Goal: Task Accomplishment & Management: Use online tool/utility

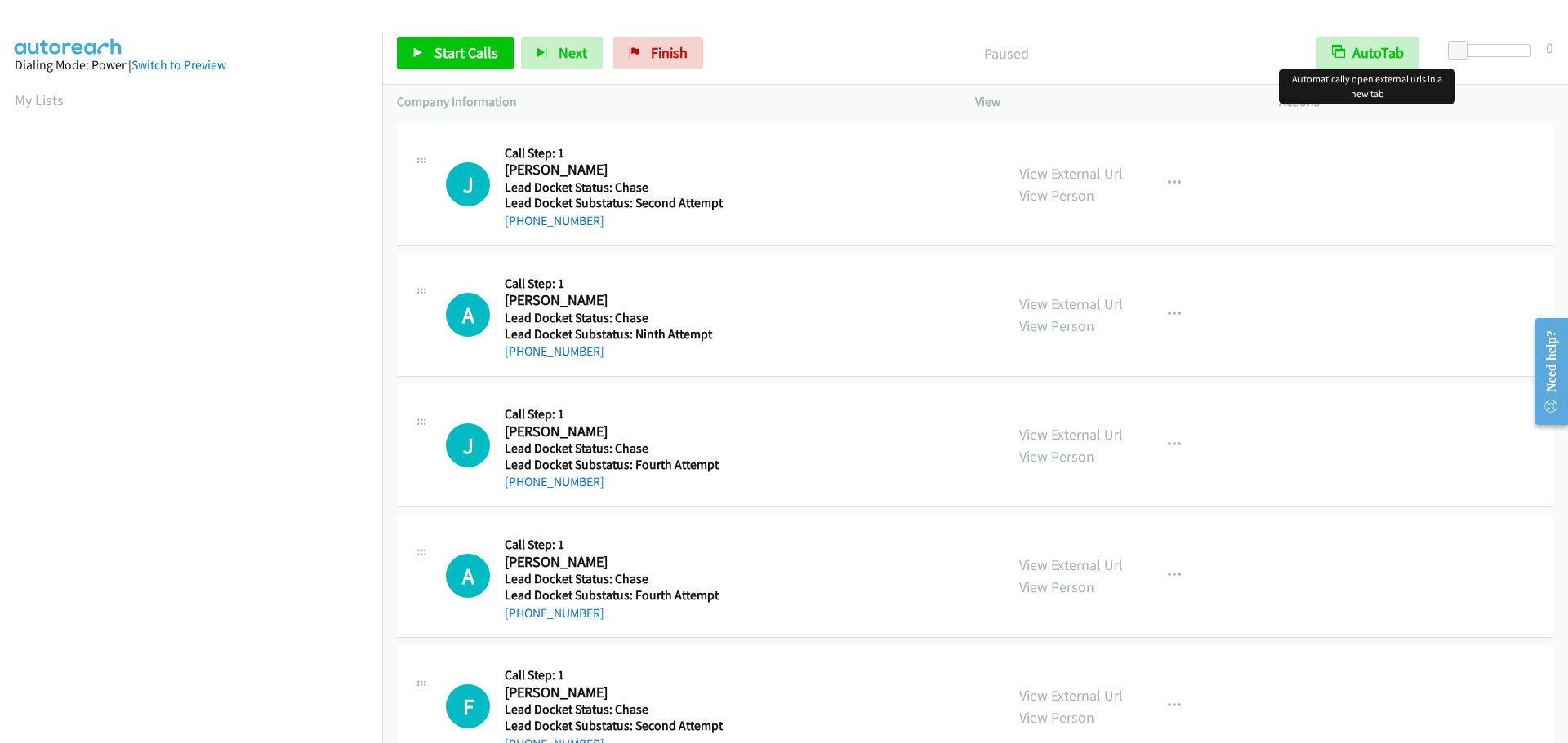
click at [1377, 72] on div "Start Calls Pause Next Finish Paused AutoTab AutoTab 0" at bounding box center [975, 54] width 1186 height 62
click at [1392, 52] on button "AutoTab" at bounding box center [1367, 53] width 103 height 32
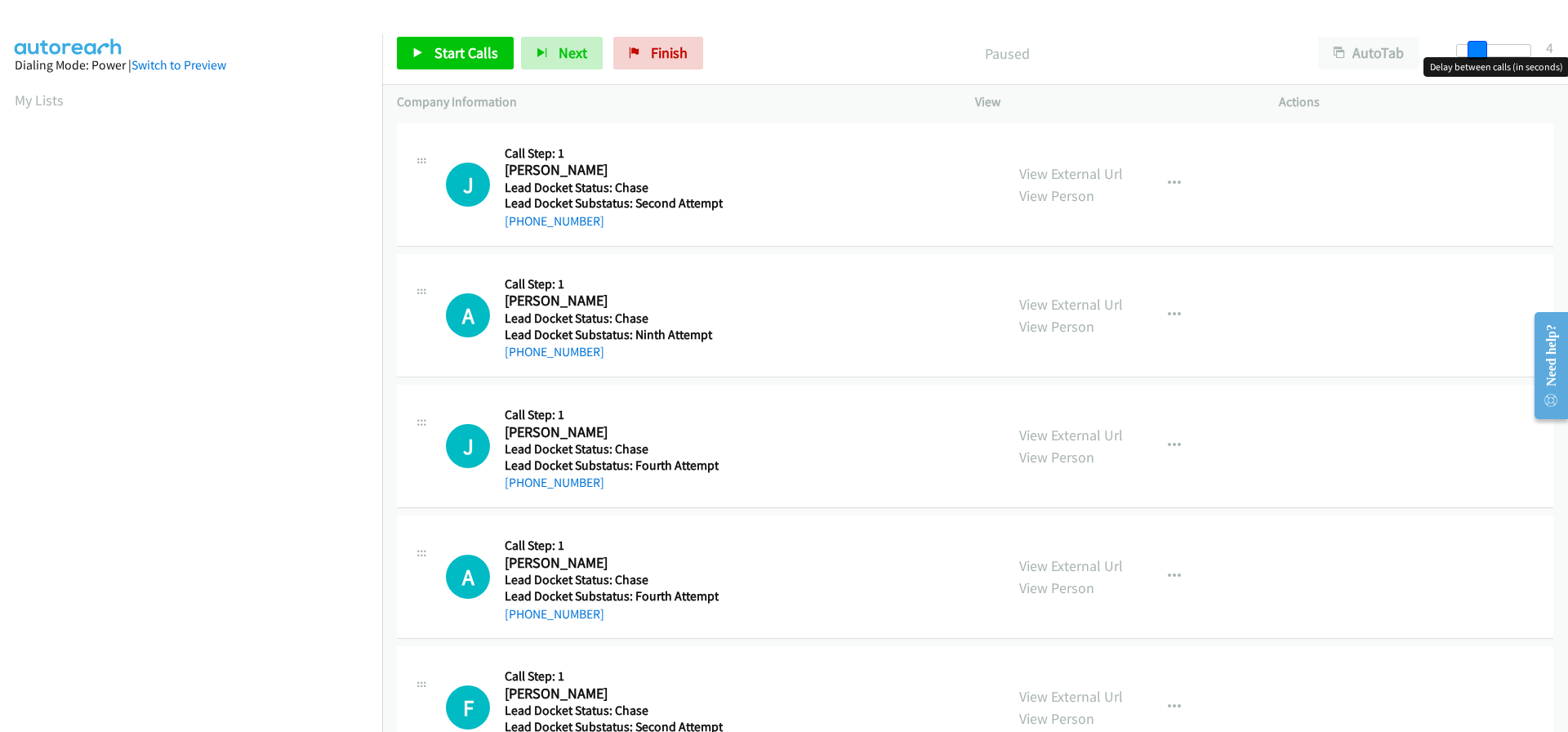
drag, startPoint x: 1459, startPoint y: 46, endPoint x: 1476, endPoint y: 47, distance: 17.0
click at [1476, 47] on span at bounding box center [1477, 51] width 20 height 20
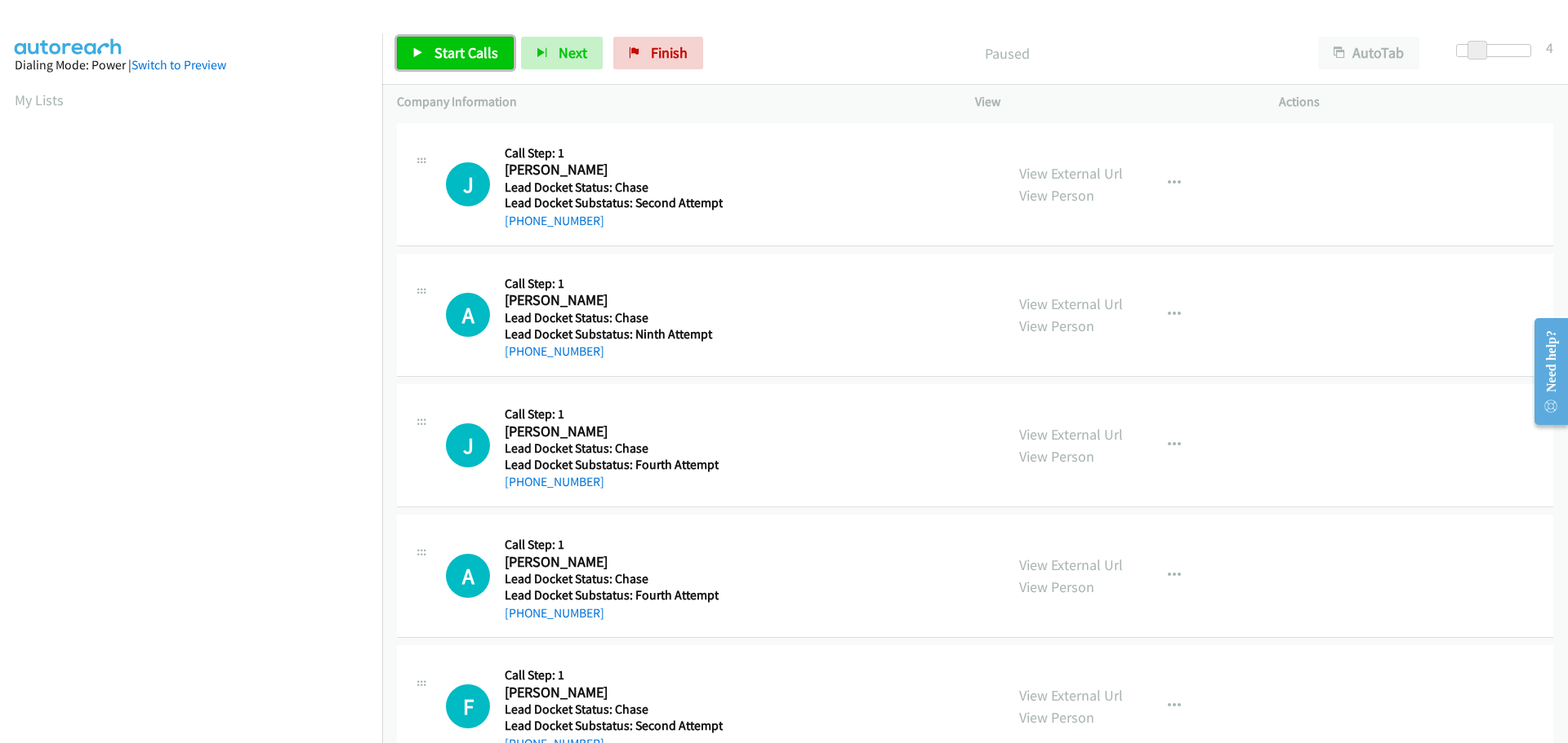
click at [471, 52] on span "Start Calls" at bounding box center [466, 52] width 64 height 19
drag, startPoint x: 596, startPoint y: 222, endPoint x: 523, endPoint y: 227, distance: 73.2
click at [523, 227] on div "+1 217-497-3267" at bounding box center [614, 221] width 218 height 20
copy link "217-497-3267"
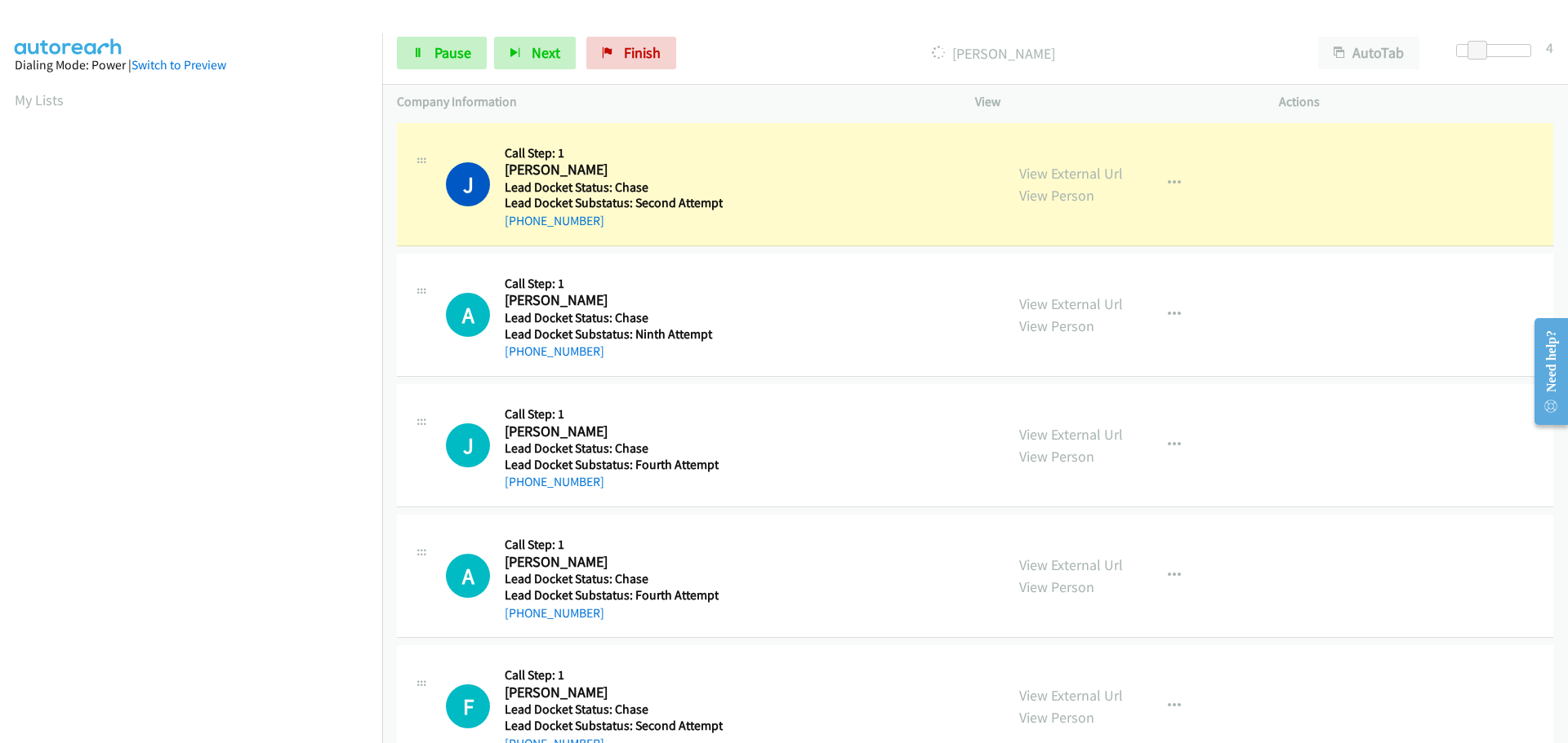
scroll to position [172, 0]
drag, startPoint x: 593, startPoint y: 355, endPoint x: 521, endPoint y: 355, distance: 72.0
click at [521, 355] on div "+1 713-246-2793" at bounding box center [612, 351] width 213 height 20
copy link "713-246-2793"
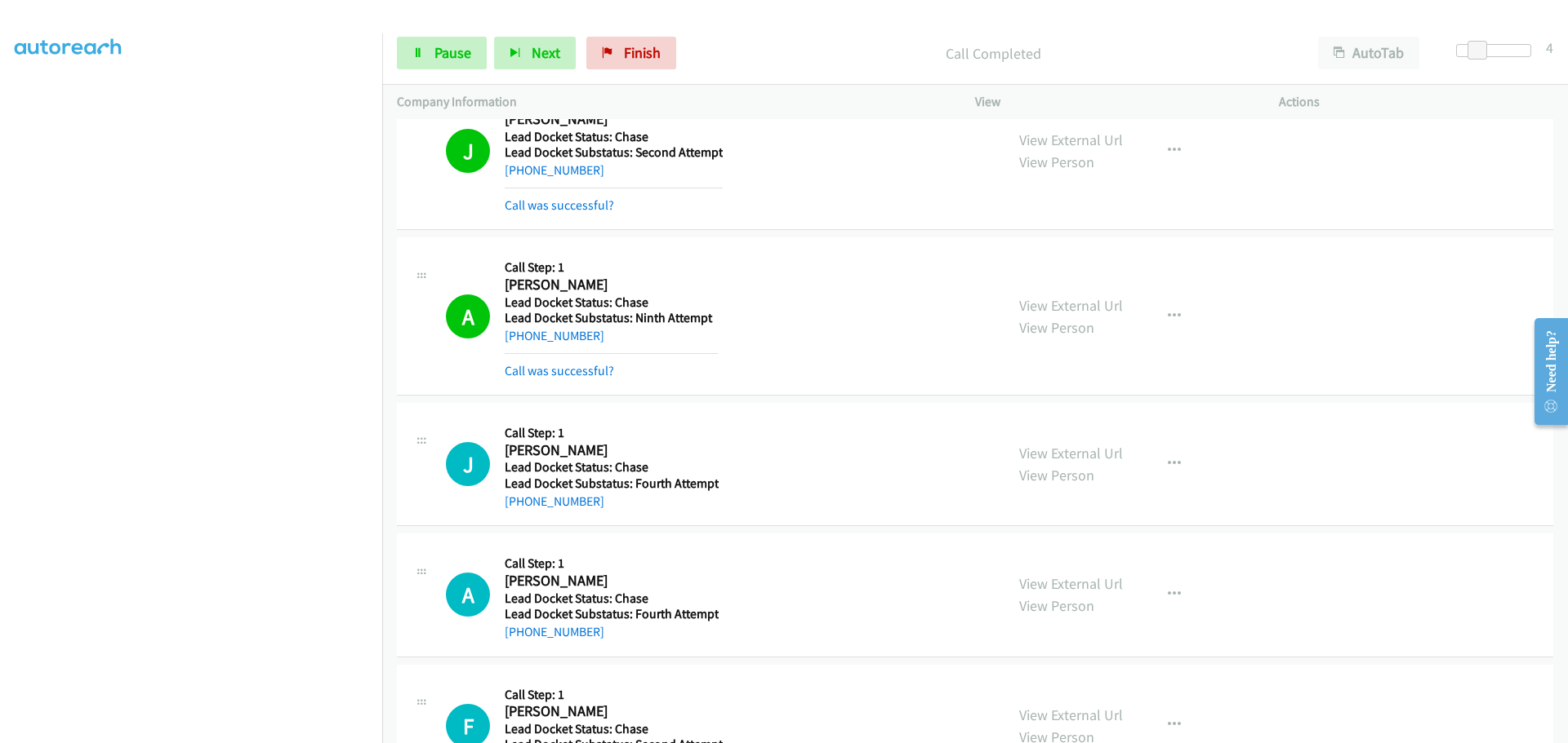
scroll to position [119, 0]
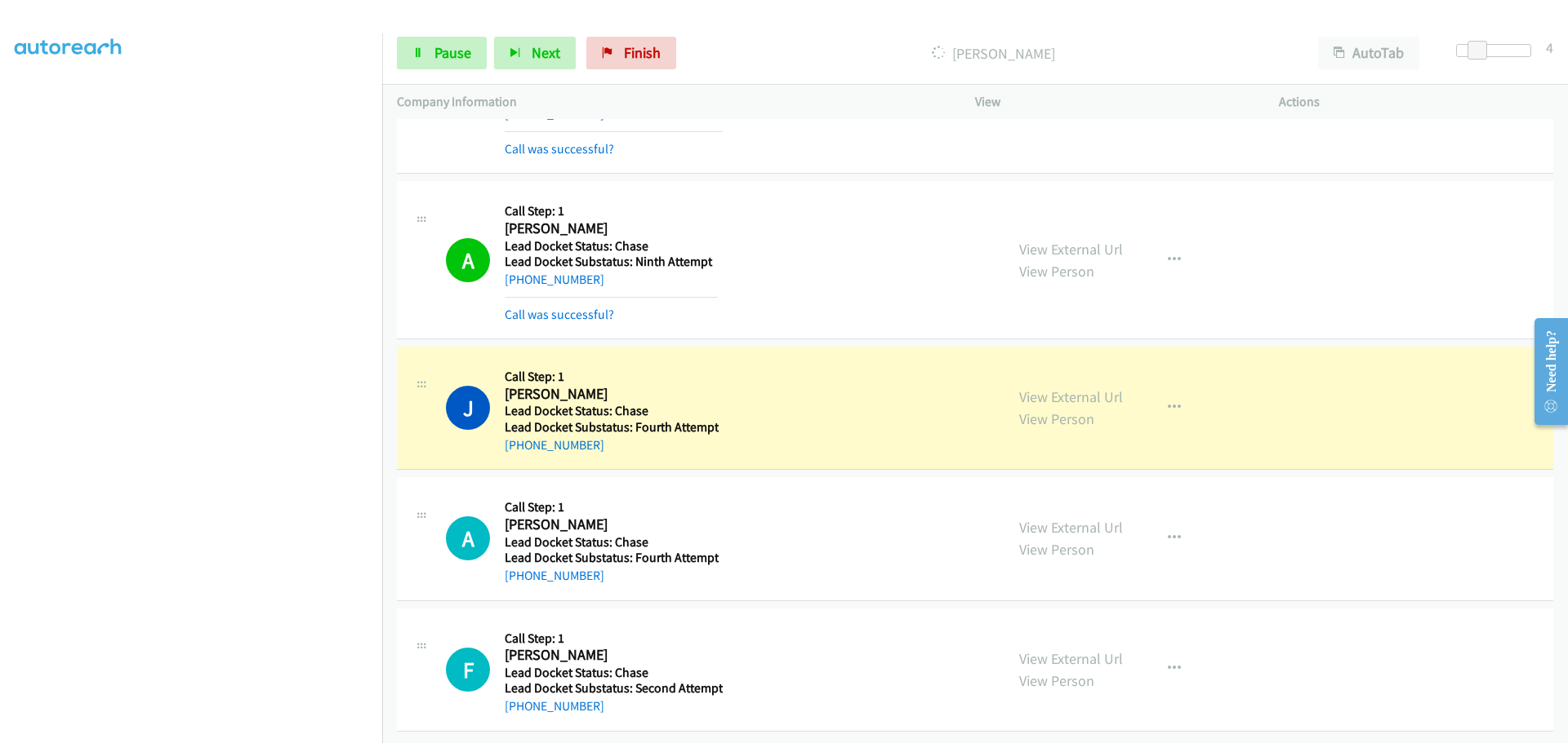
drag, startPoint x: 600, startPoint y: 434, endPoint x: 523, endPoint y: 442, distance: 77.4
click at [523, 442] on div "+1 479-769-1144" at bounding box center [612, 445] width 214 height 20
copy link "479-769-1144"
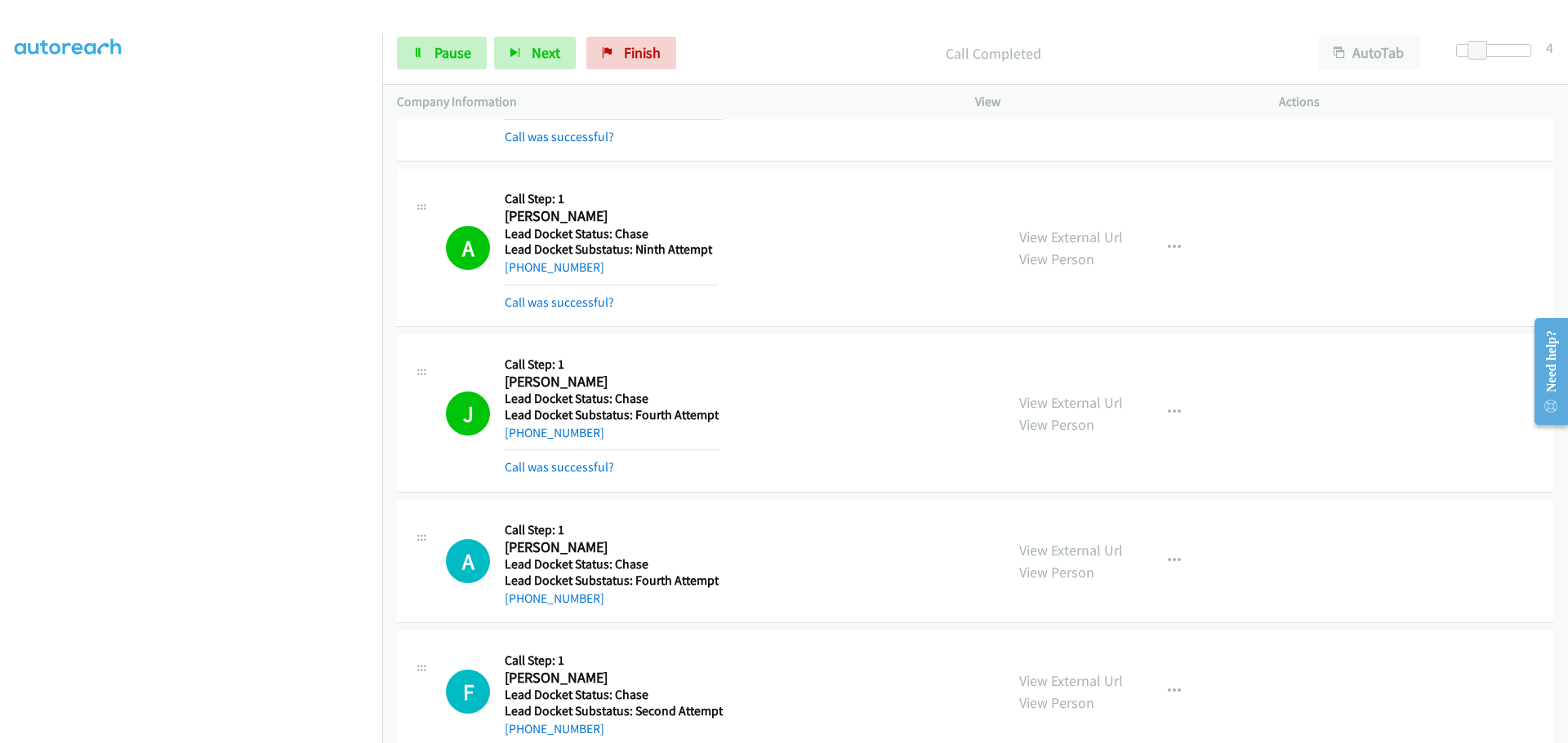
drag, startPoint x: 624, startPoint y: 564, endPoint x: 565, endPoint y: 562, distance: 59.0
click at [559, 562] on div "Callback Scheduled Call Step: 1 Antwan Miller America/Chicago Lead Docket Statu…" at bounding box center [612, 560] width 214 height 93
click at [655, 608] on div "A Callback Scheduled Call Step: 1 Antwan Miller America/Chicago Lead Docket Sta…" at bounding box center [974, 561] width 1156 height 123
click at [599, 603] on div "+1 334-648-8432" at bounding box center [612, 599] width 214 height 20
click at [588, 625] on td "A Callback Scheduled Call Step: 1 Antwan Miller America/Chicago Lead Docket Sta…" at bounding box center [975, 561] width 1186 height 131
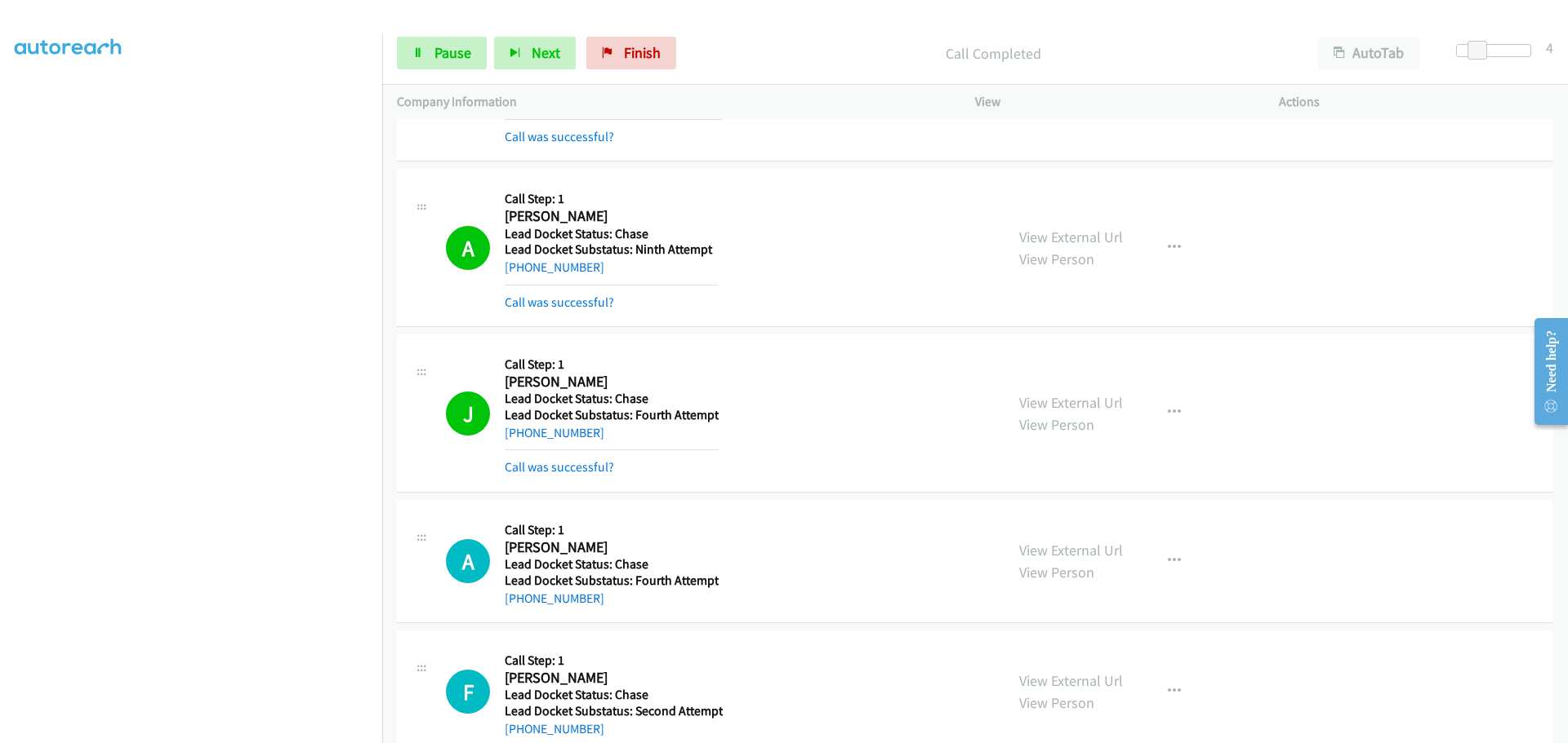
drag, startPoint x: 610, startPoint y: 600, endPoint x: 519, endPoint y: 608, distance: 91.4
click at [519, 608] on div "+1 334-648-8432" at bounding box center [612, 599] width 214 height 20
copy link "334-648-8432"
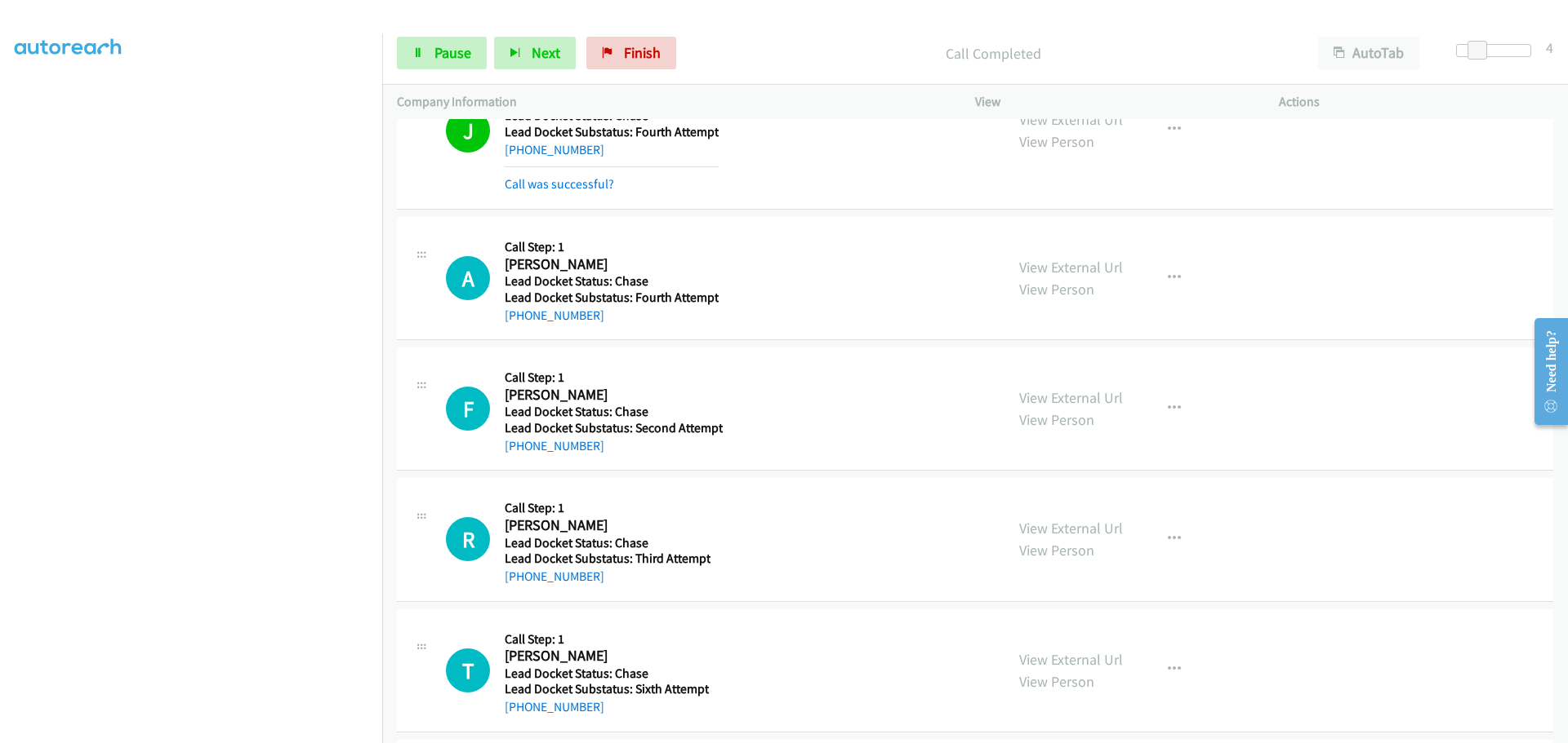
scroll to position [546, 0]
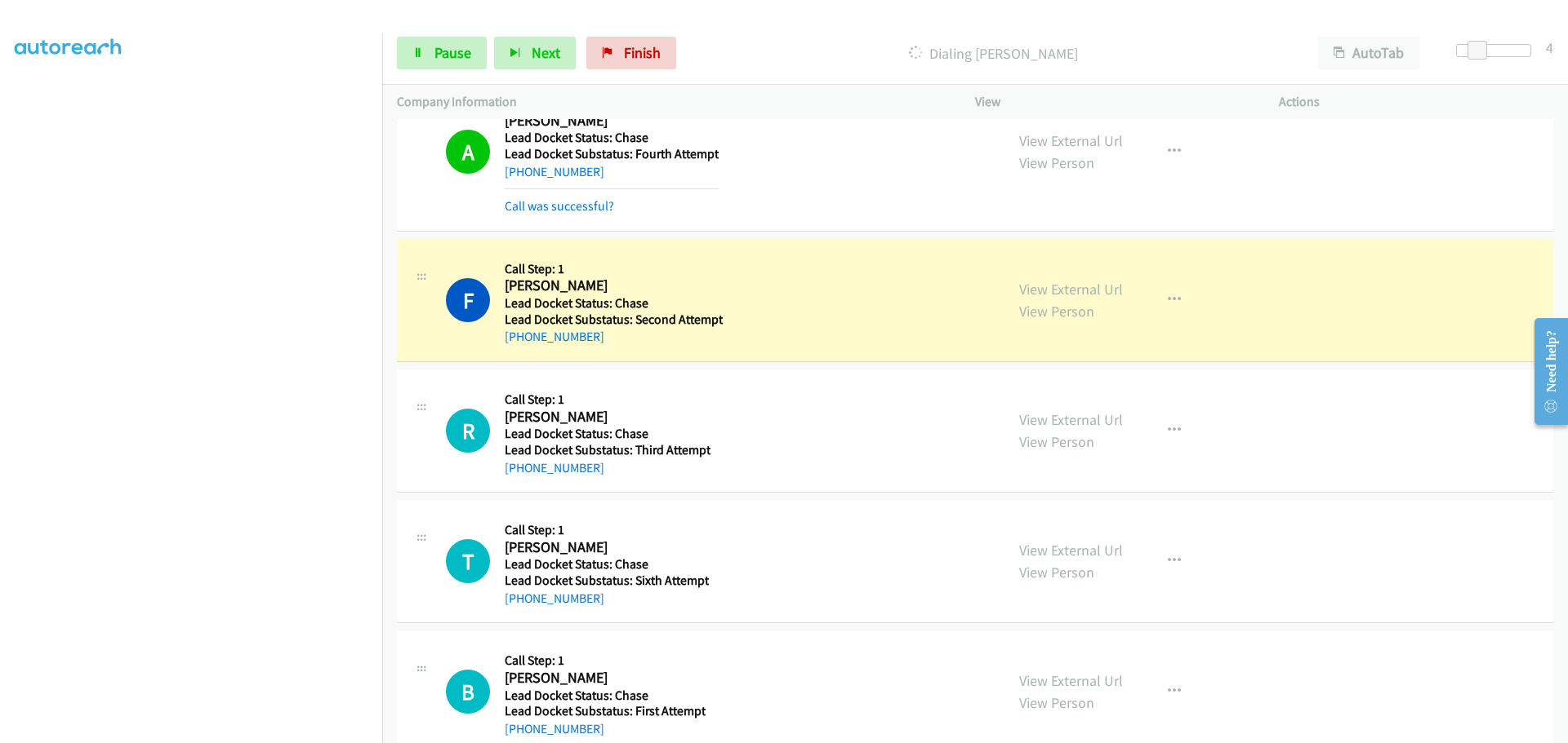
drag, startPoint x: 597, startPoint y: 338, endPoint x: 520, endPoint y: 346, distance: 77.4
click at [520, 346] on div "+1 631-334-3005" at bounding box center [614, 337] width 218 height 20
copy link "631-334-3005"
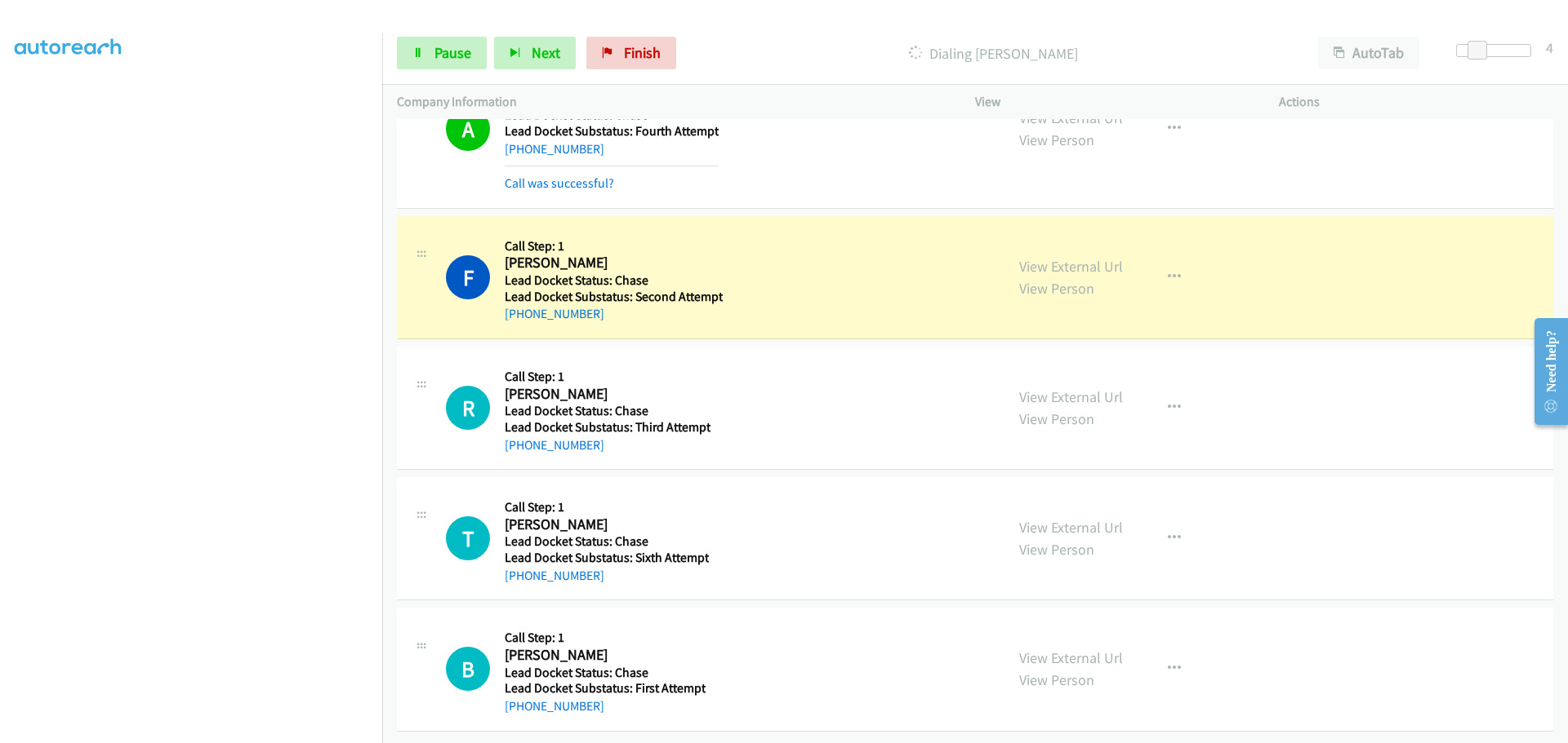
scroll to position [581, 0]
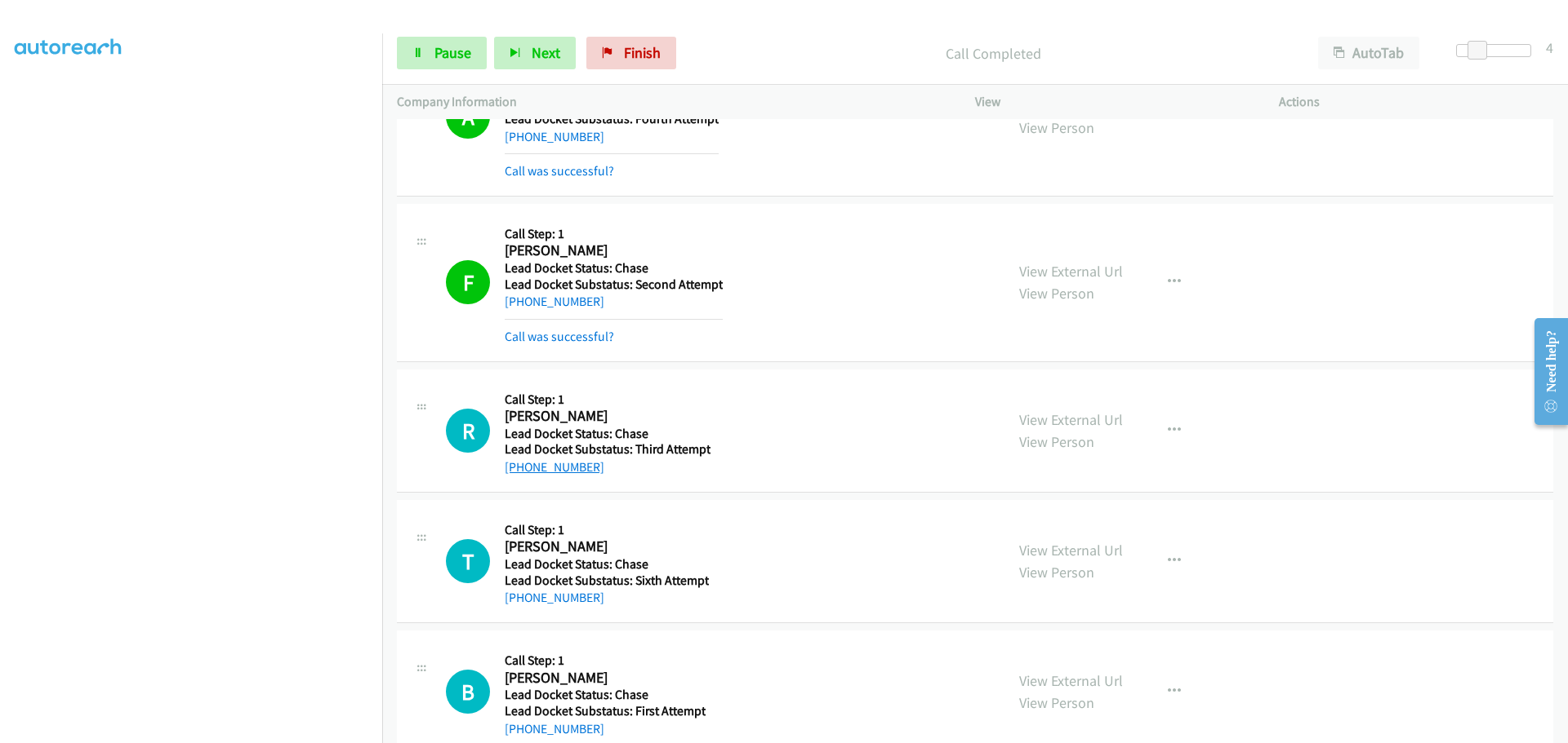
drag, startPoint x: 609, startPoint y: 439, endPoint x: 521, endPoint y: 439, distance: 88.0
click at [521, 439] on div "Callback Scheduled Call Step: 1 Richard Davis America/New_York Lead Docket Stat…" at bounding box center [608, 431] width 206 height 93
copy div "d Docket Status: Chase Lead Docket Substatus: Third Attempt +1 404-914-2731"
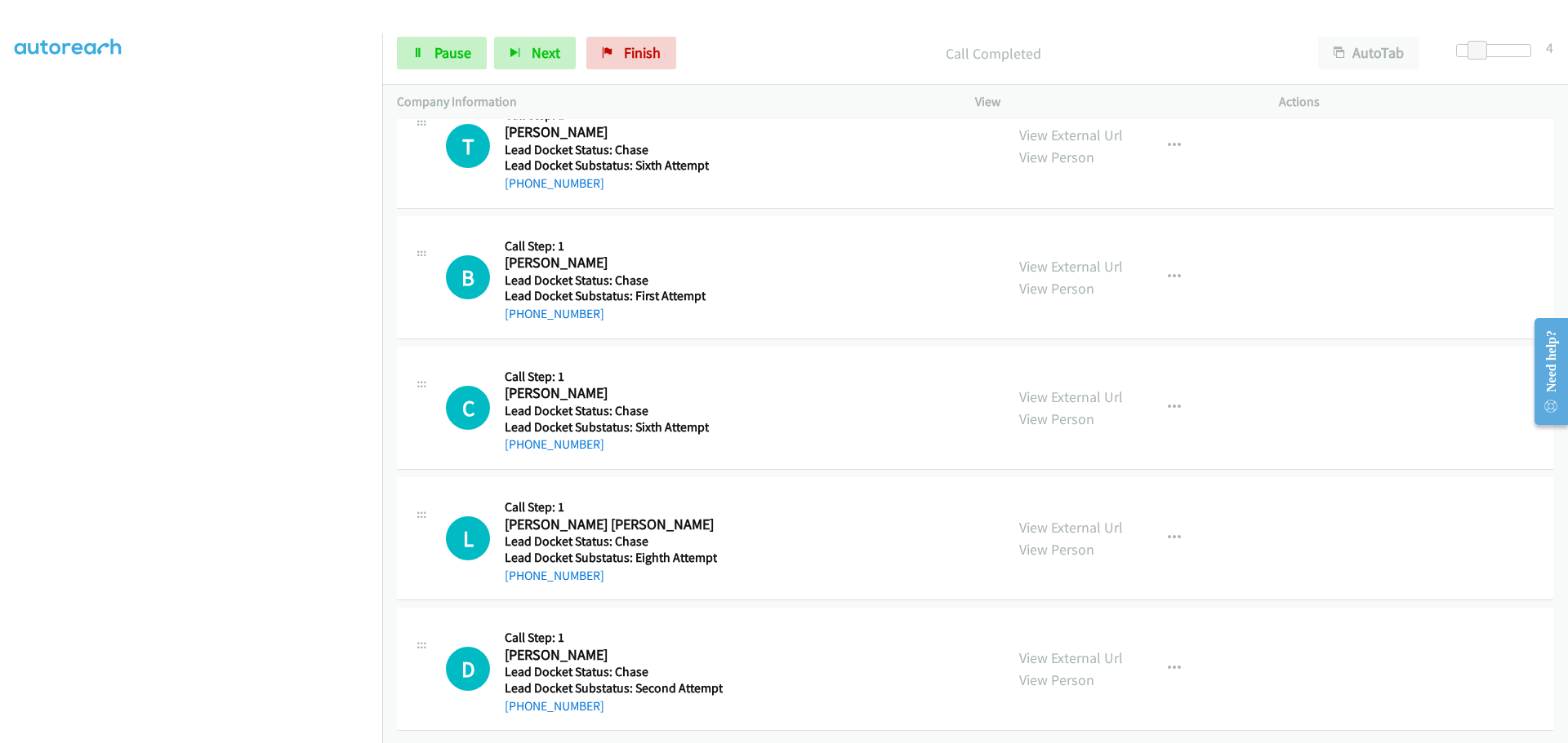
scroll to position [962, 0]
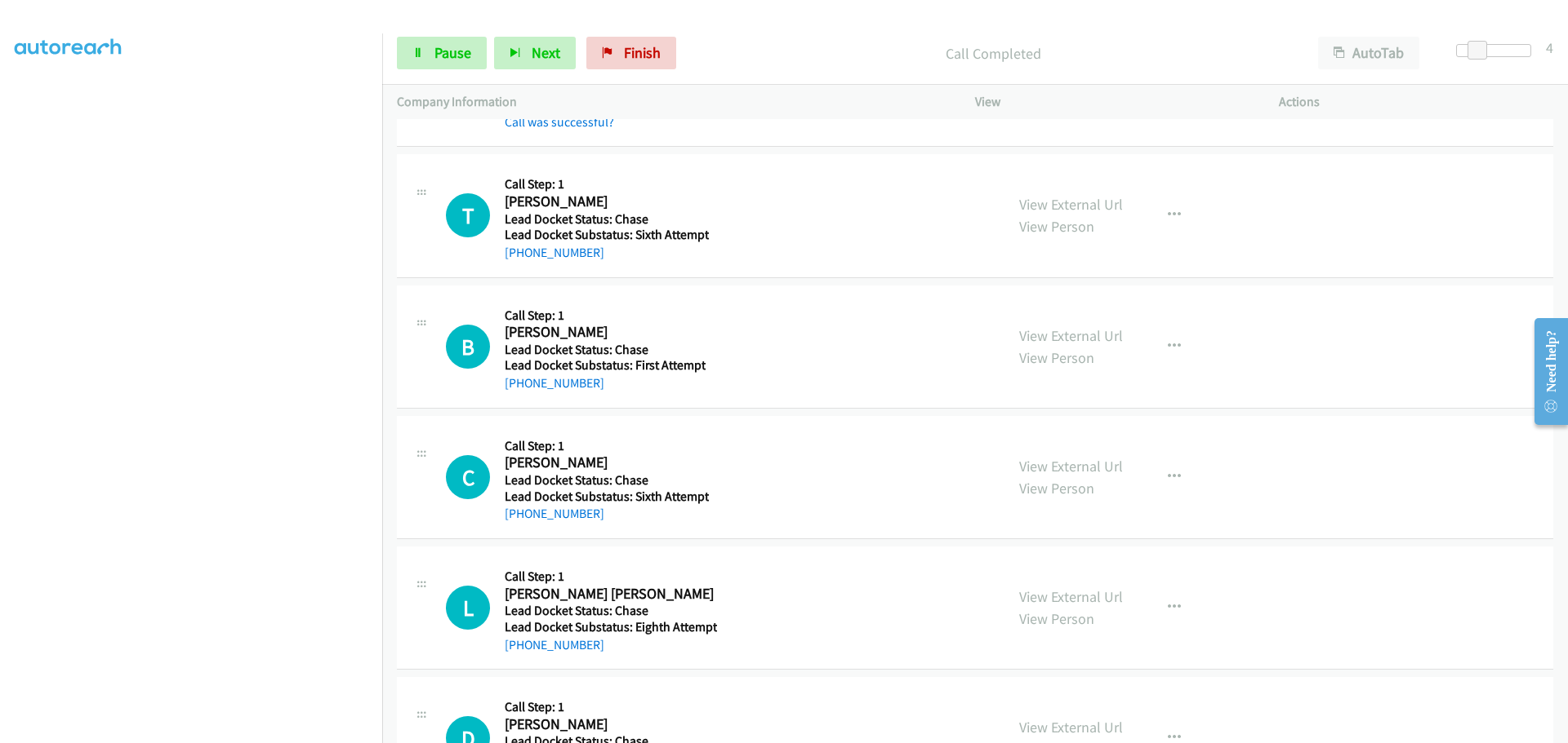
drag, startPoint x: 606, startPoint y: 251, endPoint x: 519, endPoint y: 268, distance: 88.6
click at [519, 268] on div "T Callback Scheduled Call Step: 1 Terry Morgan America/Chicago Lead Docket Stat…" at bounding box center [974, 216] width 1156 height 123
copy link "314-532-0659"
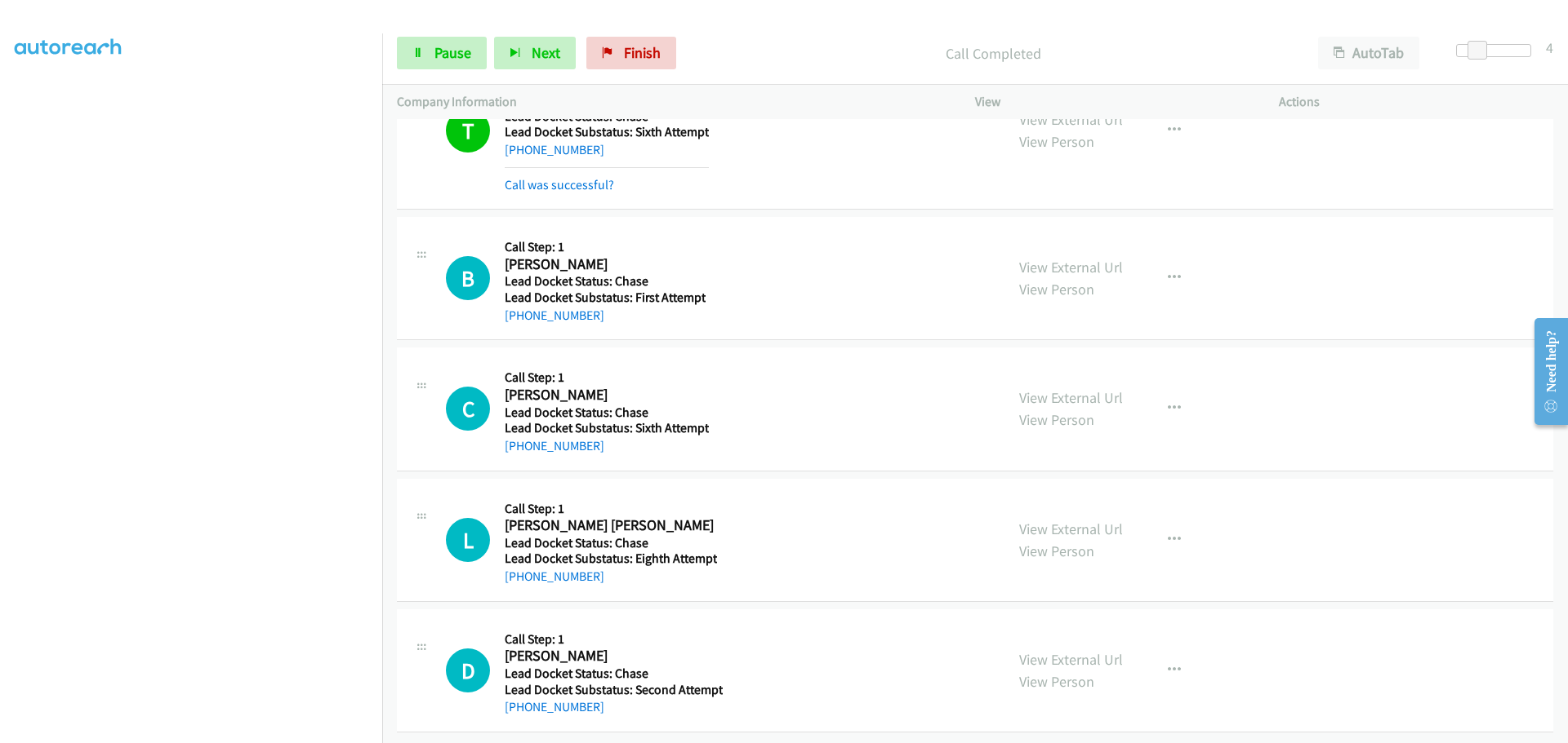
scroll to position [1077, 0]
drag, startPoint x: 584, startPoint y: 306, endPoint x: 522, endPoint y: 310, distance: 62.1
click at [522, 310] on div "+1 765-607-8833" at bounding box center [606, 315] width 201 height 20
copy link "765-607-8833"
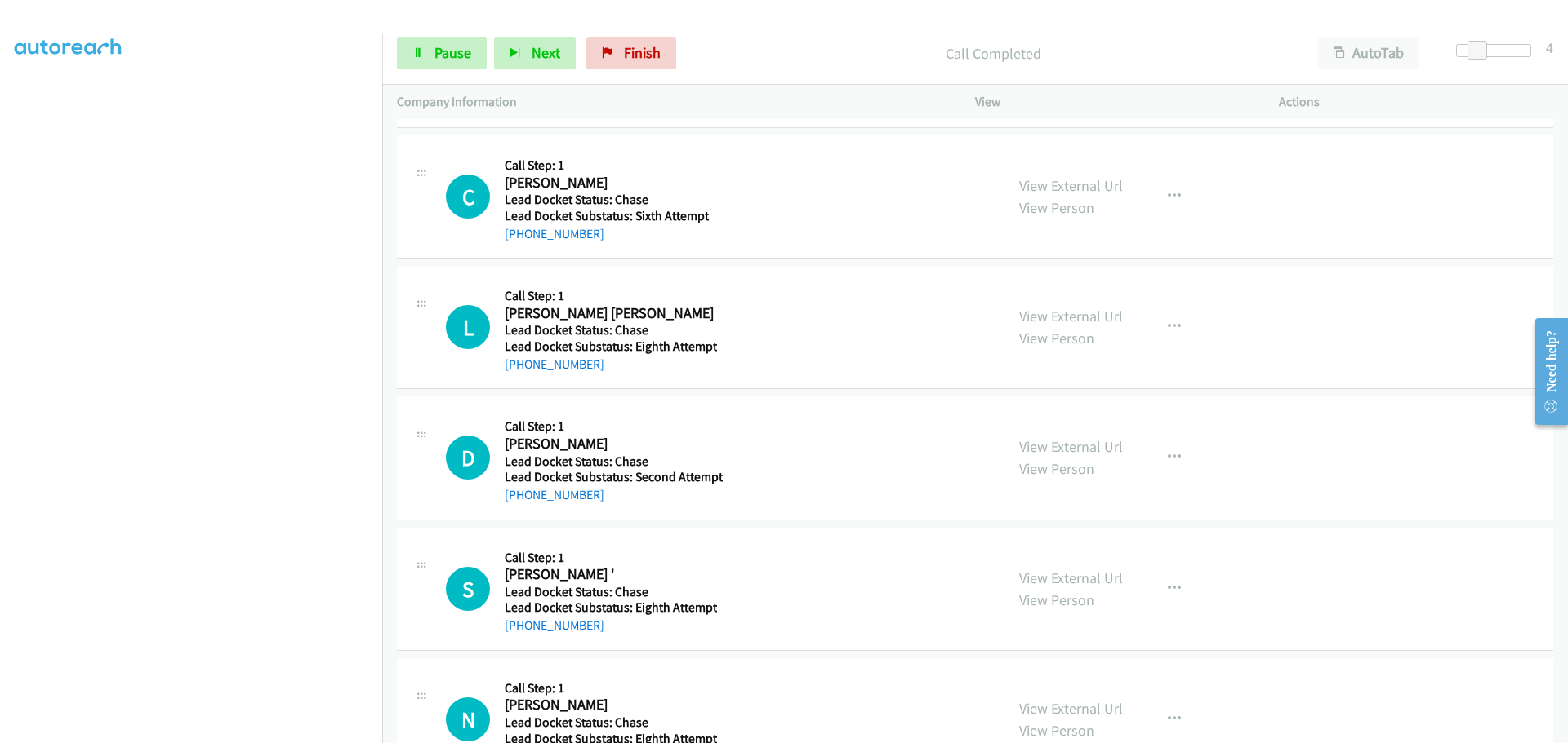
scroll to position [1322, 0]
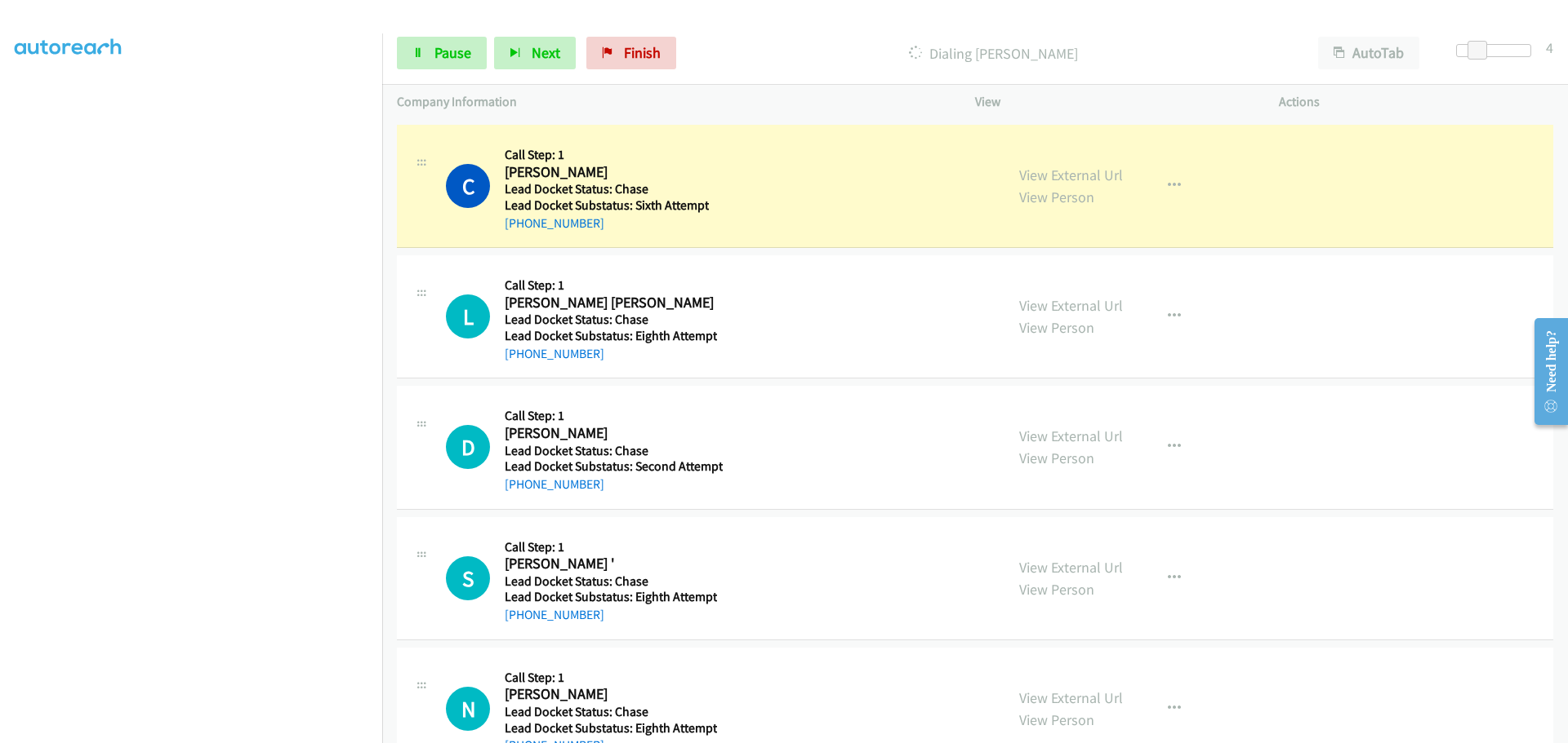
drag, startPoint x: 594, startPoint y: 228, endPoint x: 520, endPoint y: 231, distance: 74.1
click at [520, 231] on div "+1 316-331-3506" at bounding box center [607, 224] width 204 height 20
copy link "316-331-3506"
drag, startPoint x: 603, startPoint y: 362, endPoint x: 522, endPoint y: 362, distance: 81.0
click at [522, 362] on div "+1 484-597-1640" at bounding box center [611, 354] width 212 height 20
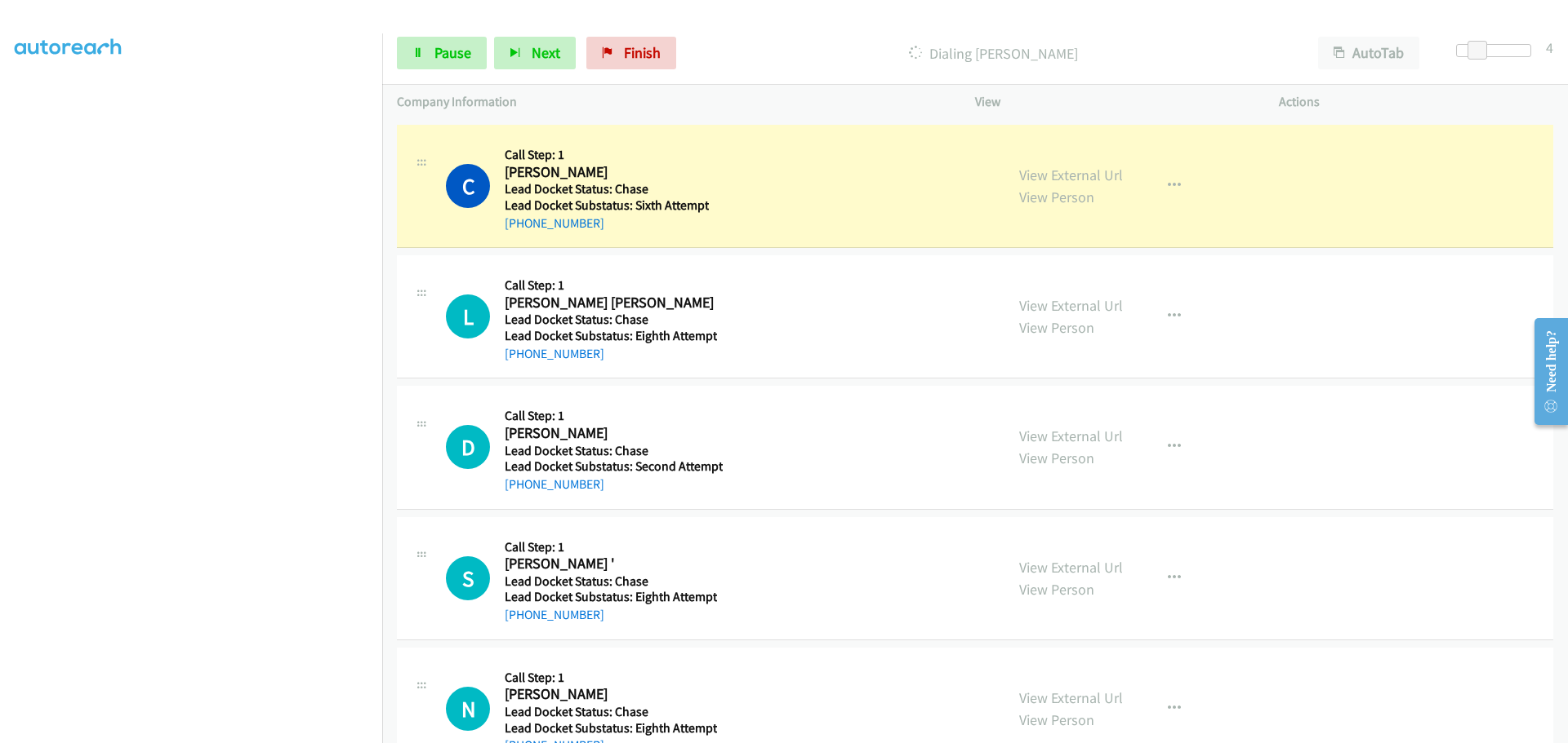
copy link "484-597-1640"
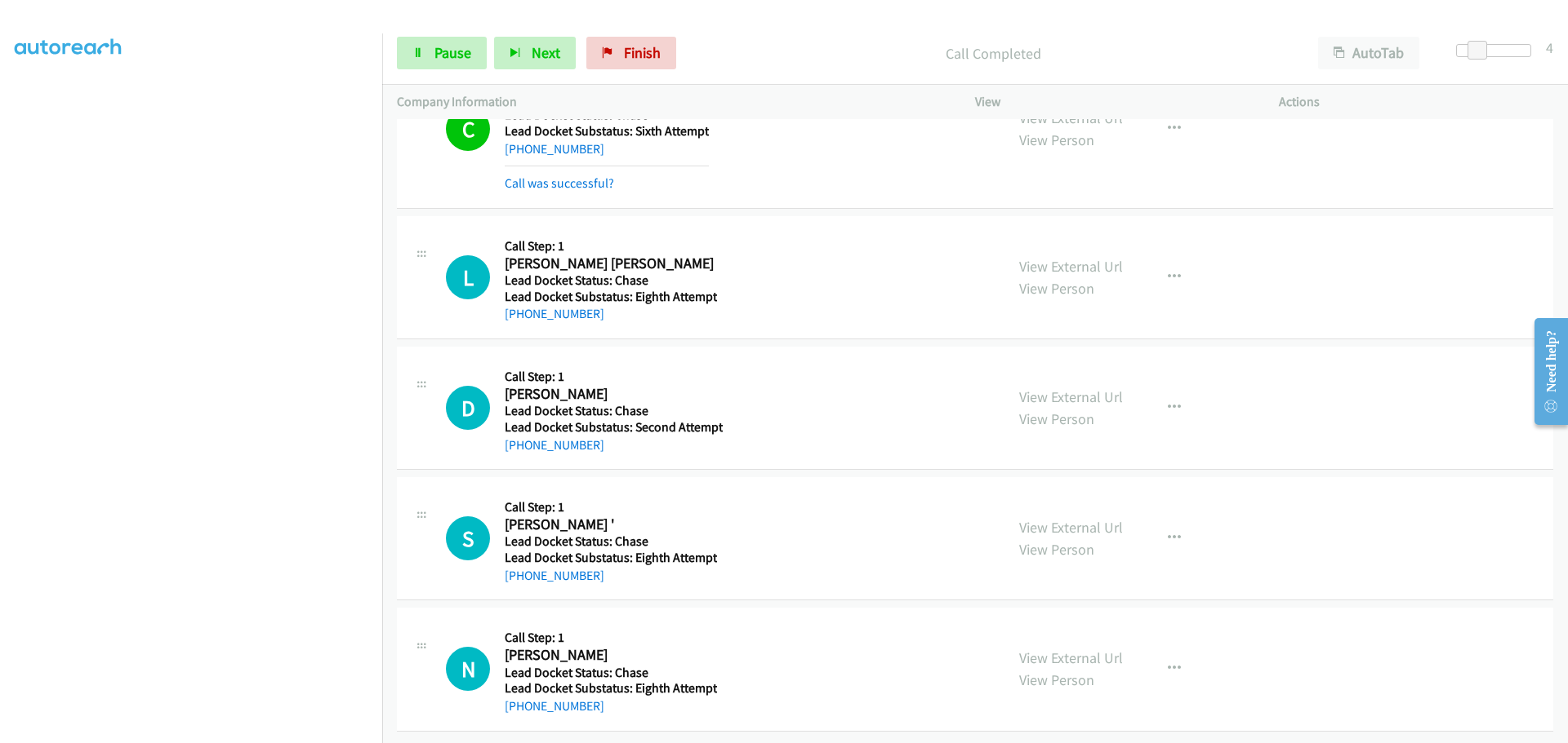
scroll to position [1409, 0]
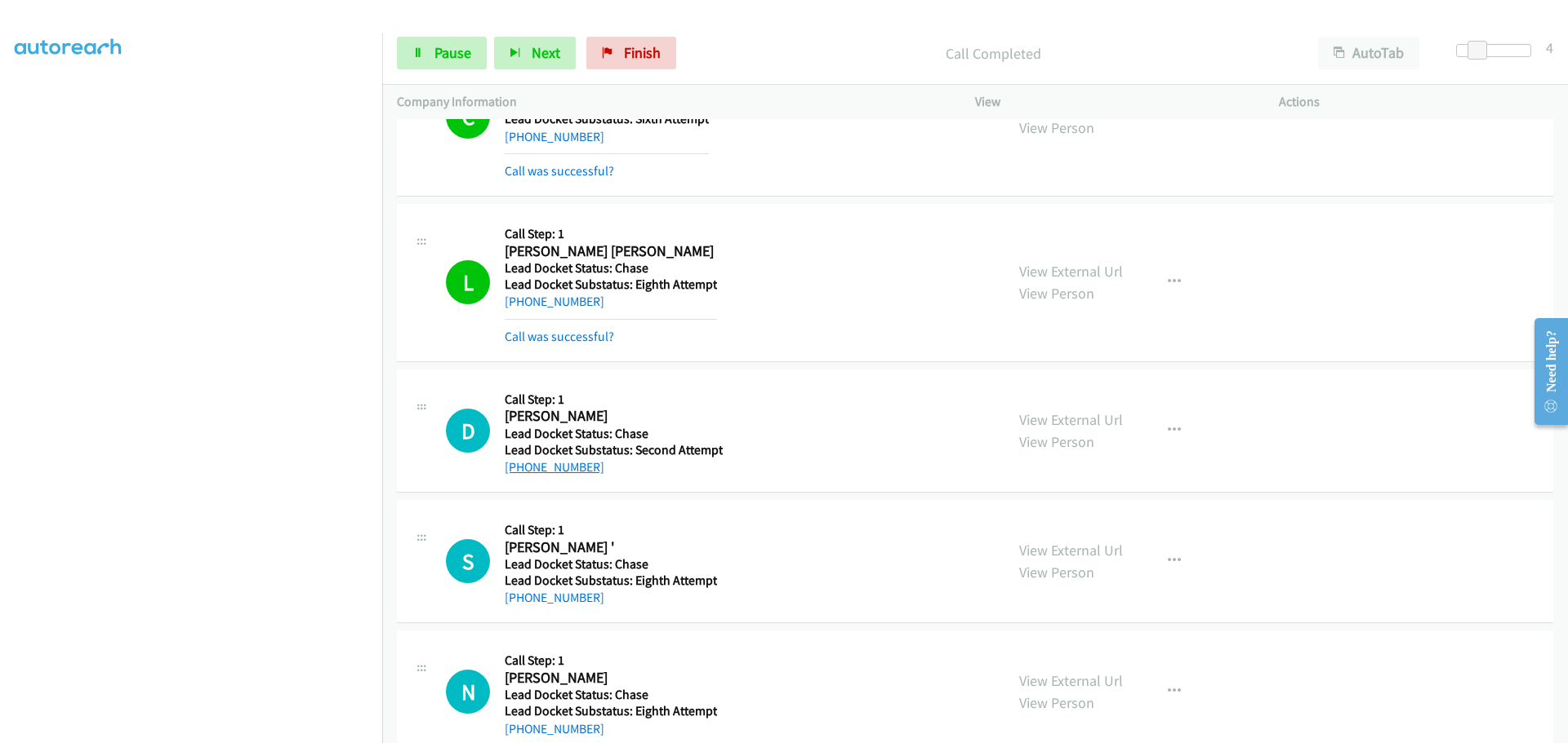
drag, startPoint x: 602, startPoint y: 465, endPoint x: 521, endPoint y: 472, distance: 81.3
click at [521, 472] on div "+1 516-765-1728" at bounding box center [614, 468] width 218 height 20
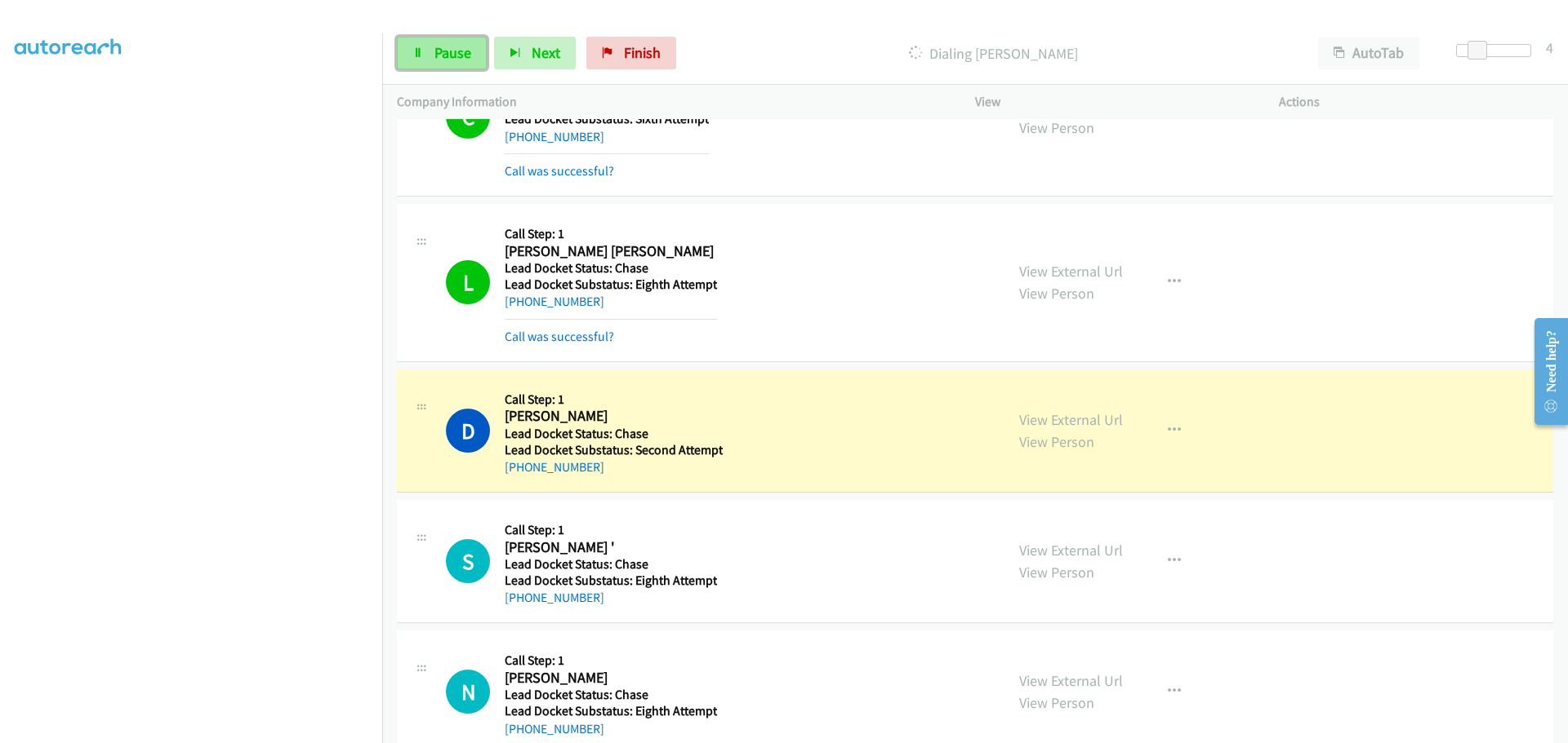
click at [451, 52] on span "Pause" at bounding box center [453, 52] width 37 height 19
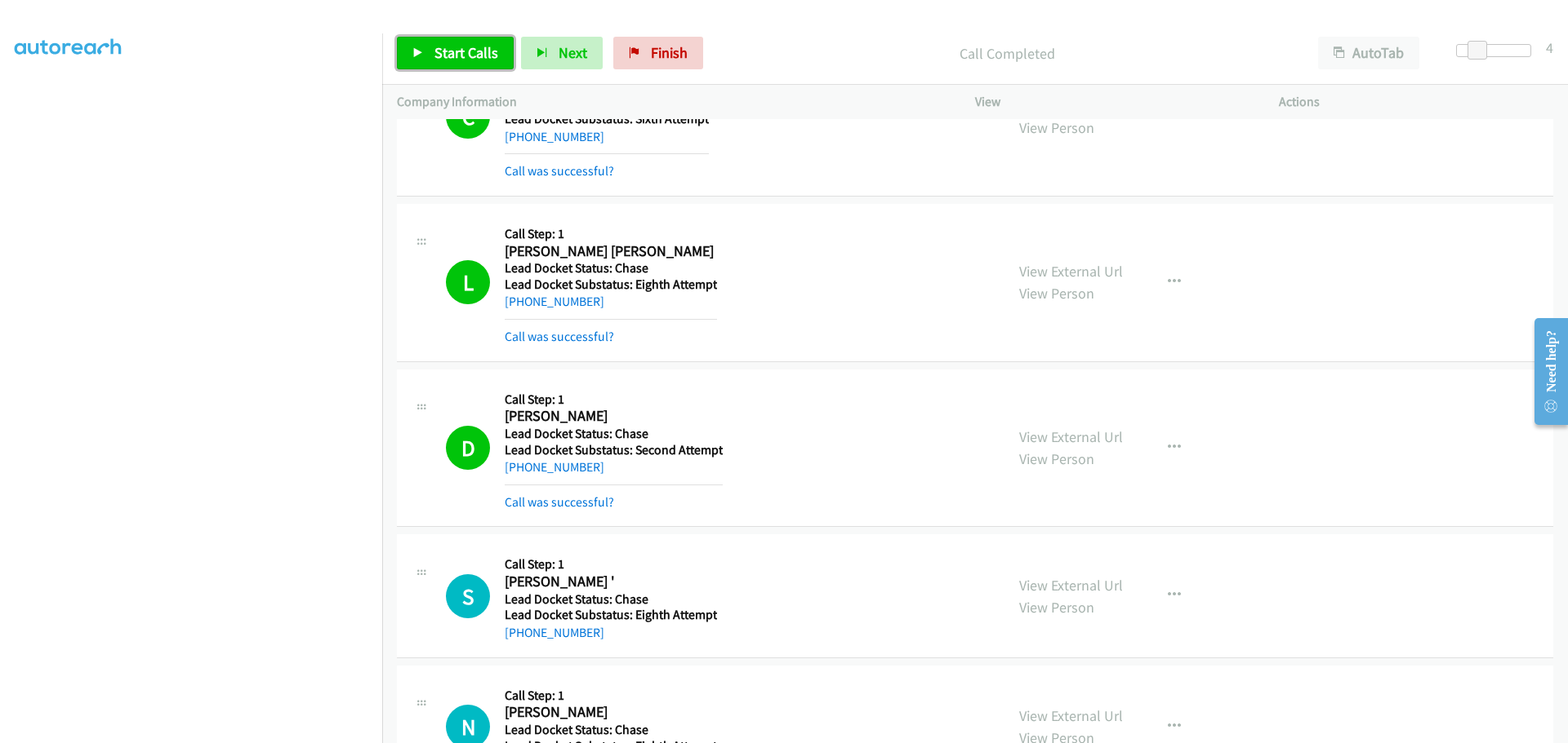
click at [441, 57] on span "Start Calls" at bounding box center [466, 52] width 64 height 19
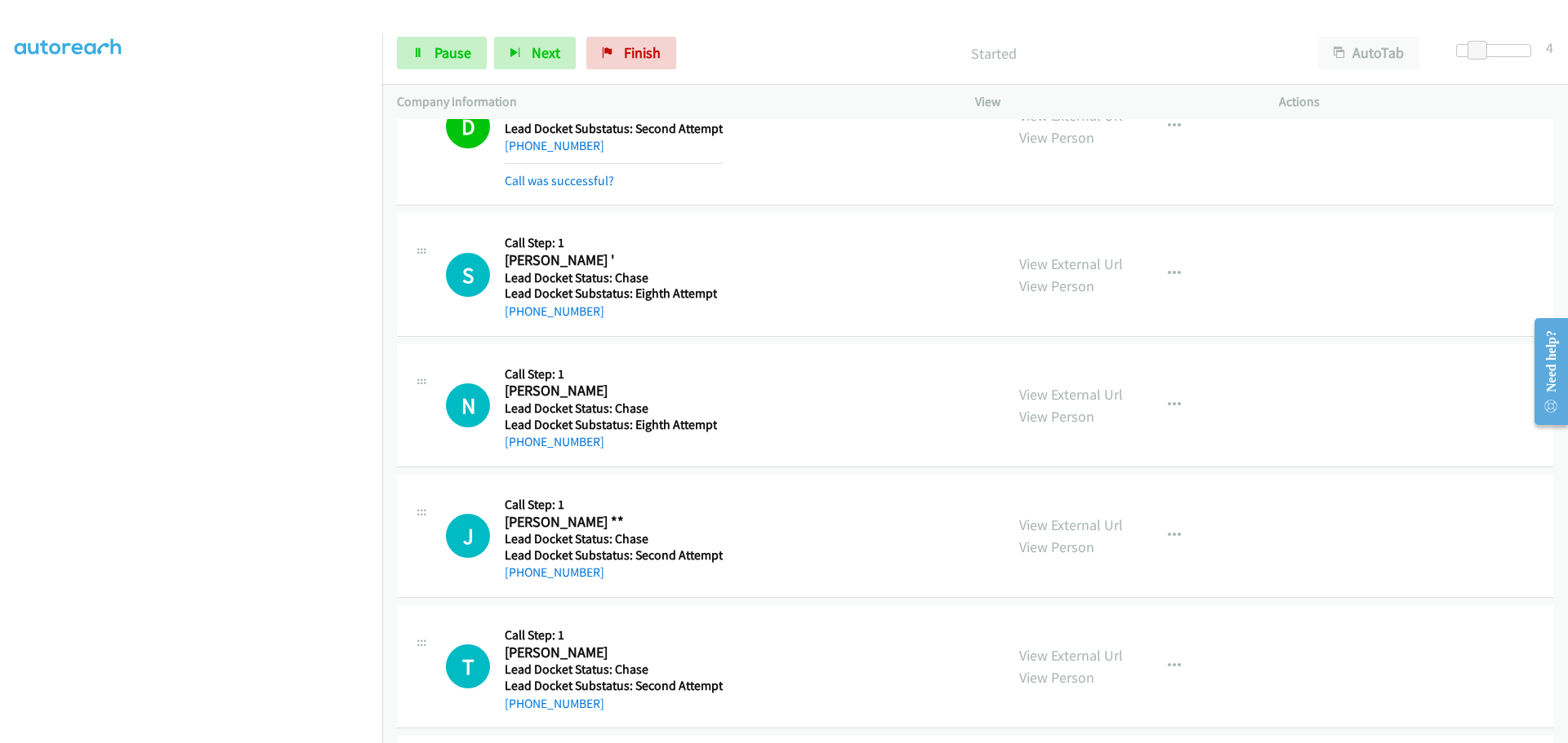
scroll to position [1816, 0]
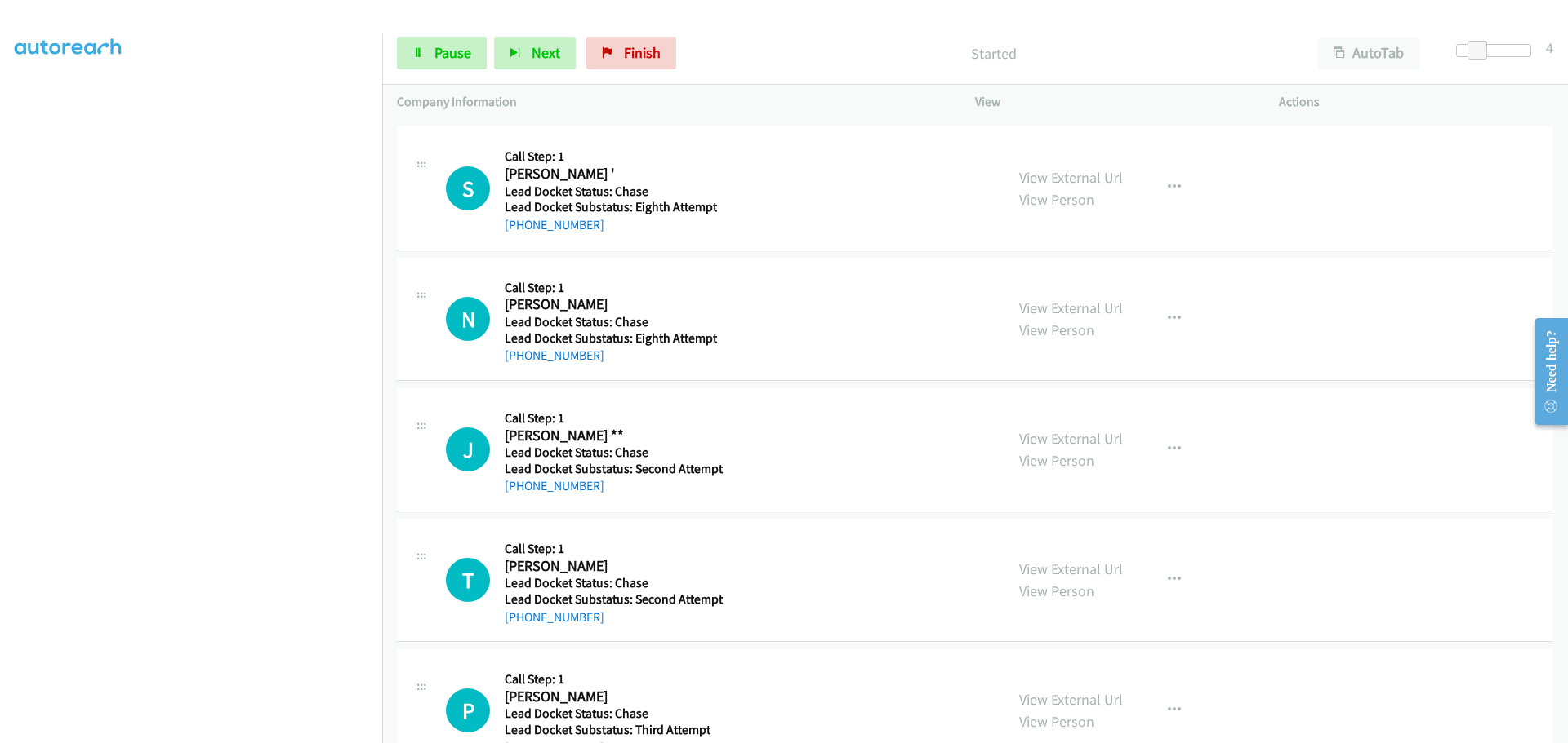
drag, startPoint x: 588, startPoint y: 227, endPoint x: 520, endPoint y: 241, distance: 69.4
click at [520, 241] on div "S Callback Scheduled Call Step: 1 Sir Or Ma'am ' America/New_York Lead Docket S…" at bounding box center [974, 188] width 1156 height 123
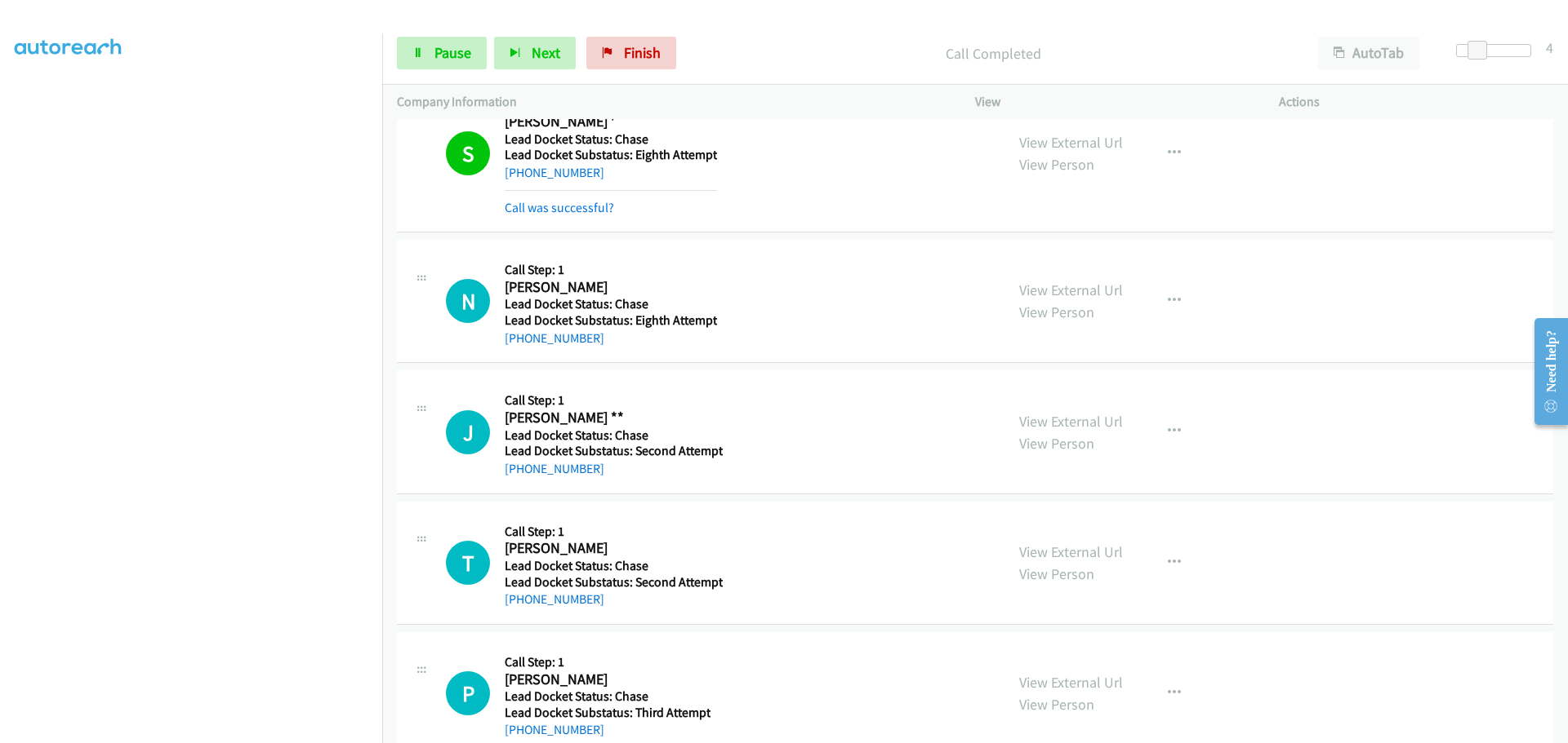
scroll to position [1906, 0]
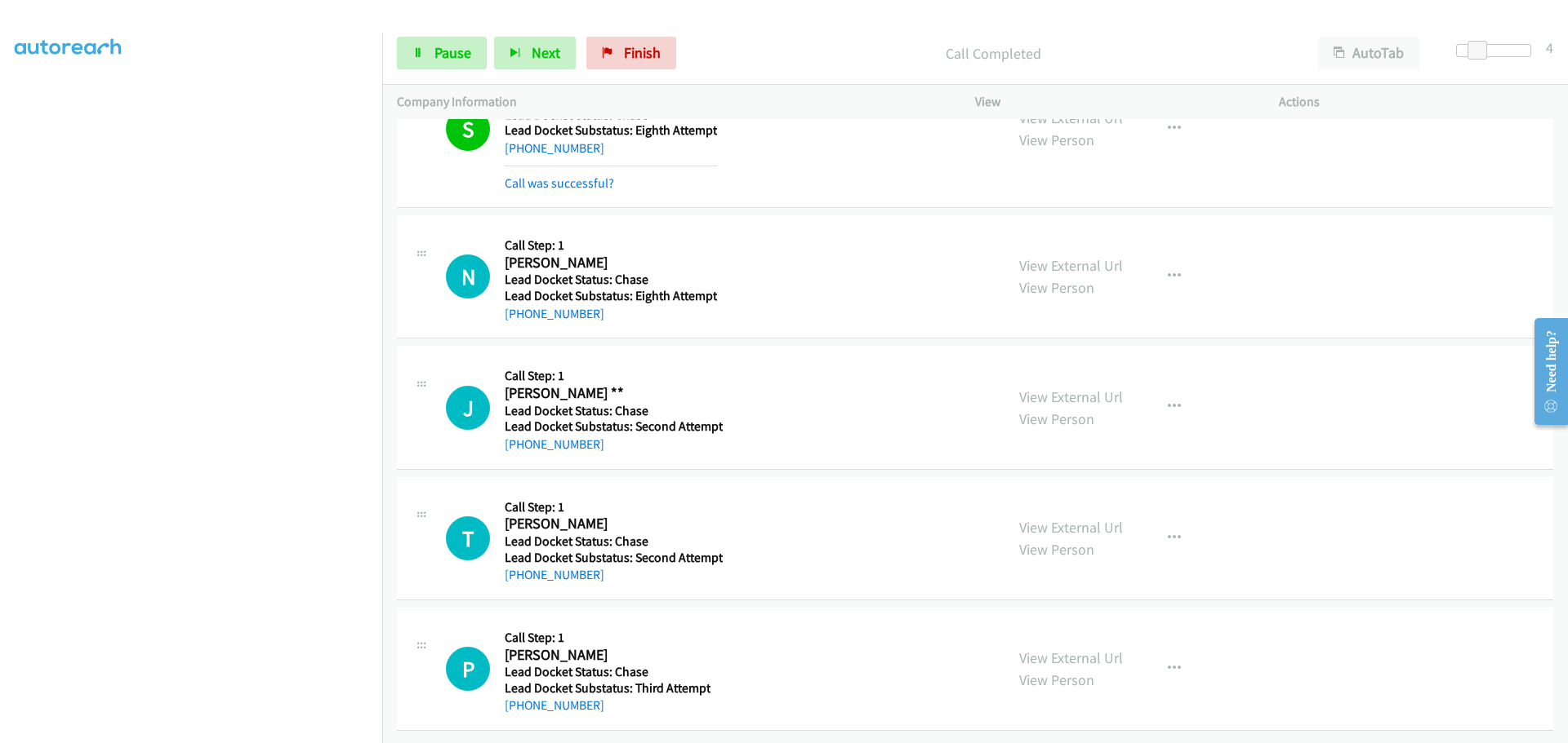
drag, startPoint x: 610, startPoint y: 304, endPoint x: 520, endPoint y: 315, distance: 90.7
click at [520, 315] on div "N Callback Scheduled Call Step: 1 Nikolai Joplin America/Chicago Lead Docket St…" at bounding box center [974, 277] width 1156 height 123
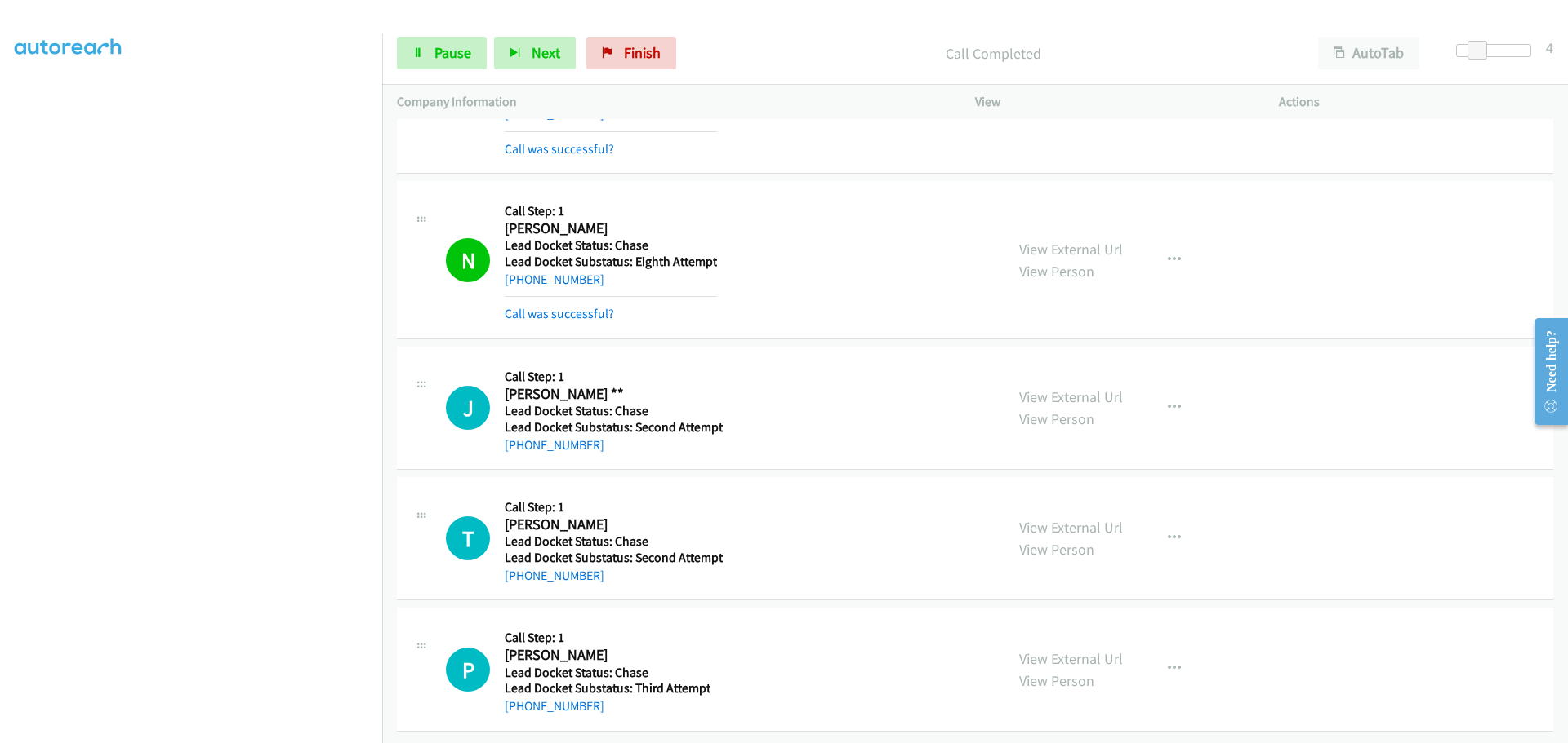
scroll to position [1940, 0]
drag, startPoint x: 594, startPoint y: 430, endPoint x: 520, endPoint y: 439, distance: 74.5
click at [520, 439] on div "+1 713-408-8523" at bounding box center [614, 445] width 218 height 20
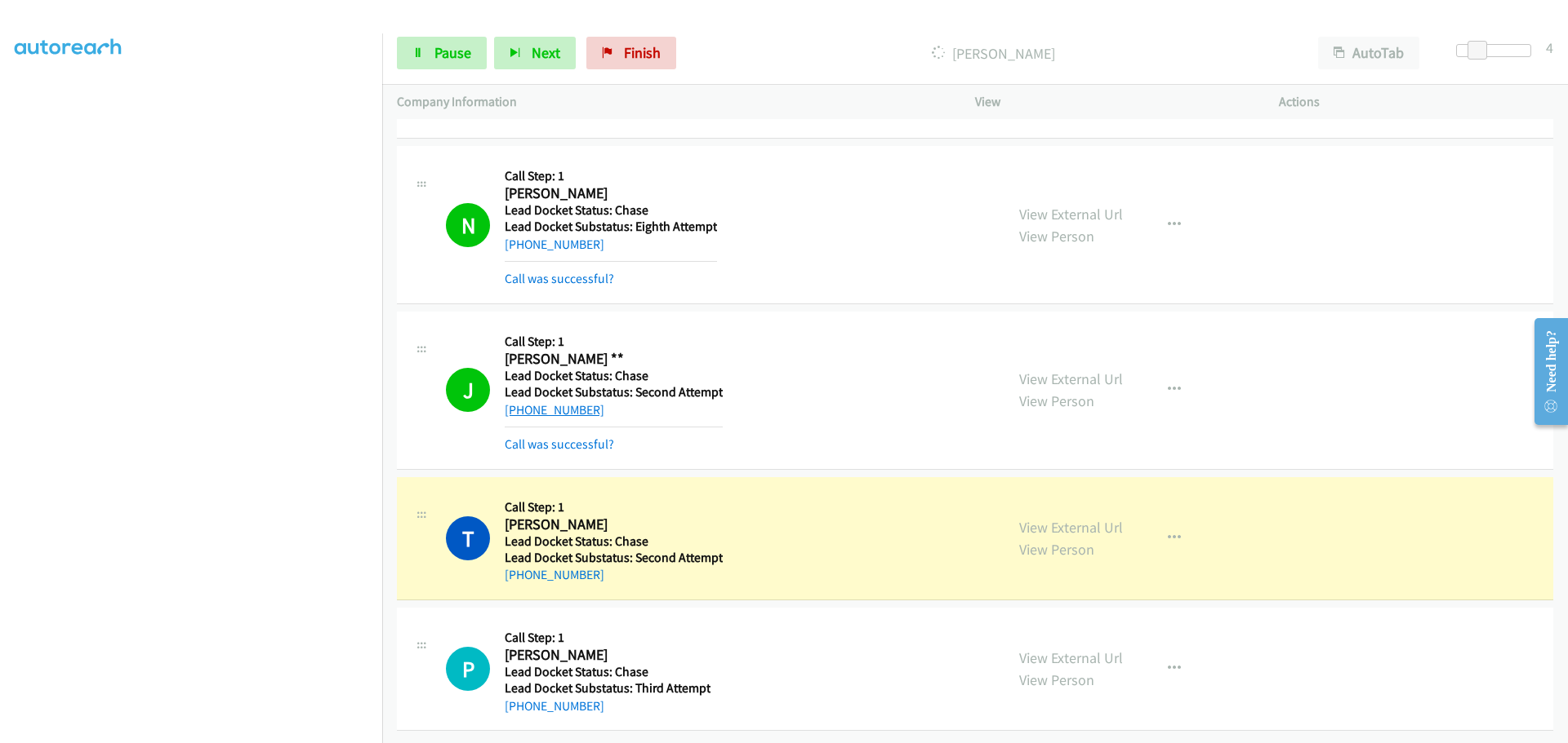
scroll to position [1975, 0]
drag, startPoint x: 597, startPoint y: 561, endPoint x: 526, endPoint y: 556, distance: 71.2
click at [521, 565] on div "+1 563-607-1102" at bounding box center [614, 575] width 218 height 20
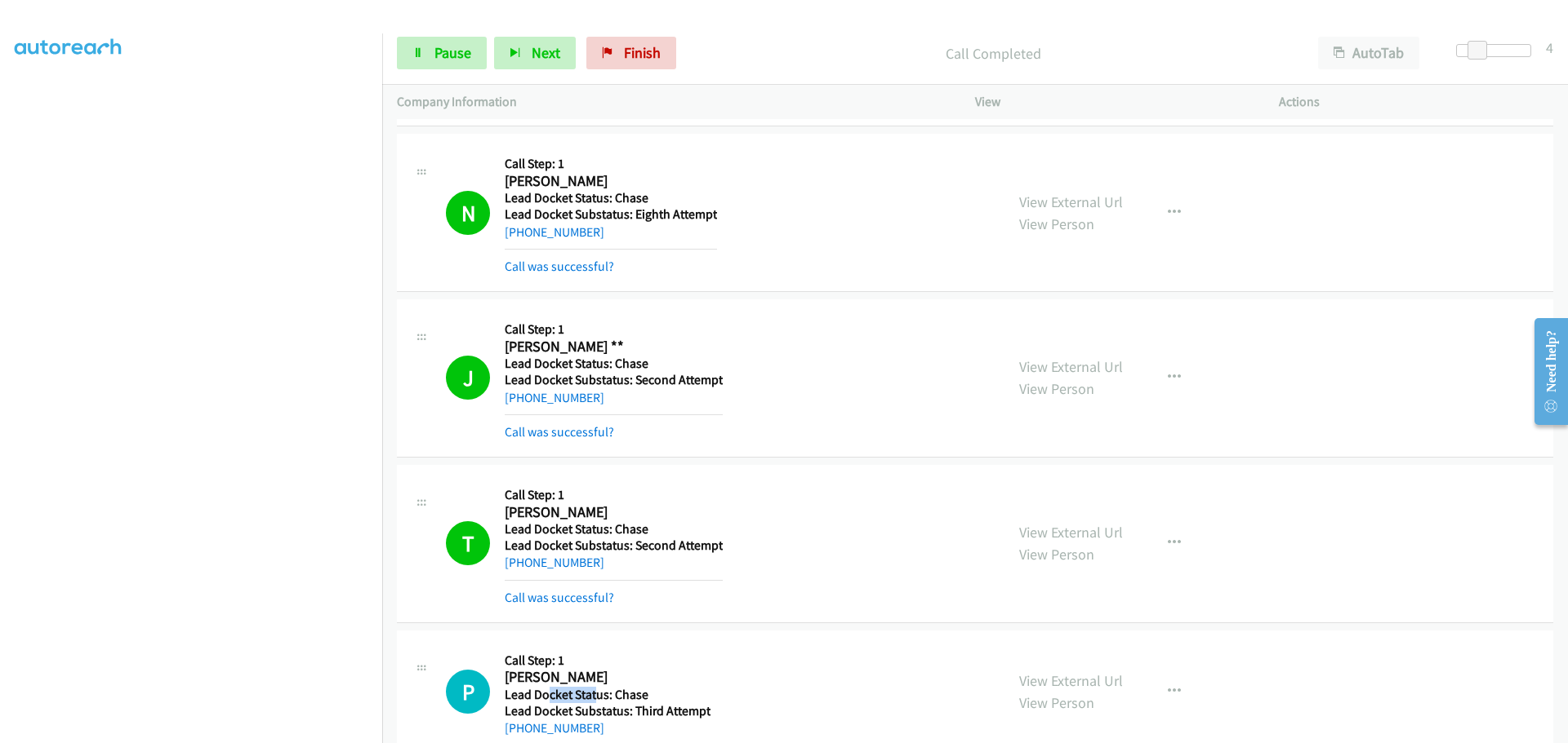
drag, startPoint x: 582, startPoint y: 696, endPoint x: 549, endPoint y: 694, distance: 33.1
click at [549, 694] on div "Callback Scheduled Call Step: 1 Patricia King America/Chicago Lead Docket Statu…" at bounding box center [608, 691] width 206 height 93
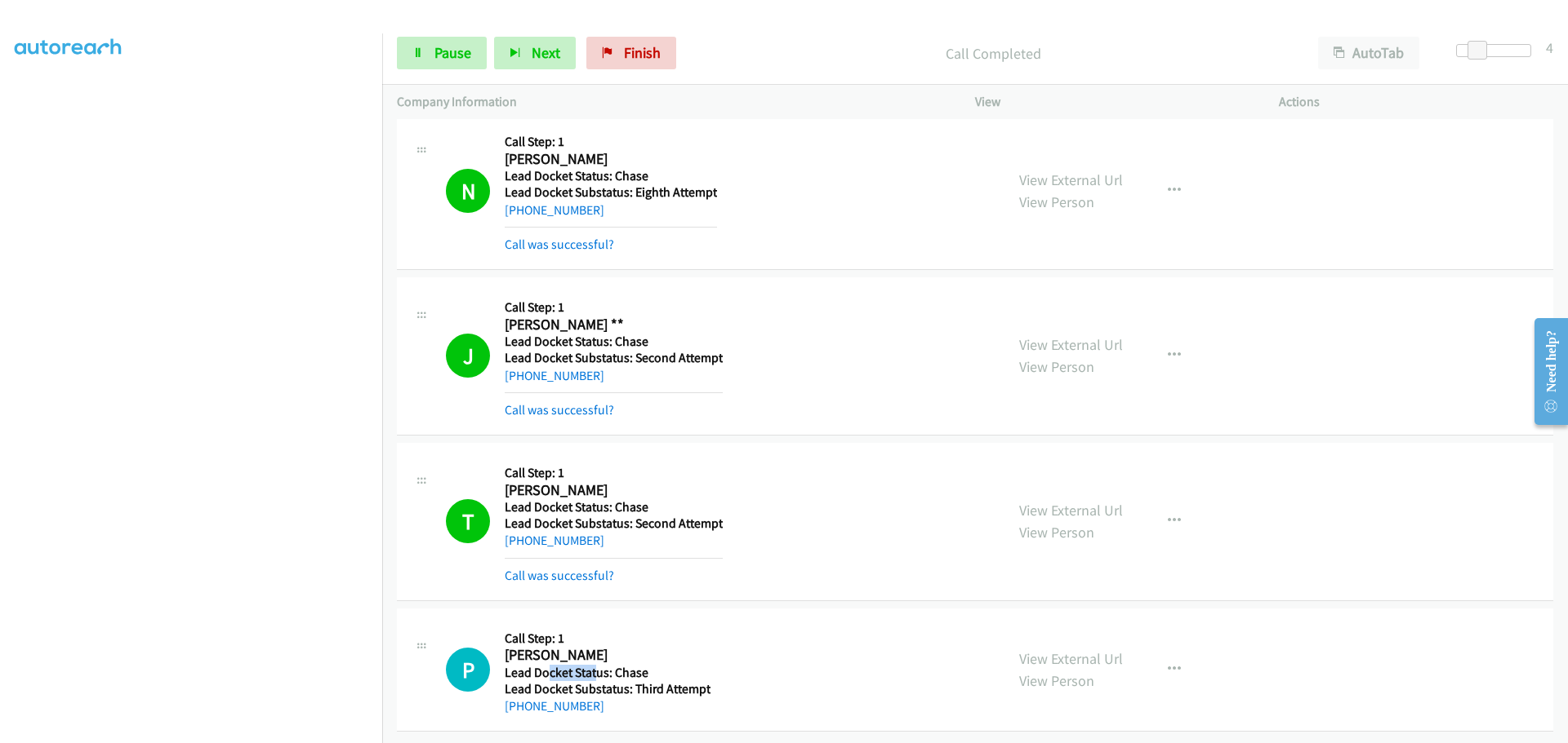
scroll to position [2009, 0]
click at [820, 591] on td "T Callback Scheduled Call Step: 1 Thomas Bartlett America/Chicago Lead Docket S…" at bounding box center [975, 522] width 1186 height 166
drag, startPoint x: 612, startPoint y: 697, endPoint x: 522, endPoint y: 694, distance: 90.0
click at [522, 697] on div "+1 402-826-3835" at bounding box center [608, 707] width 206 height 20
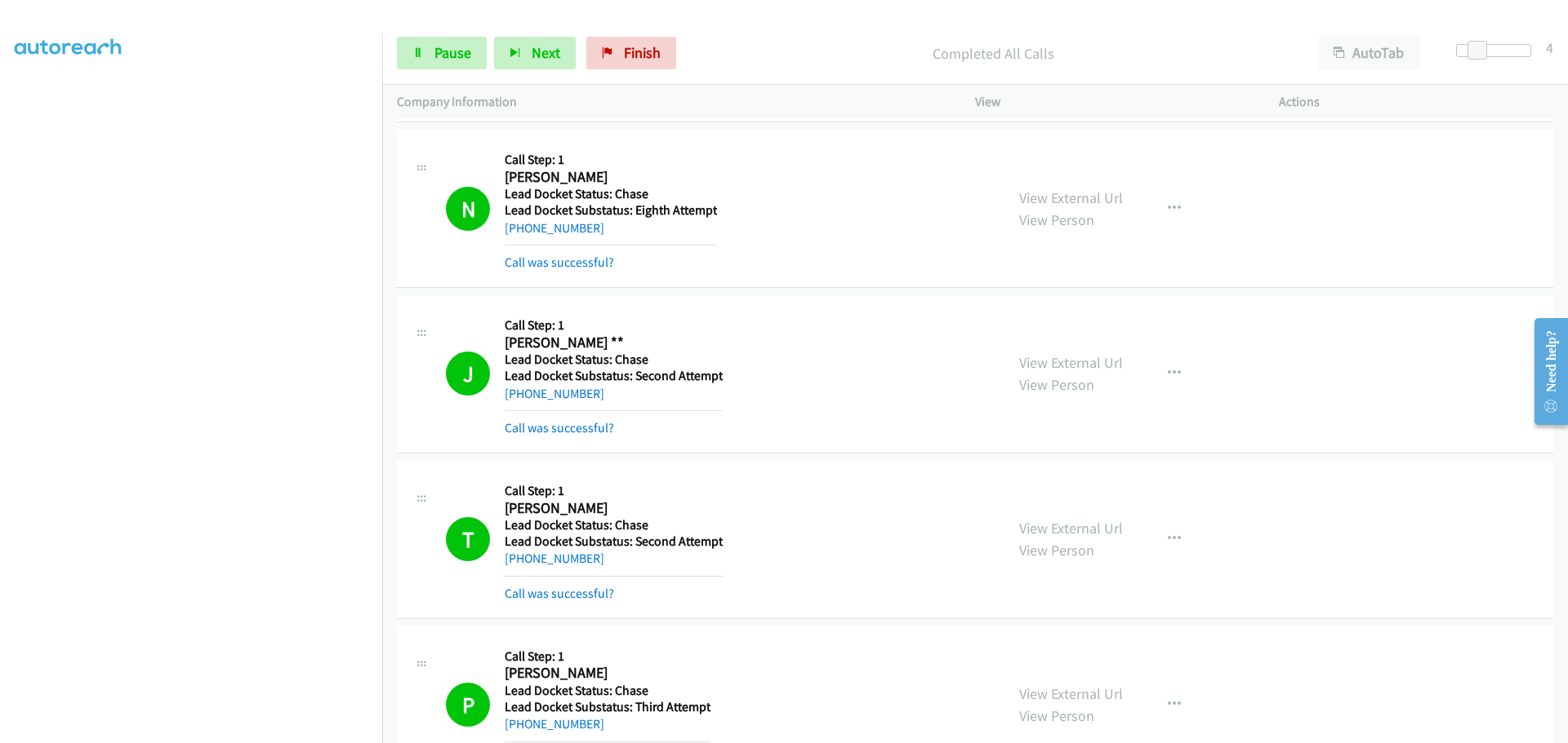
scroll to position [2096, 0]
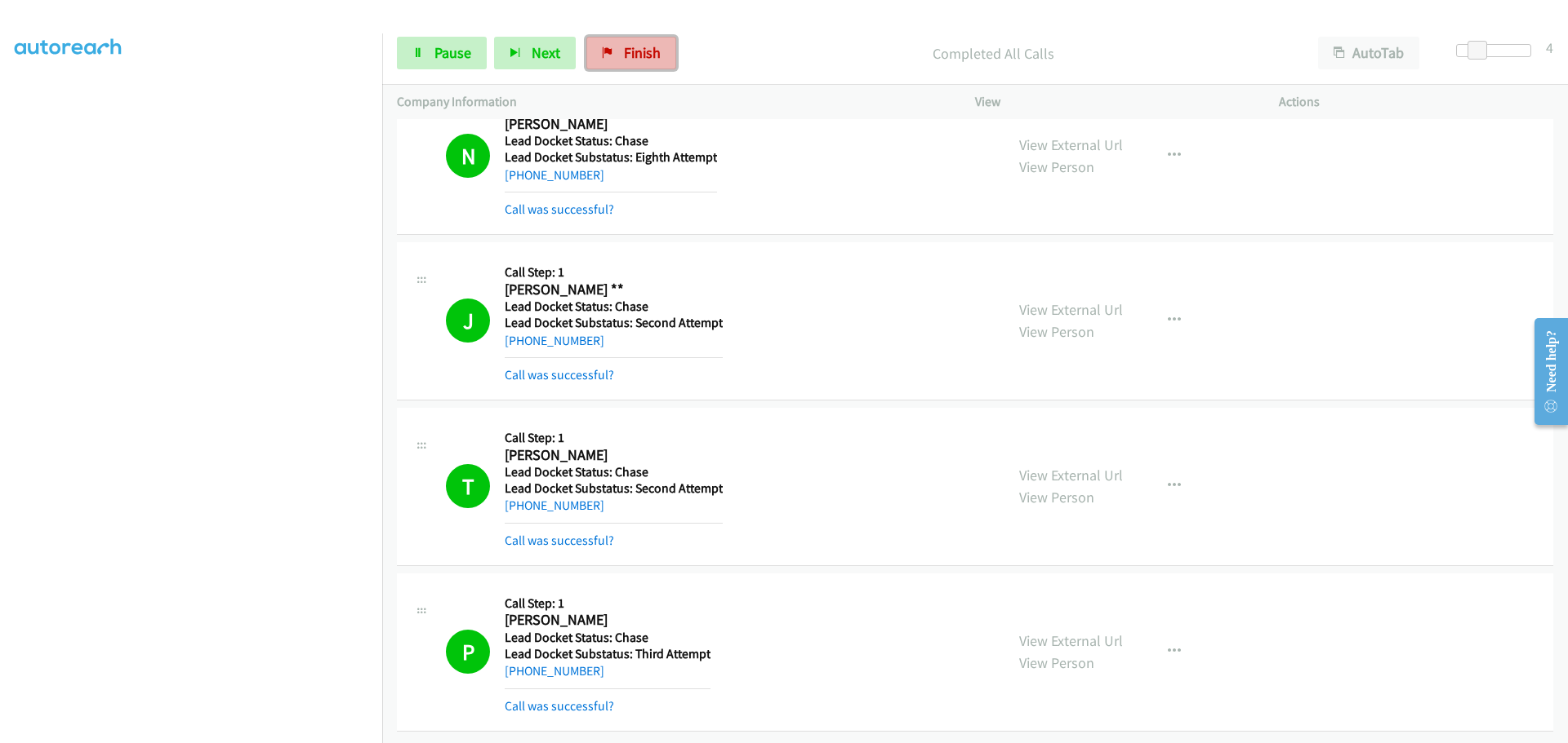
click at [638, 59] on span "Finish" at bounding box center [643, 52] width 37 height 19
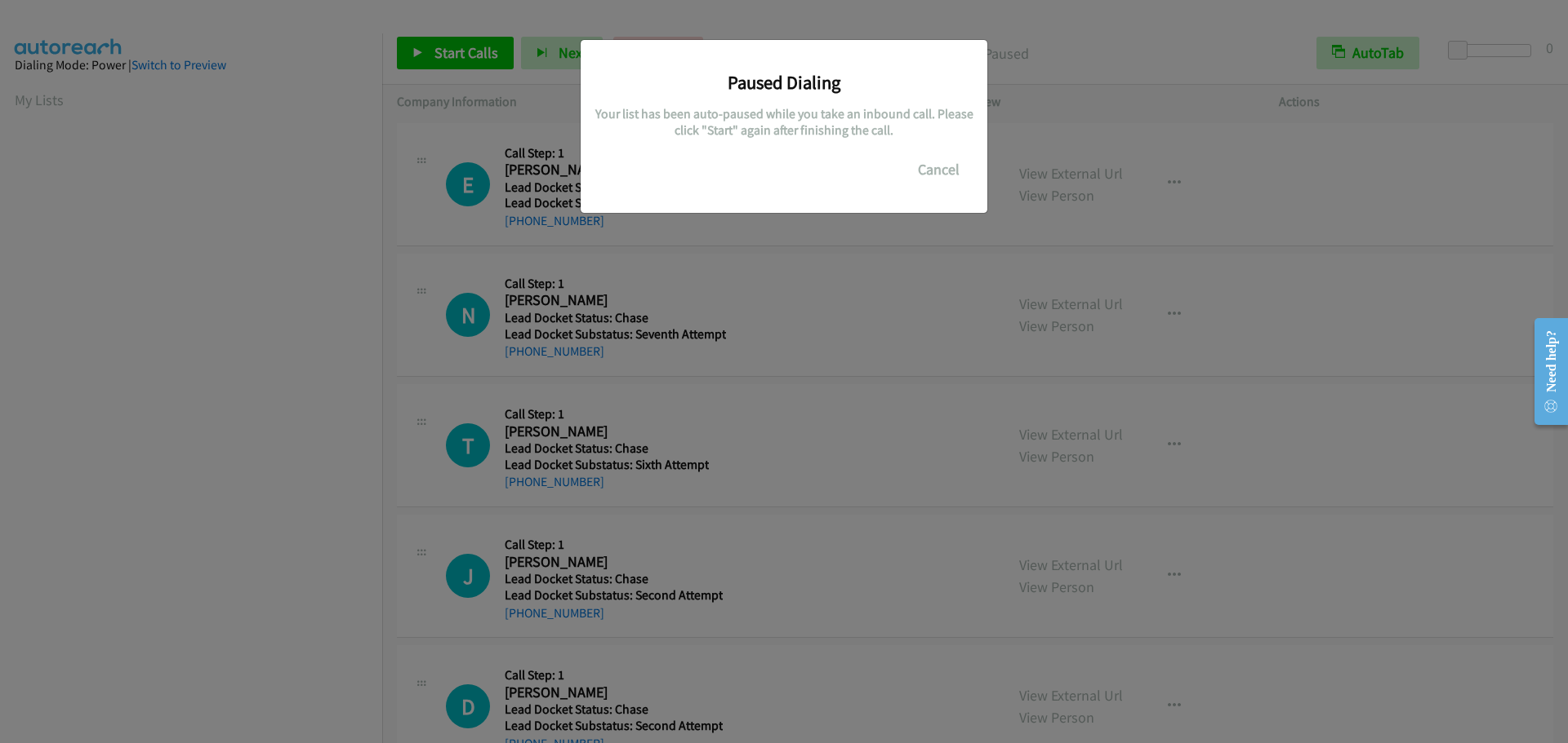
scroll to position [172, 0]
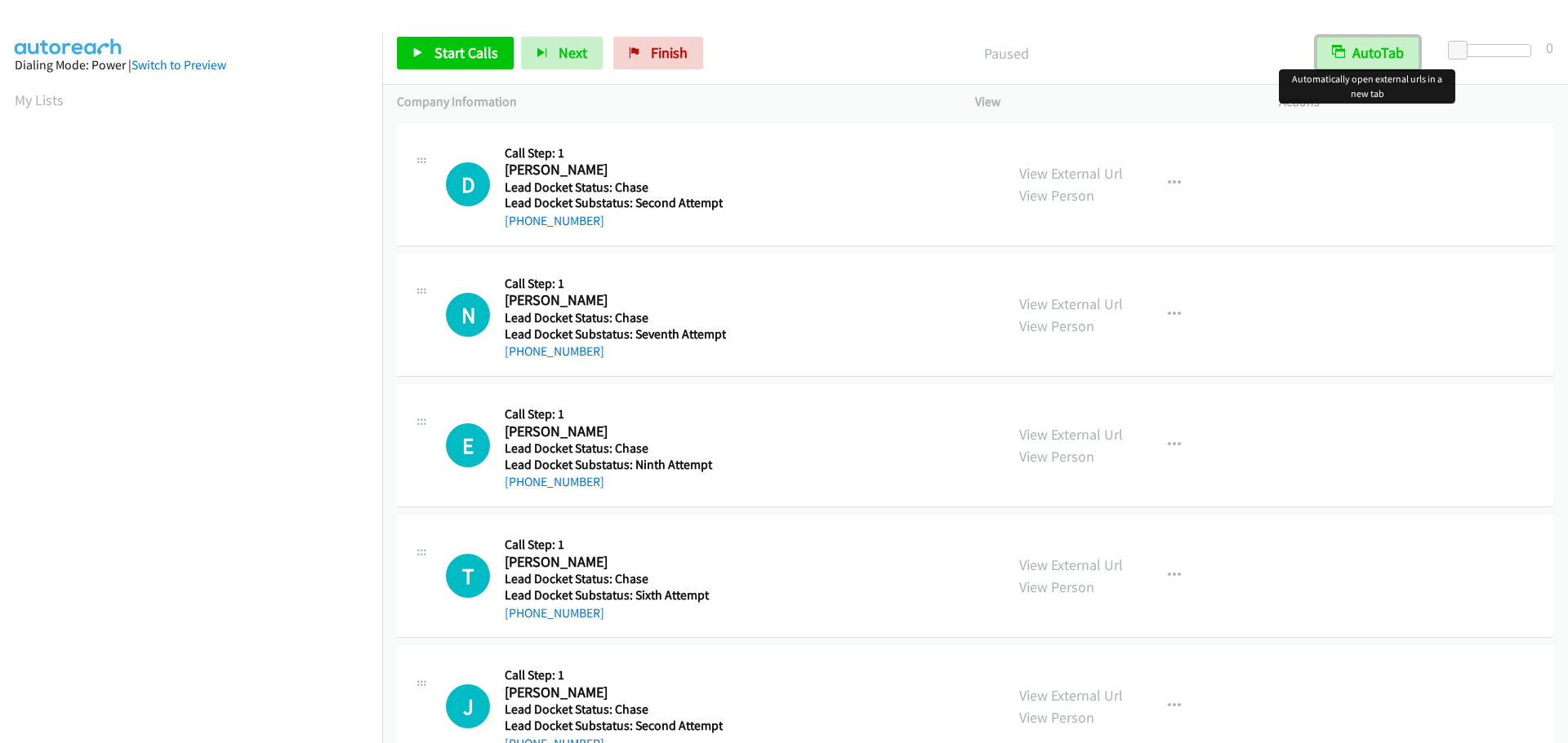
drag, startPoint x: 1351, startPoint y: 47, endPoint x: 1396, endPoint y: 47, distance: 45.0
click at [1352, 47] on button "AutoTab" at bounding box center [1367, 53] width 103 height 32
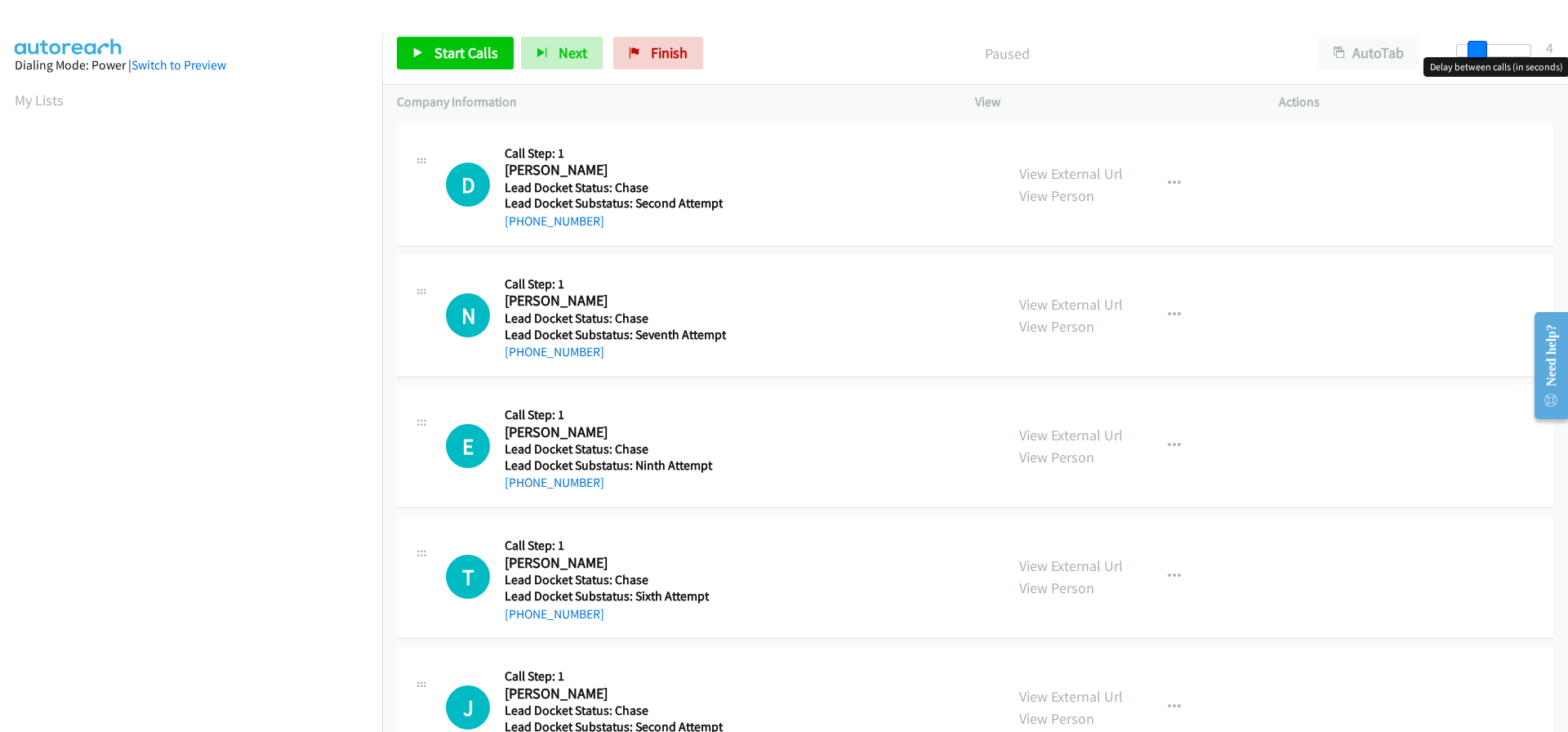
drag, startPoint x: 1460, startPoint y: 47, endPoint x: 1471, endPoint y: 48, distance: 11.0
click at [1471, 48] on span at bounding box center [1477, 51] width 20 height 20
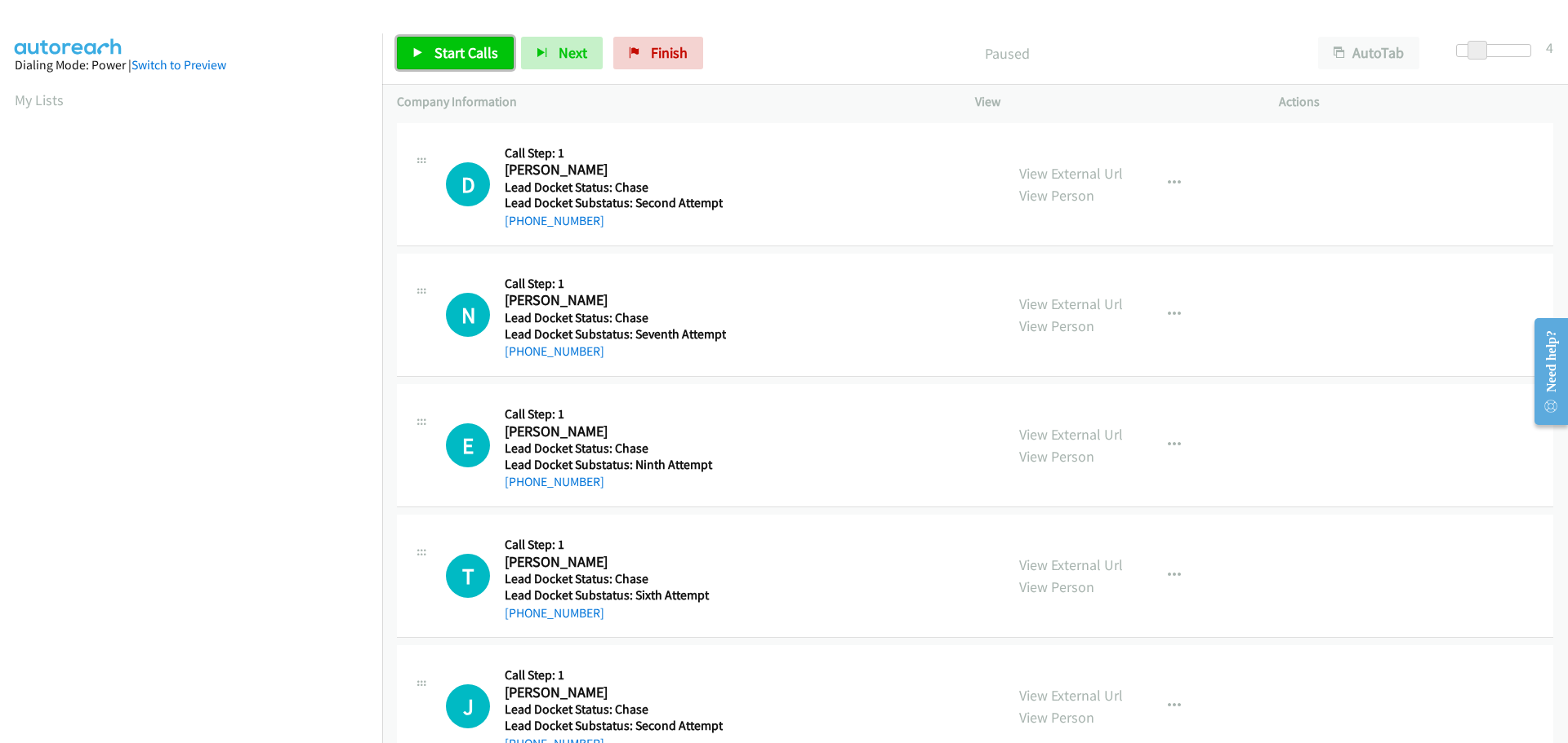
click at [469, 55] on span "Start Calls" at bounding box center [466, 52] width 64 height 19
drag, startPoint x: 596, startPoint y: 221, endPoint x: 522, endPoint y: 220, distance: 74.0
click at [522, 220] on div "+1 208-771-0063" at bounding box center [614, 221] width 218 height 20
copy link "208-771-0063"
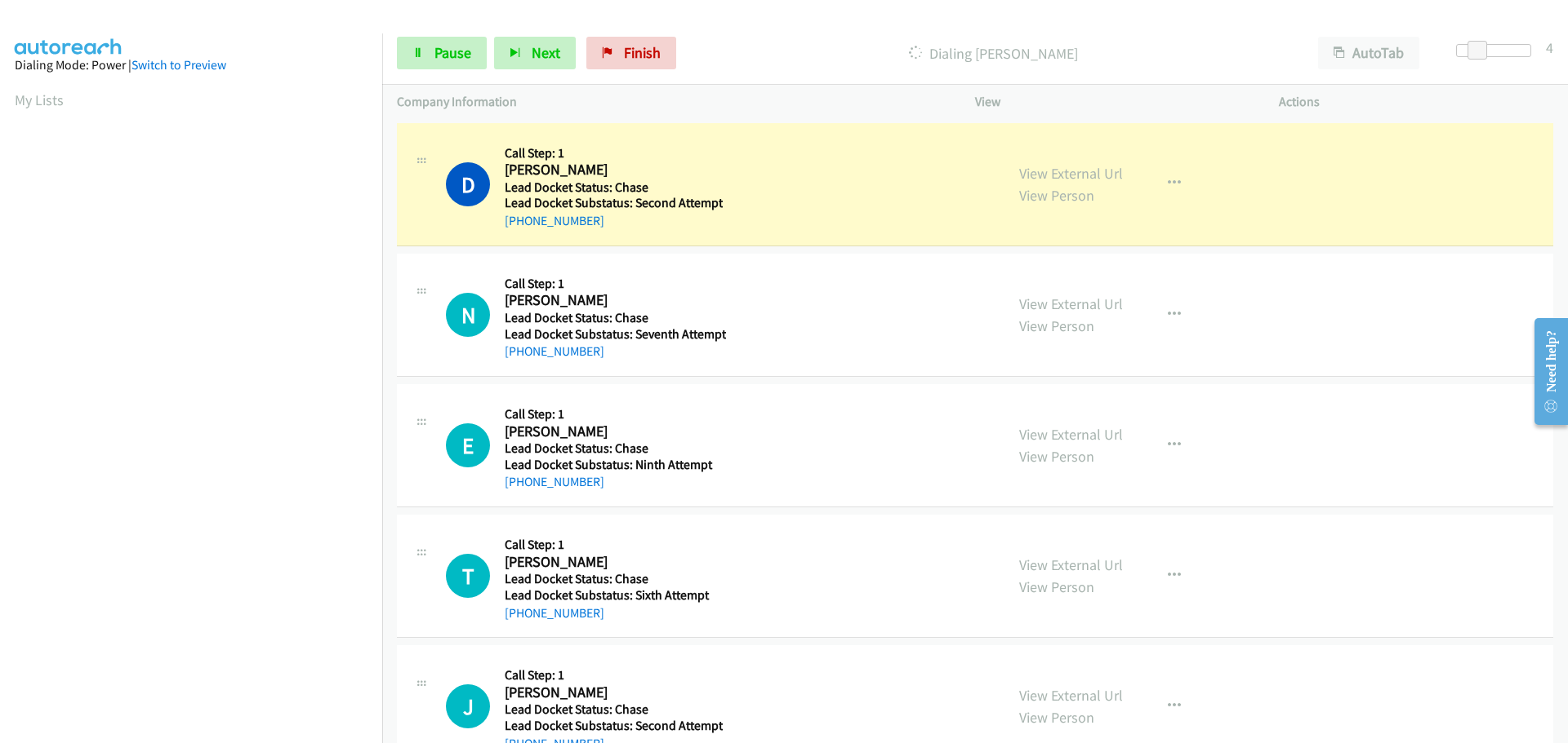
scroll to position [172, 0]
drag, startPoint x: 596, startPoint y: 356, endPoint x: 517, endPoint y: 370, distance: 80.2
click at [517, 370] on div "N Callback Scheduled Call Step: 1 Nahomi Fritz America/Los_Angeles Lead Docket …" at bounding box center [974, 315] width 1156 height 123
copy link "820-218-9029"
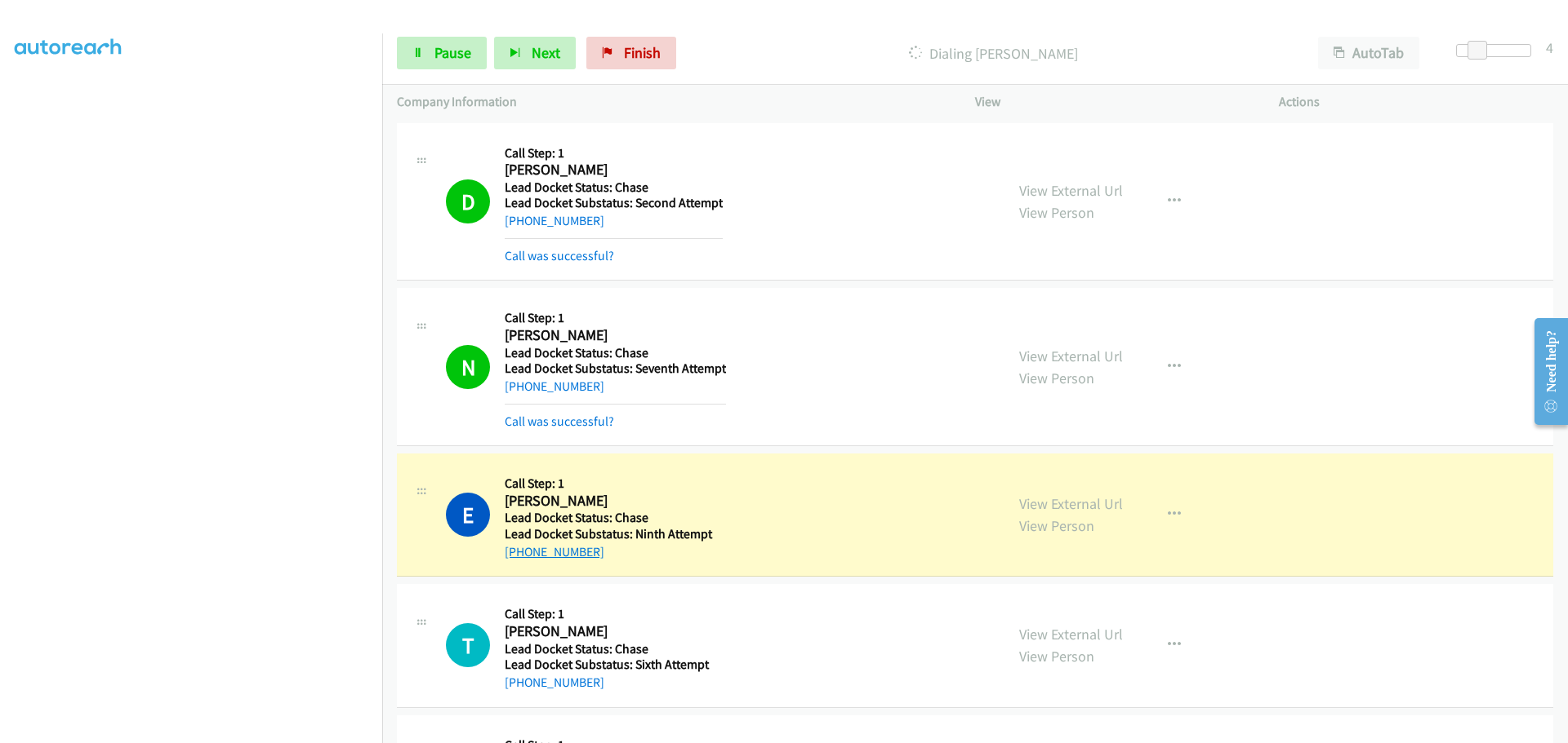
drag, startPoint x: 594, startPoint y: 556, endPoint x: 522, endPoint y: 552, distance: 72.1
click at [522, 552] on div "+1 425-321-4660" at bounding box center [614, 553] width 217 height 20
copy link "425-321-4660"
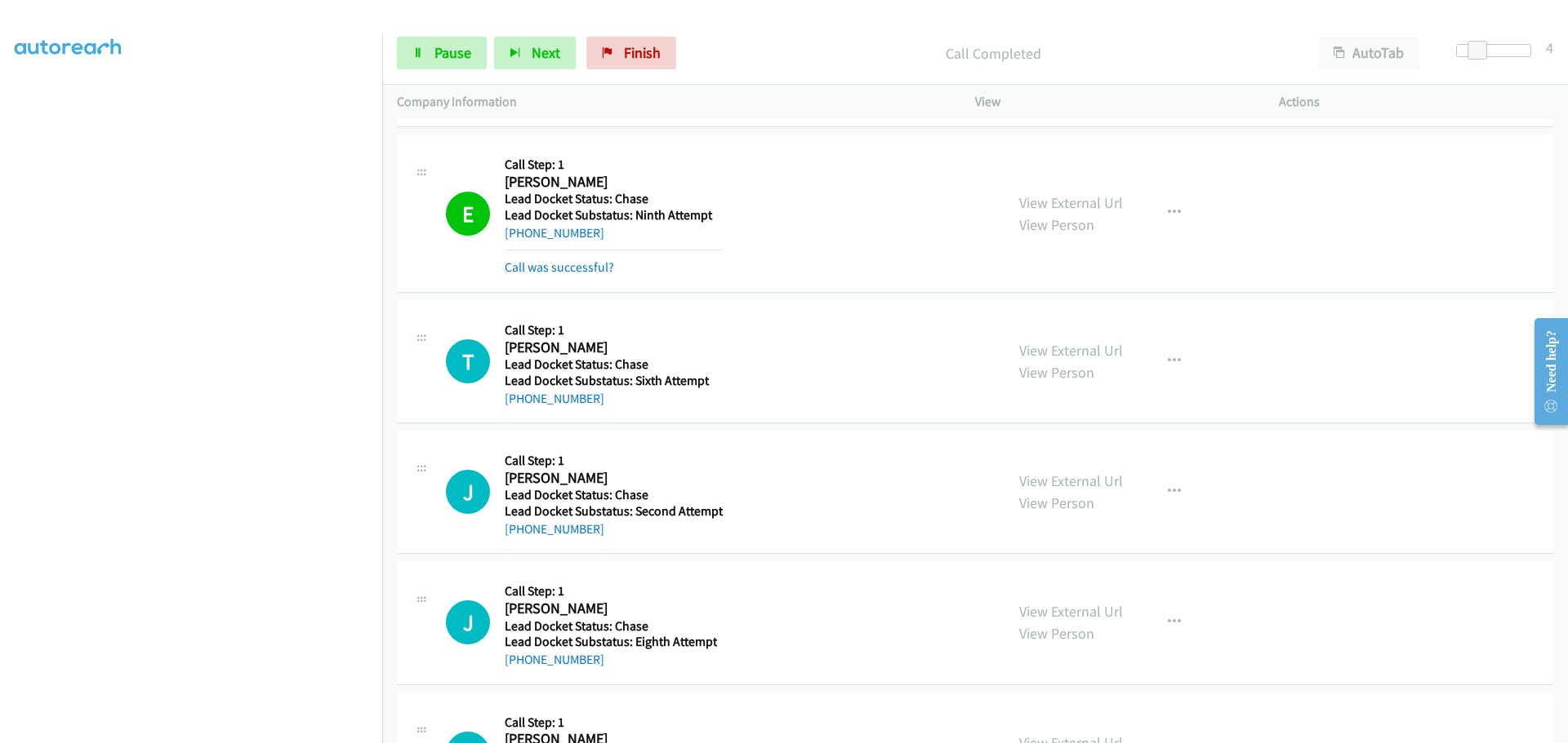
scroll to position [326, 0]
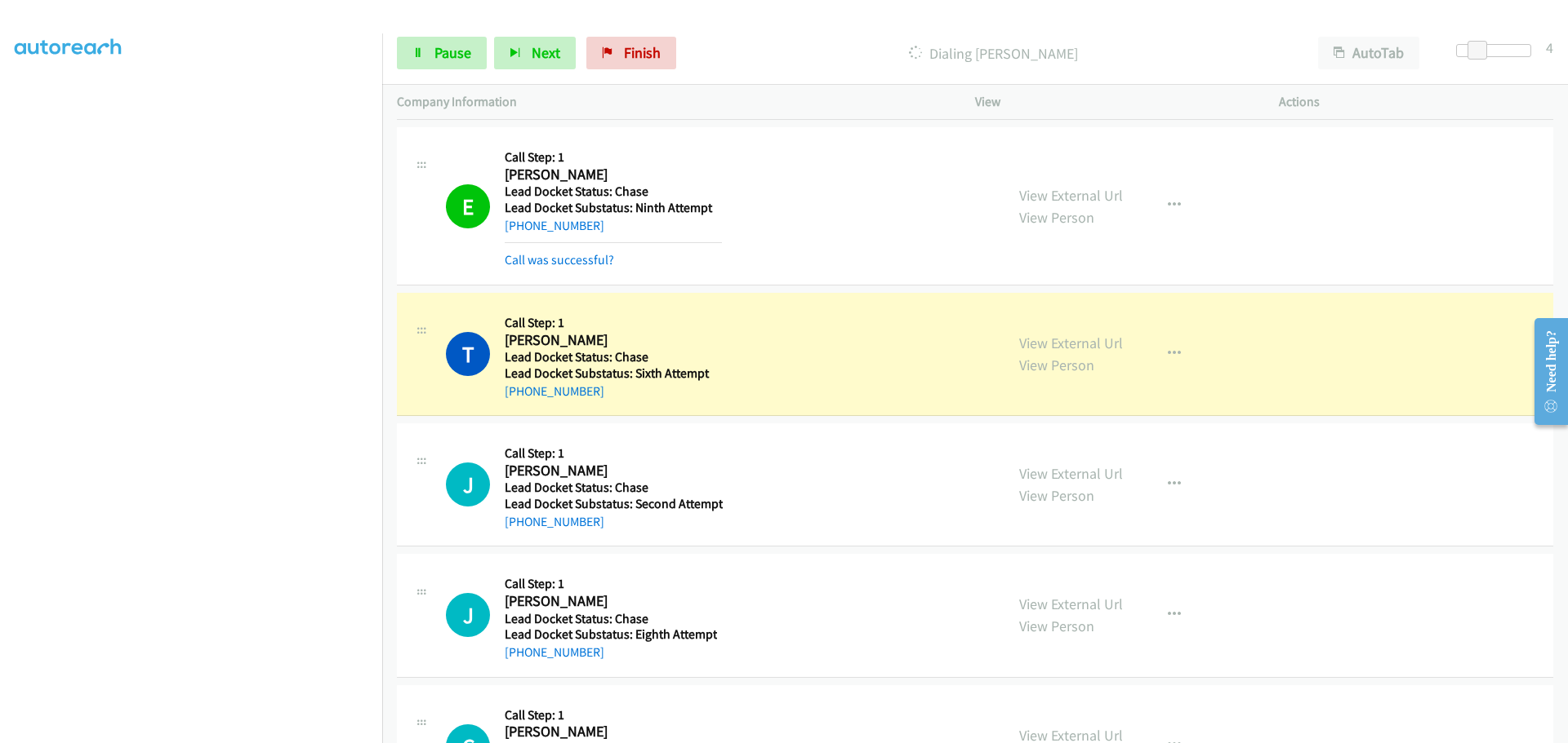
drag, startPoint x: 597, startPoint y: 397, endPoint x: 516, endPoint y: 400, distance: 81.1
click at [516, 400] on div "+1 253-740-0192" at bounding box center [614, 392] width 217 height 20
copy link "253-740-0192"
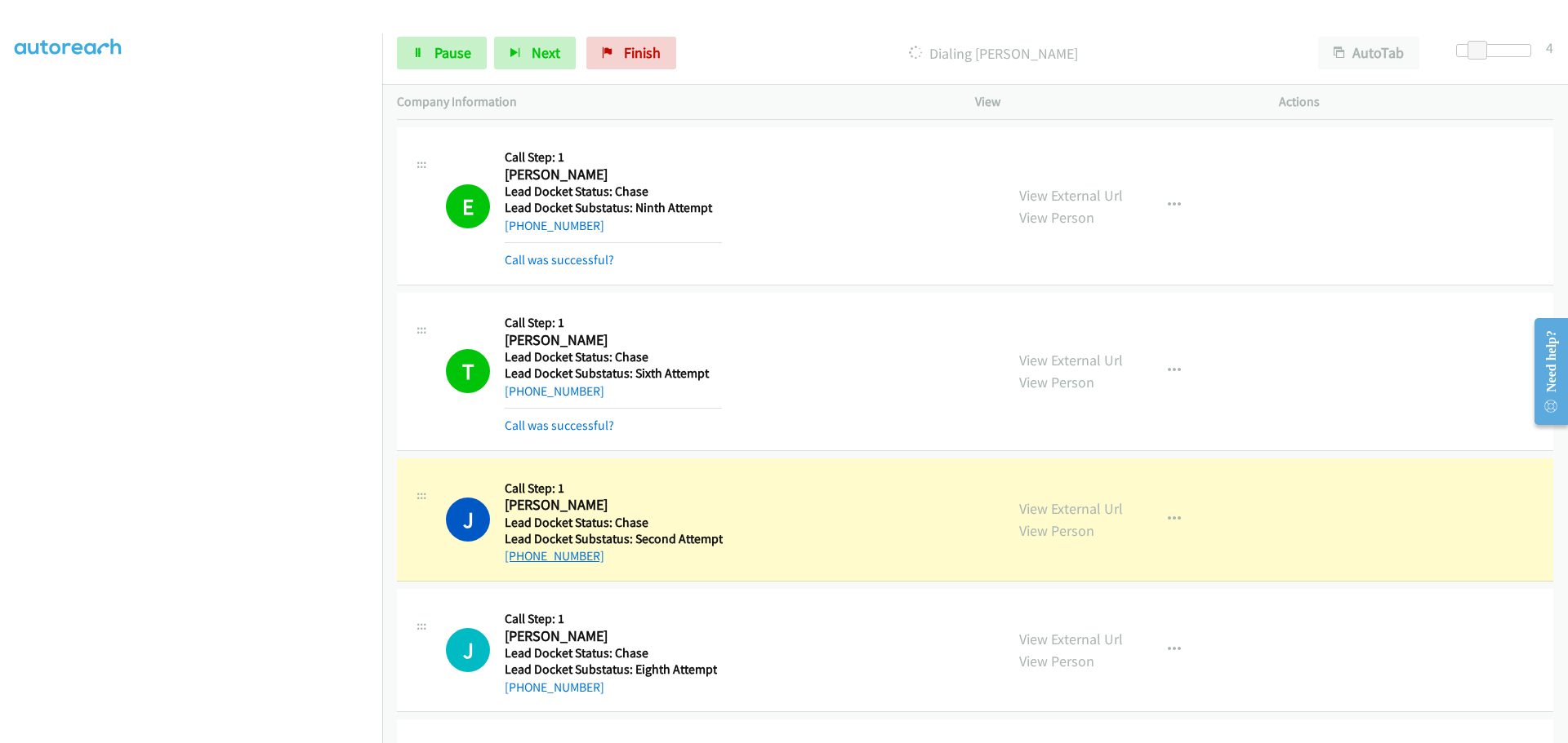
drag, startPoint x: 601, startPoint y: 560, endPoint x: 522, endPoint y: 555, distance: 79.2
click at [522, 555] on div "+1 408-318-8551" at bounding box center [614, 557] width 218 height 20
copy link "408-318-8551"
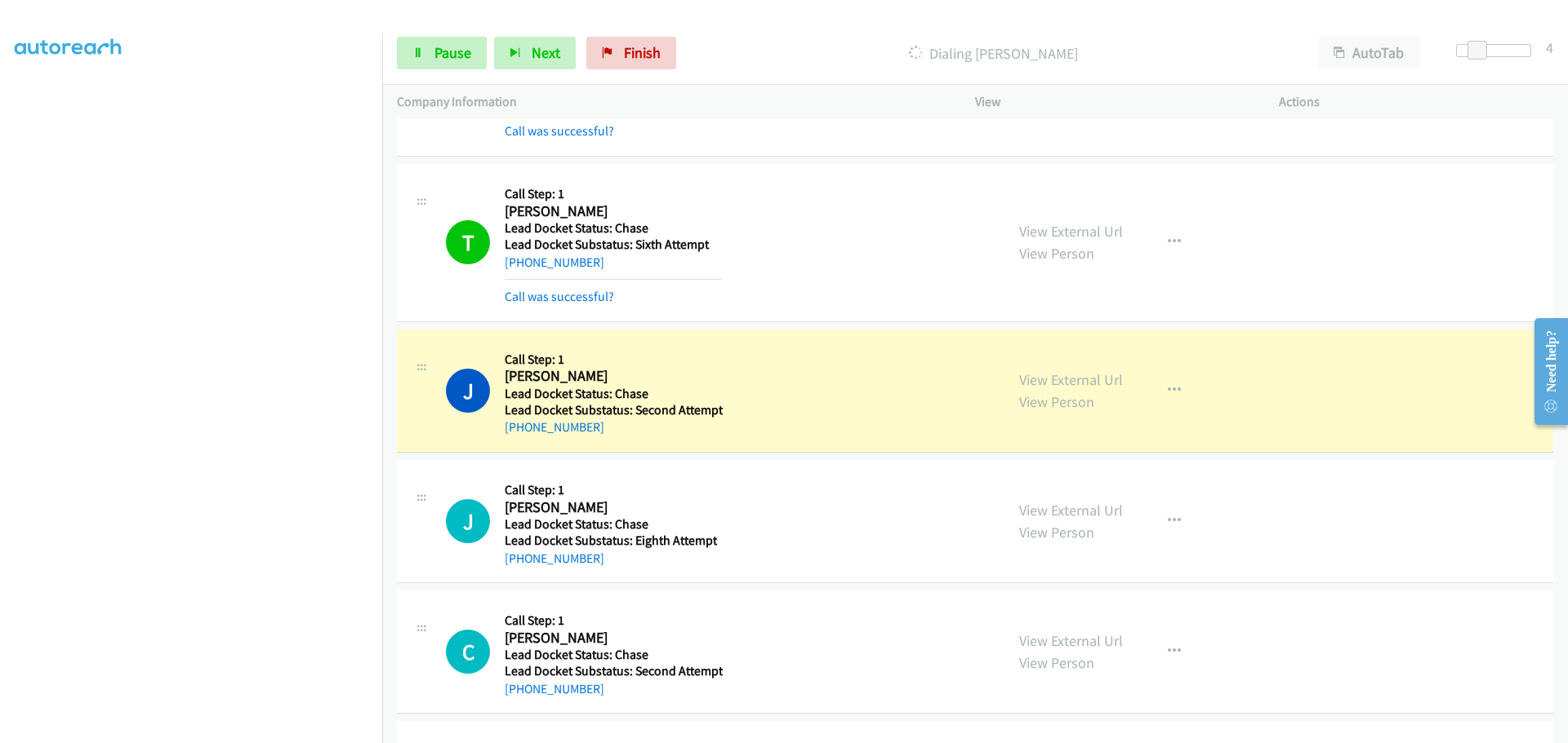
scroll to position [581, 0]
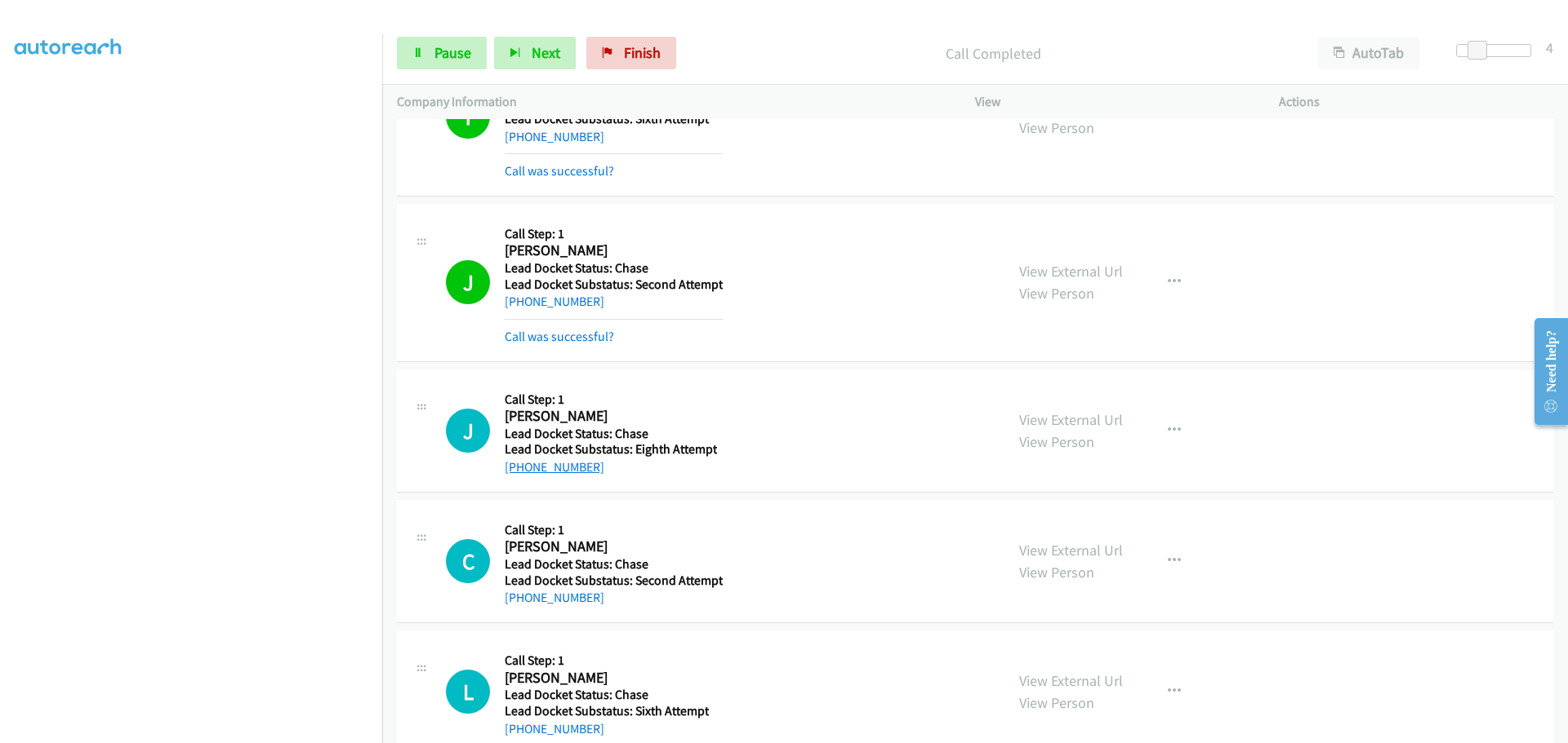
drag, startPoint x: 608, startPoint y: 439, endPoint x: 575, endPoint y: 463, distance: 40.8
click at [536, 443] on div "Callback Scheduled Call Step: 1 Jon Paley America/Los_Angeles Lead Docket Statu…" at bounding box center [611, 431] width 212 height 93
drag, startPoint x: 599, startPoint y: 479, endPoint x: 608, endPoint y: 475, distance: 9.8
click at [599, 479] on div "J Callback Scheduled Call Step: 1 Jon Paley America/Los_Angeles Lead Docket Sta…" at bounding box center [974, 432] width 1156 height 123
click at [622, 504] on div "C Callback Scheduled Call Step: 1 Carolina Herrera America/Los_Angeles Lead Doc…" at bounding box center [974, 561] width 1156 height 123
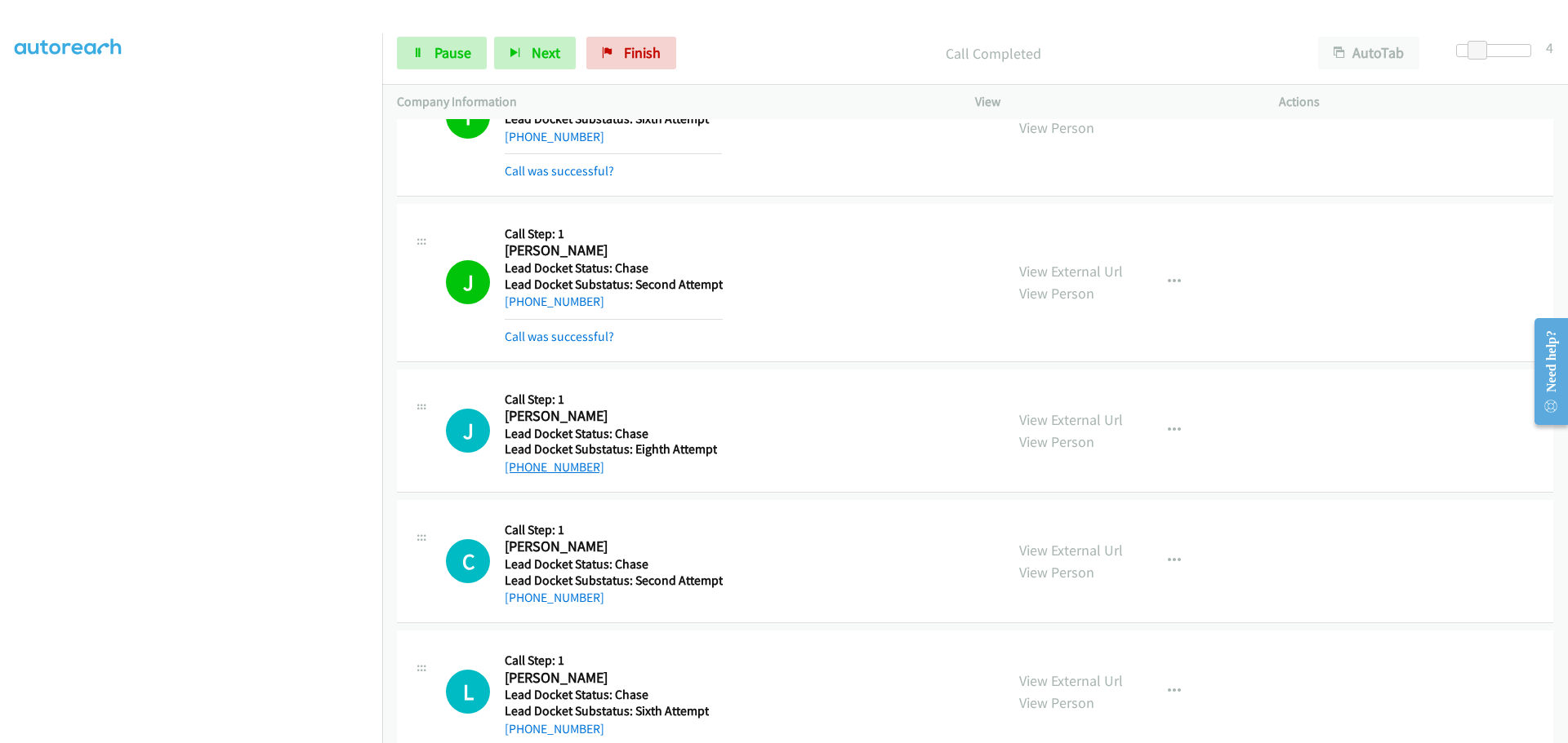
drag, startPoint x: 614, startPoint y: 466, endPoint x: 520, endPoint y: 475, distance: 94.4
click at [520, 475] on div "+1 530-392-8762" at bounding box center [611, 468] width 212 height 20
copy link "530-392-8762"
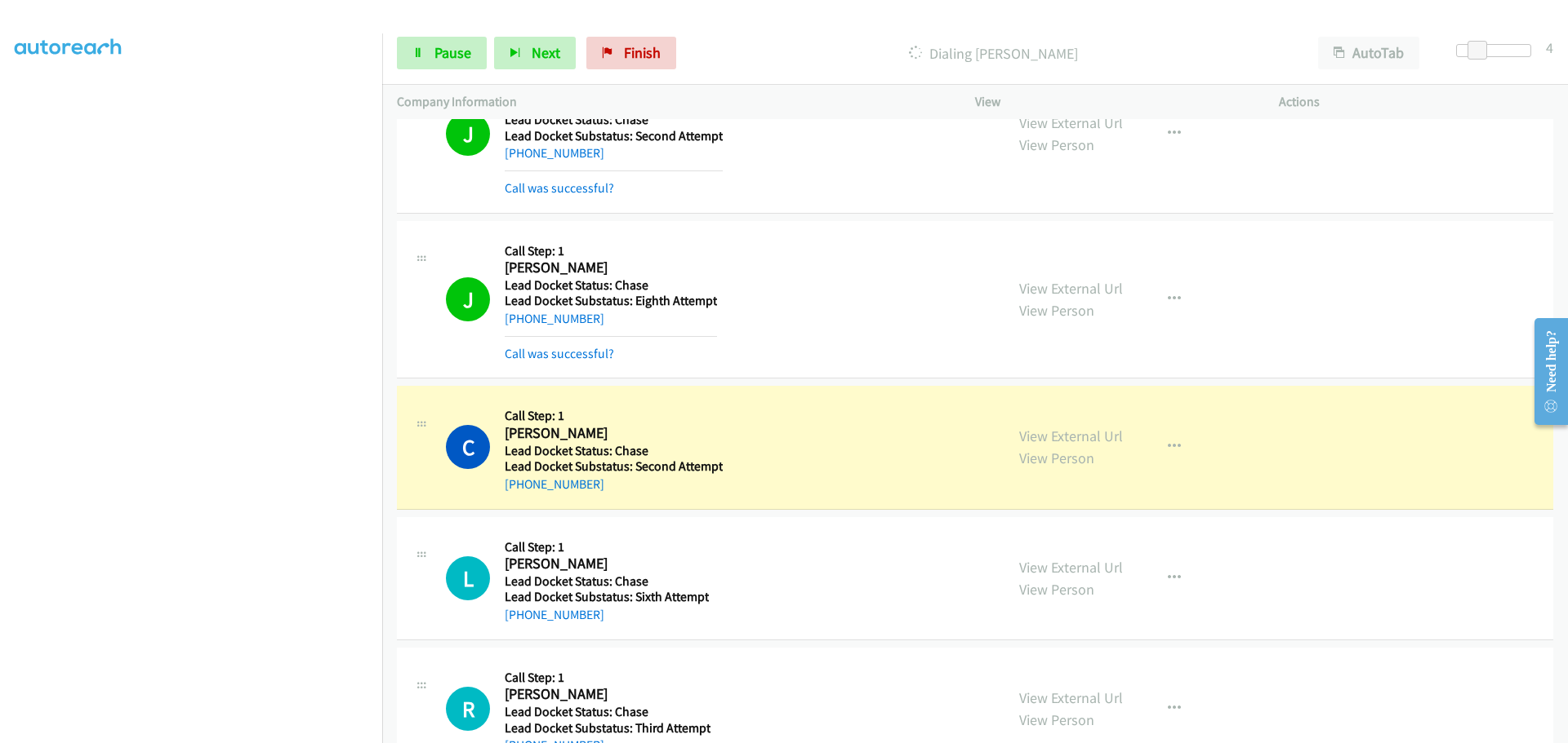
scroll to position [989, 0]
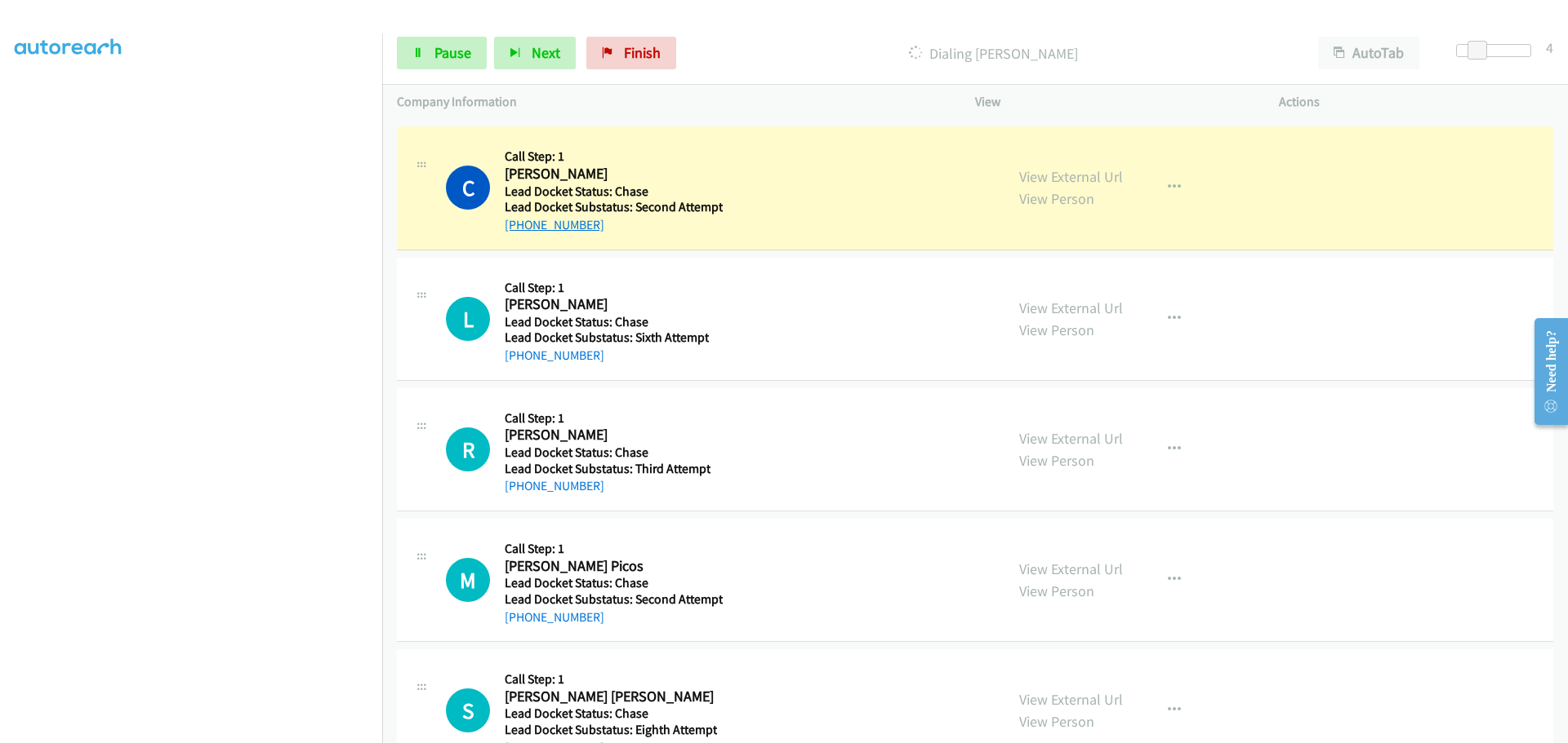
drag, startPoint x: 609, startPoint y: 227, endPoint x: 520, endPoint y: 224, distance: 89.1
click at [520, 224] on div "+1 253-733-9422" at bounding box center [614, 226] width 218 height 20
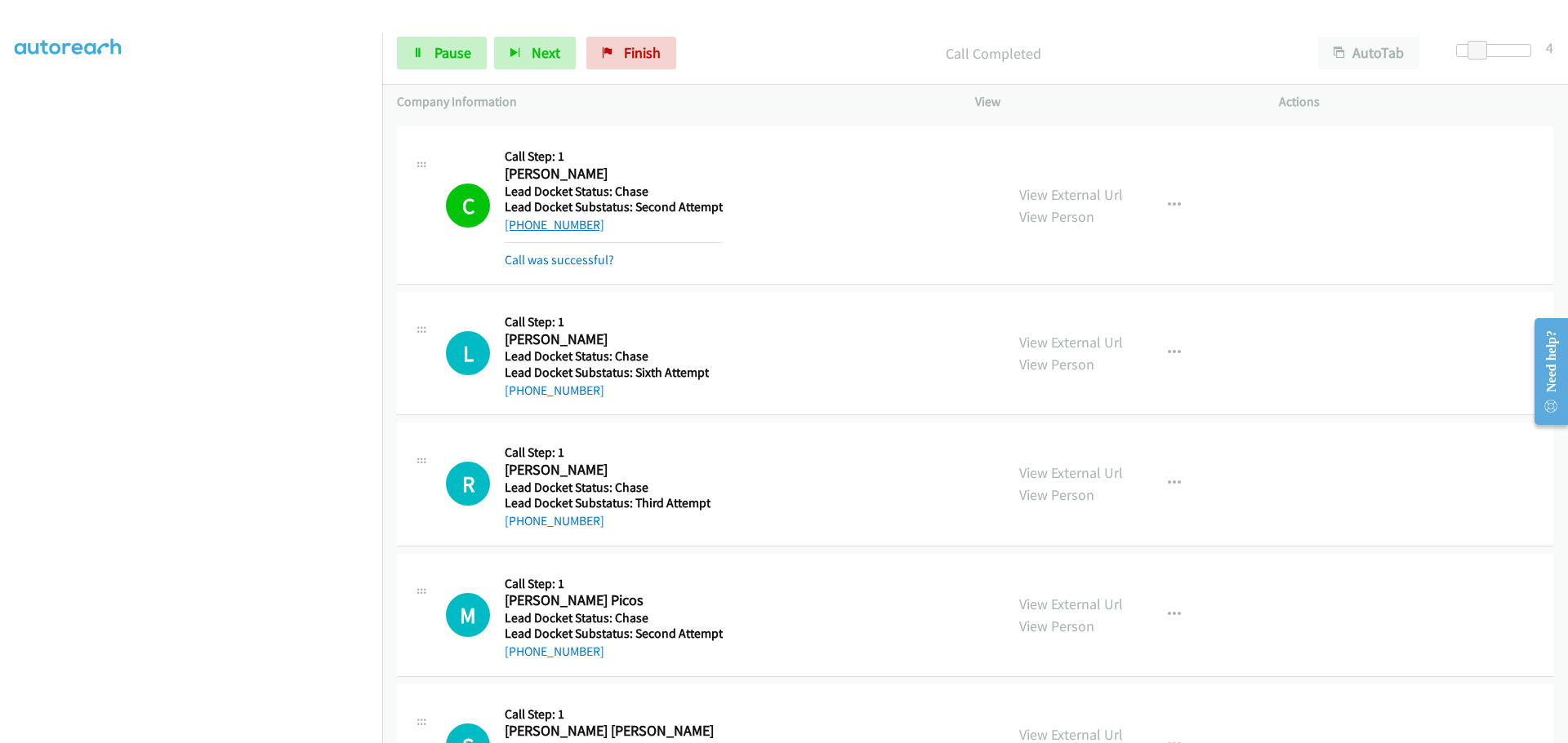
copy link "253-733-9422"
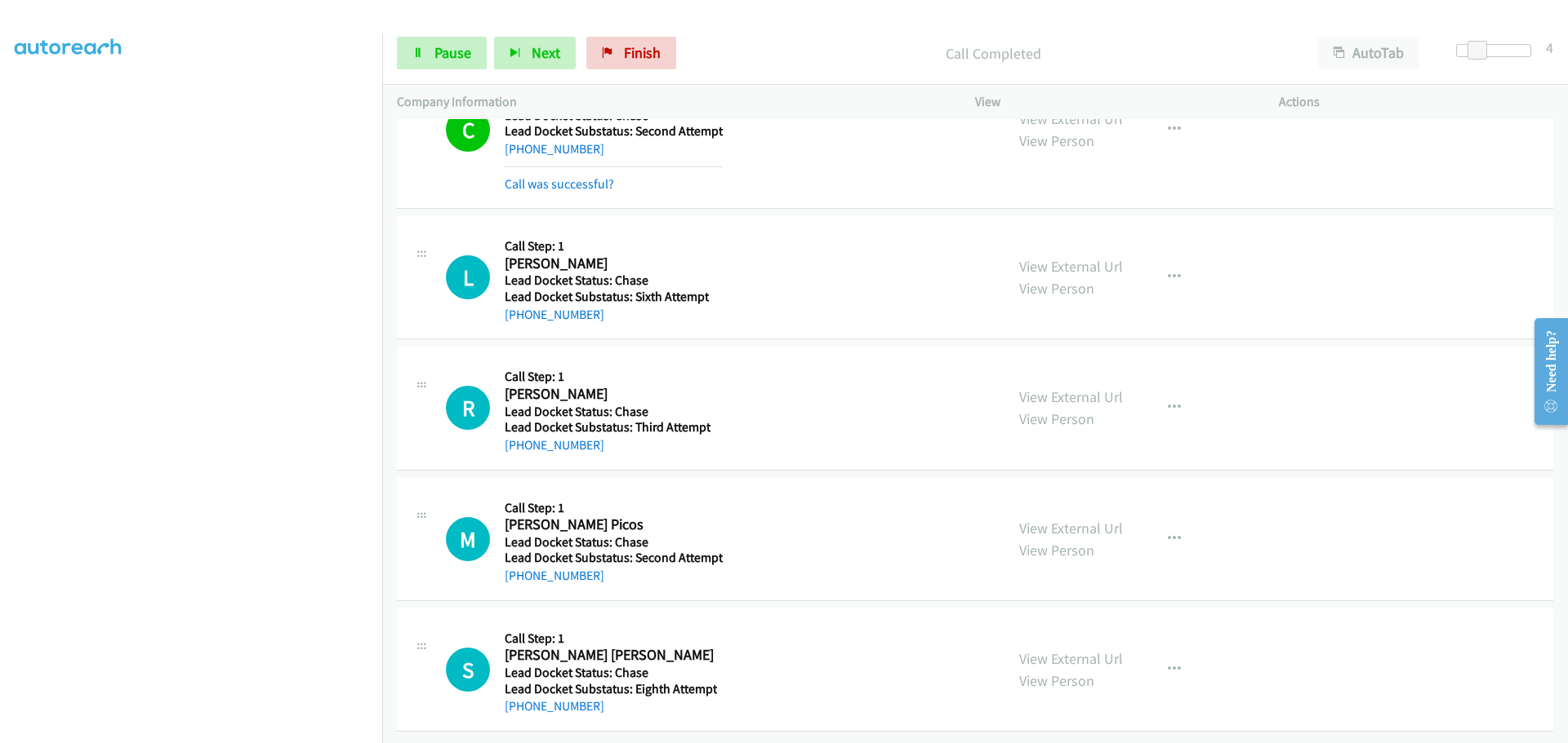
scroll to position [1077, 0]
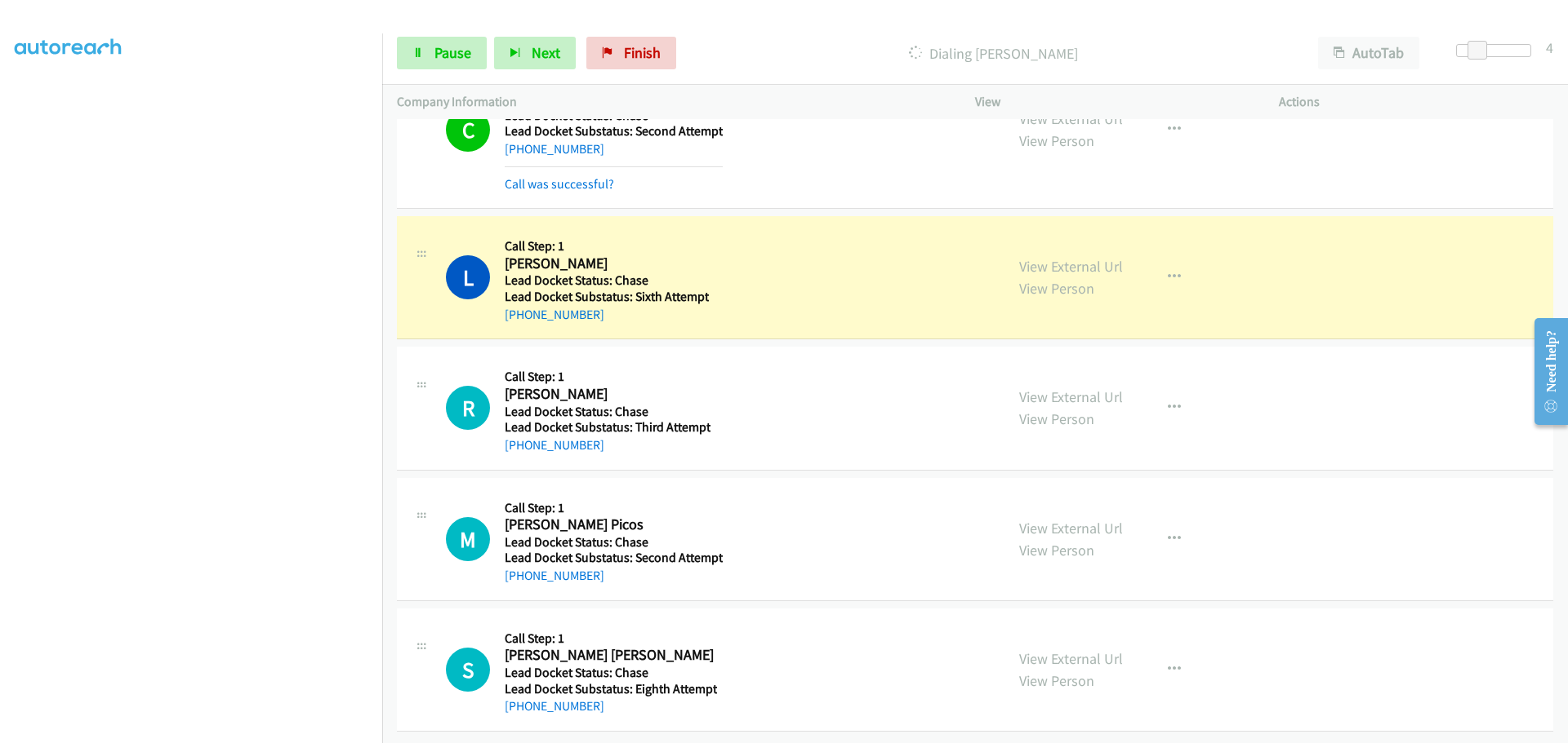
drag, startPoint x: 614, startPoint y: 311, endPoint x: 521, endPoint y: 310, distance: 93.0
click at [521, 310] on div "+1 408-377-2255" at bounding box center [607, 315] width 204 height 20
copy link "408-377-2255"
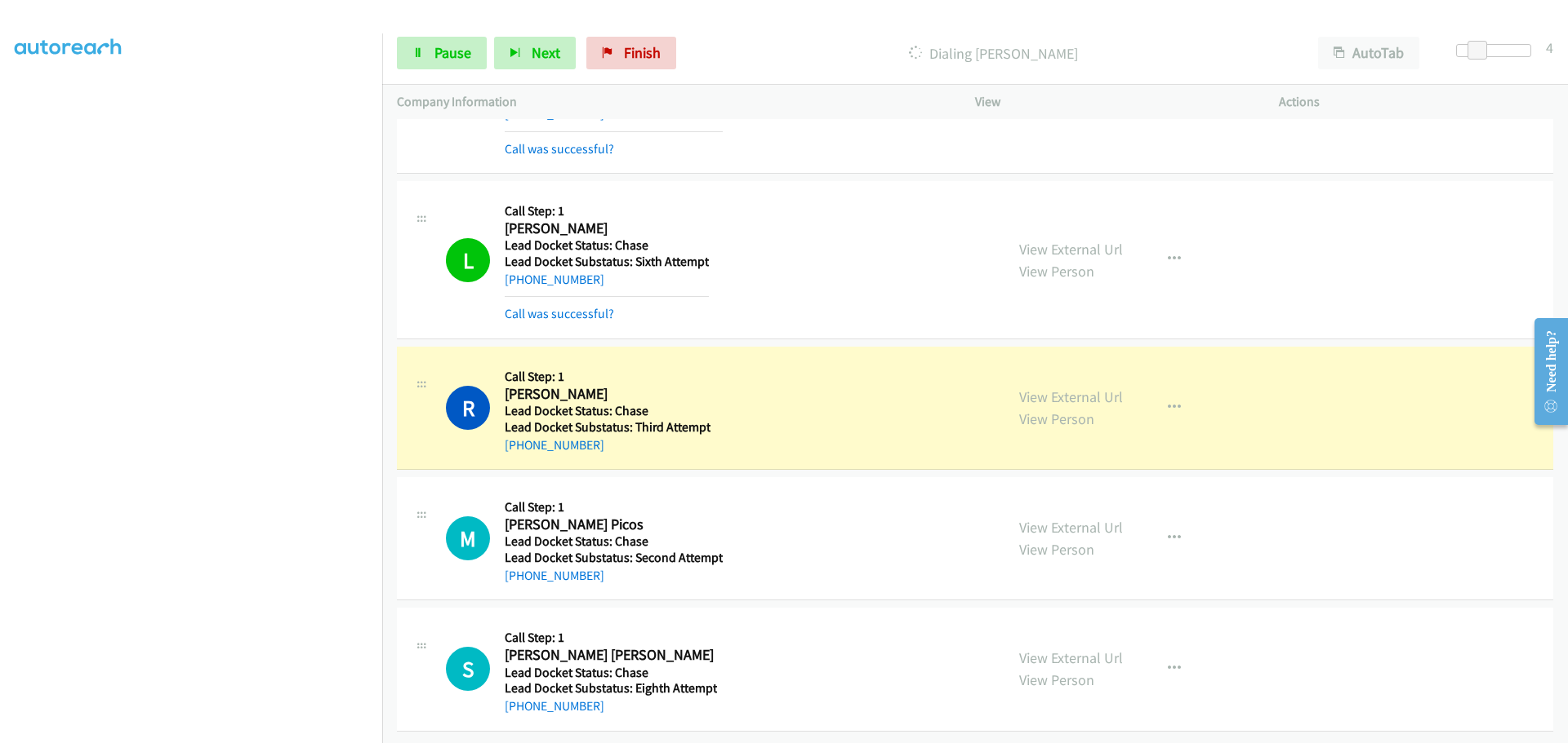
scroll to position [1112, 0]
drag, startPoint x: 585, startPoint y: 433, endPoint x: 521, endPoint y: 440, distance: 64.4
click at [521, 440] on div "+1 360-901-0678" at bounding box center [608, 445] width 206 height 20
copy link "360-901-0678"
drag, startPoint x: 425, startPoint y: 52, endPoint x: 438, endPoint y: 53, distance: 13.0
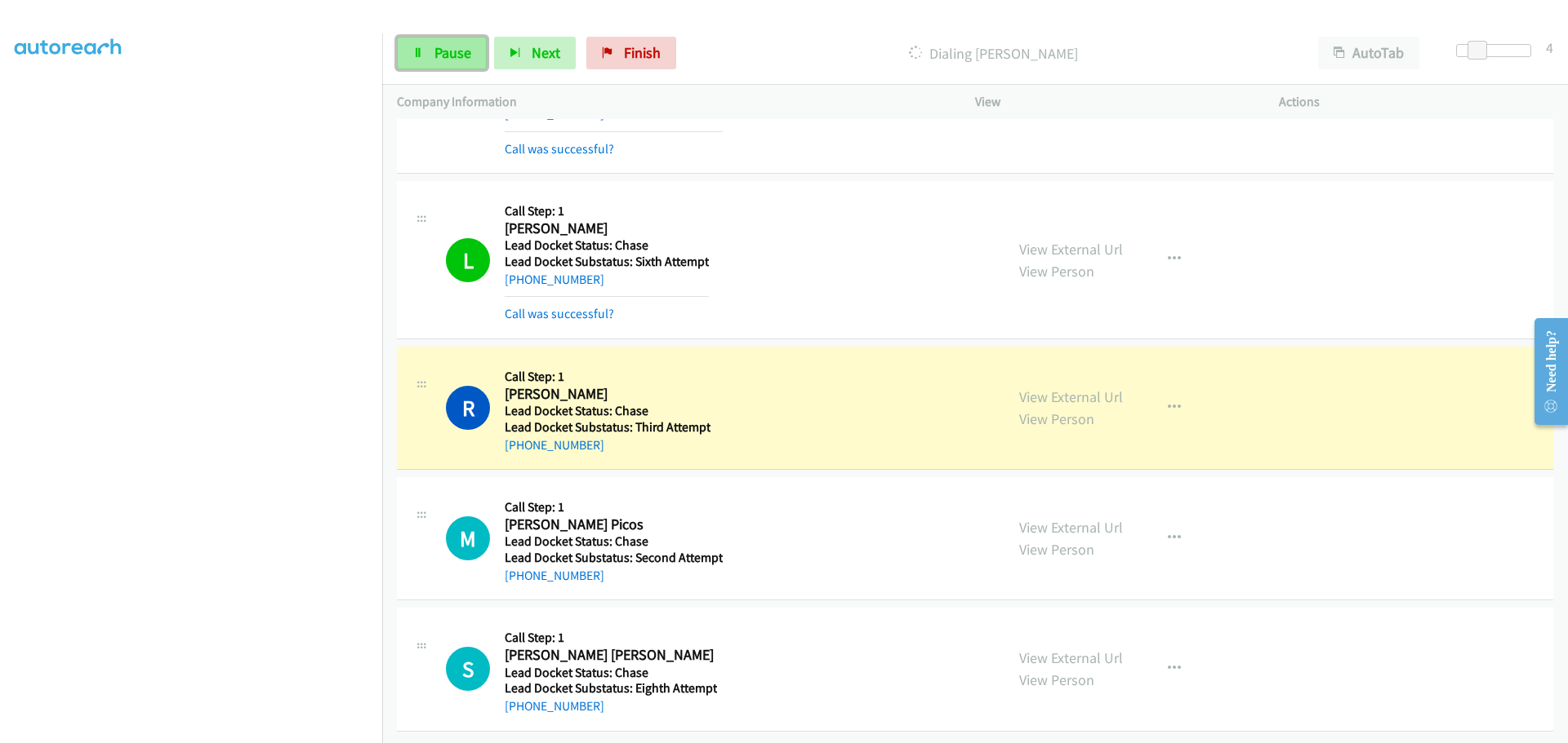
click at [425, 52] on link "Pause" at bounding box center [442, 53] width 90 height 32
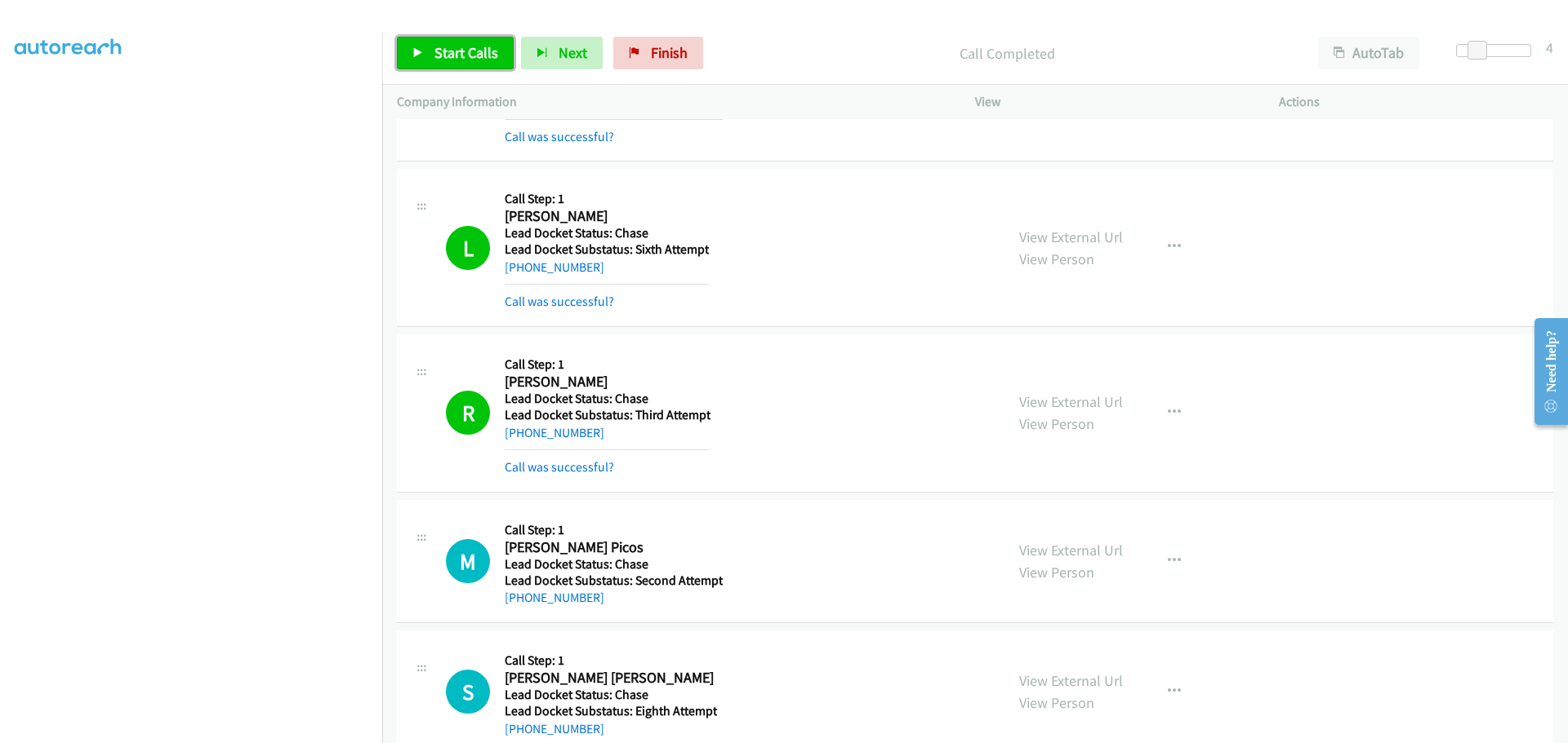
click at [470, 52] on span "Start Calls" at bounding box center [466, 52] width 64 height 19
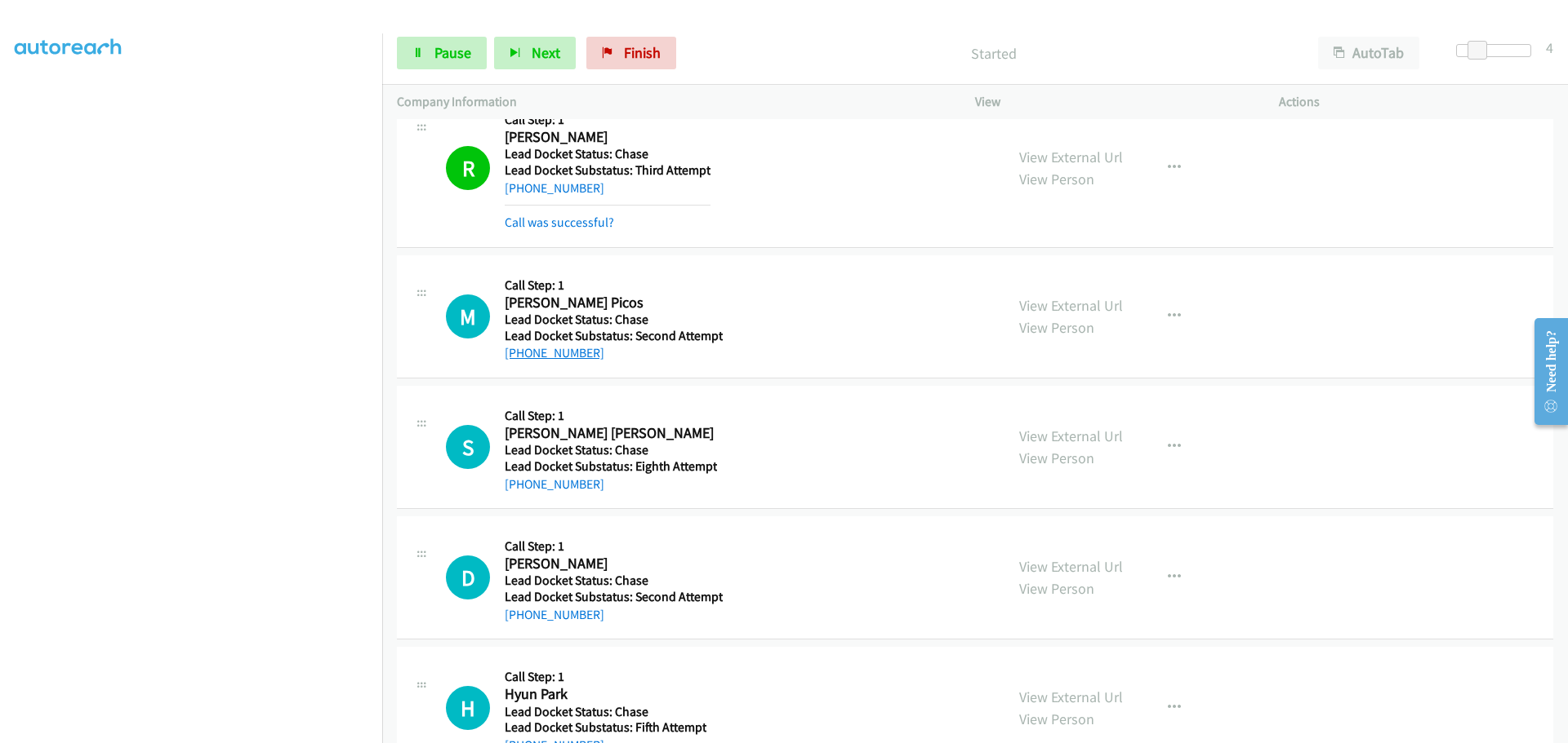
drag, startPoint x: 608, startPoint y: 360, endPoint x: 523, endPoint y: 357, distance: 85.1
click at [523, 357] on div "+1 520-285-7516" at bounding box center [614, 353] width 218 height 20
copy link "520-285-7516"
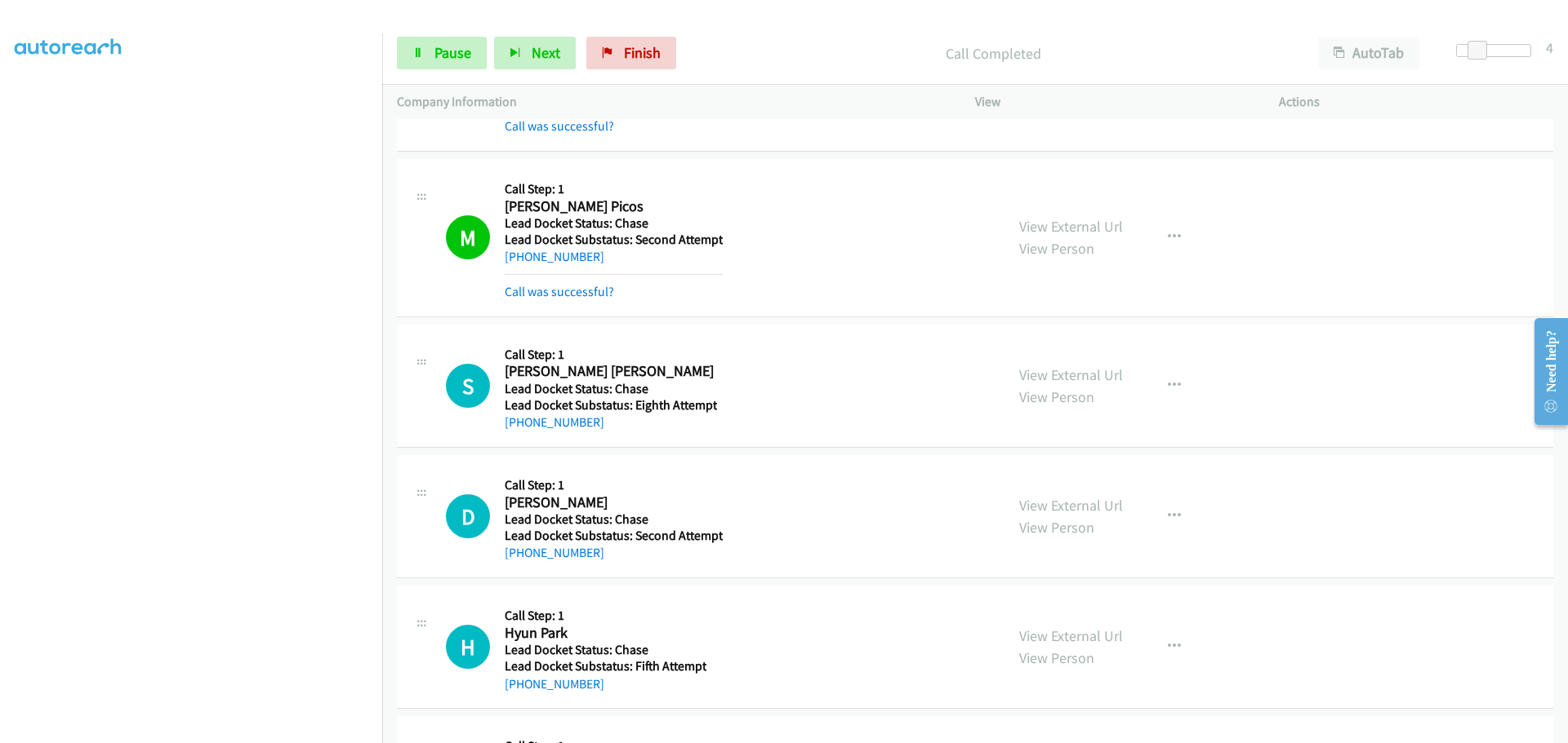
scroll to position [1574, 0]
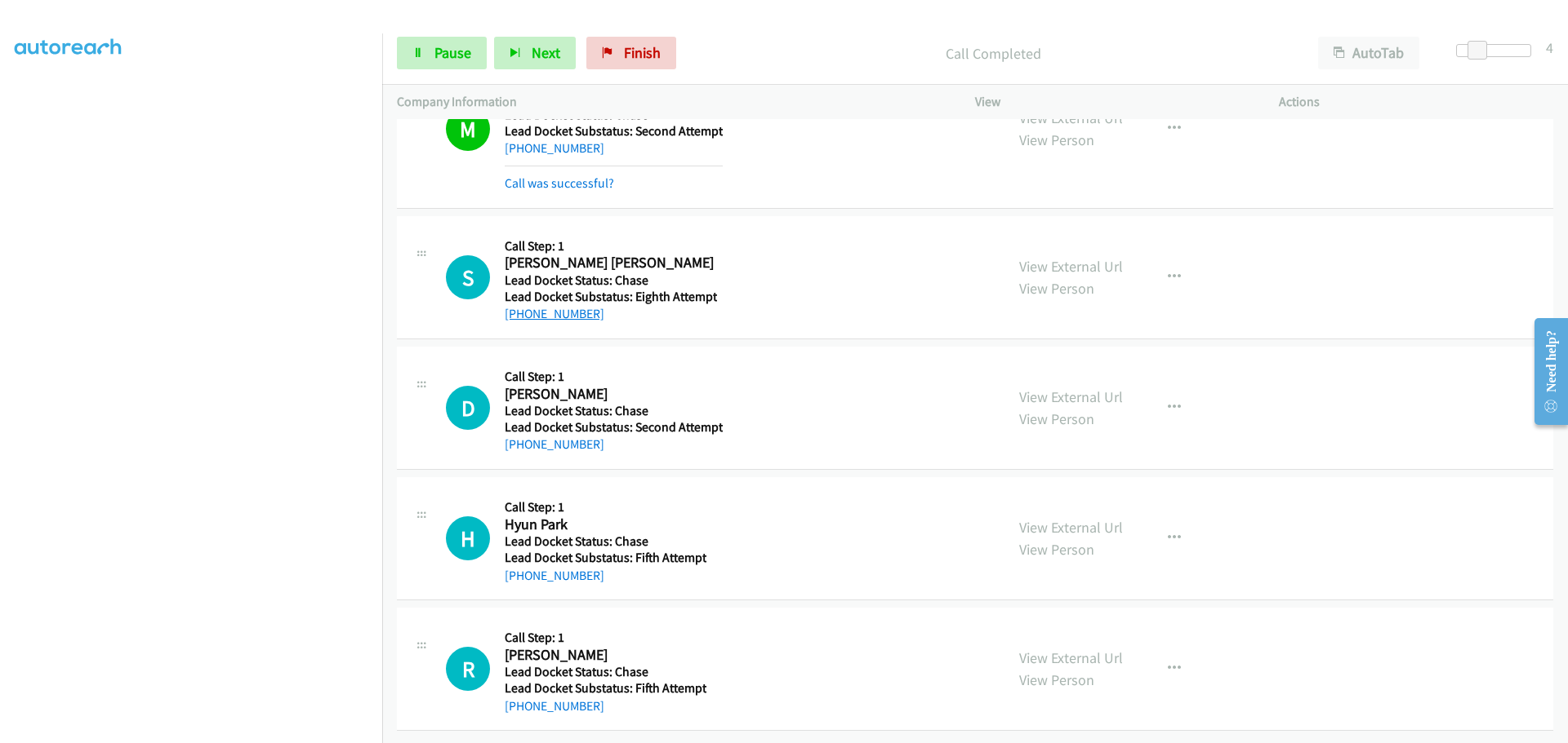
drag, startPoint x: 608, startPoint y: 298, endPoint x: 523, endPoint y: 310, distance: 85.8
click at [523, 310] on div "+1 458-300-3749" at bounding box center [611, 314] width 212 height 20
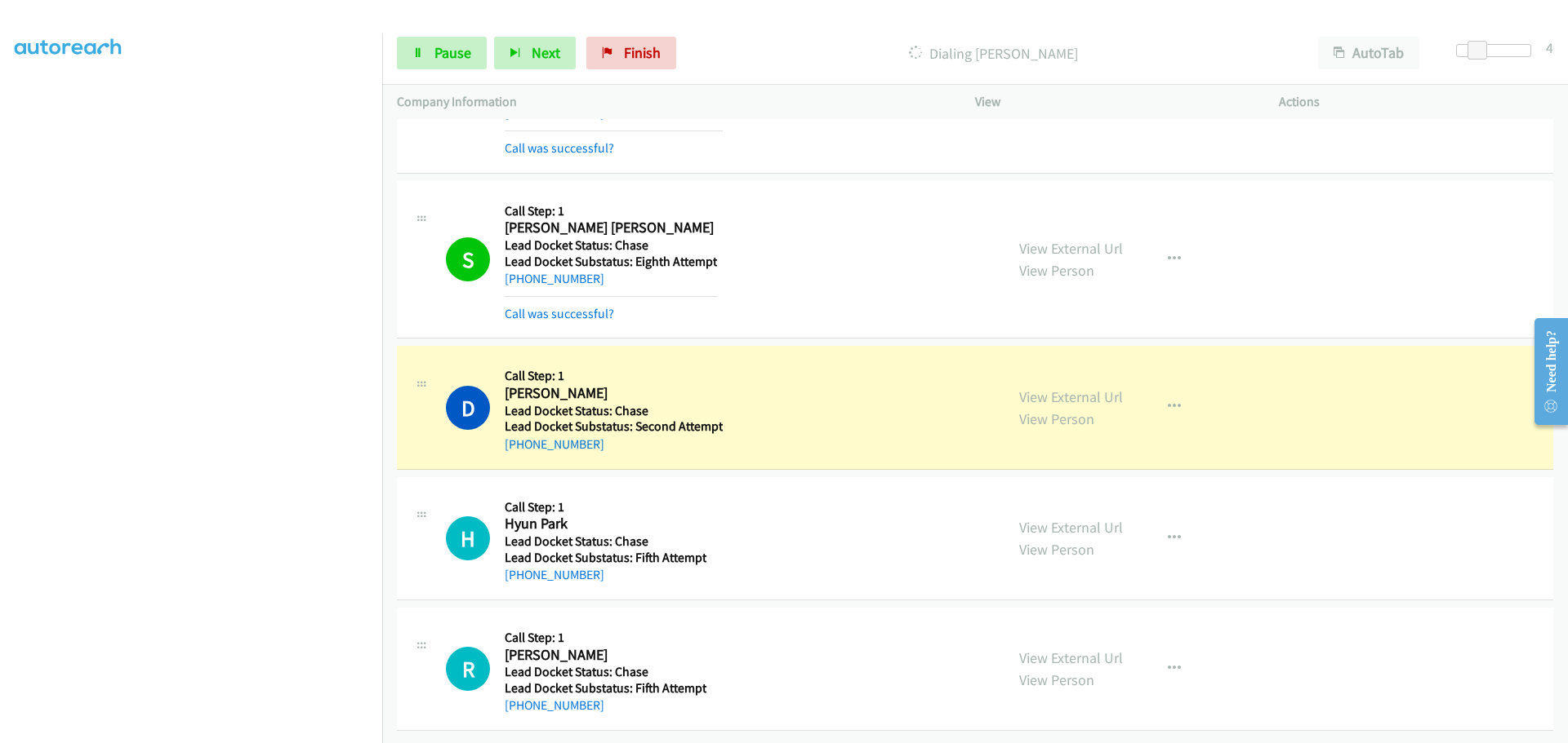
scroll to position [1609, 0]
drag, startPoint x: 572, startPoint y: 437, endPoint x: 520, endPoint y: 436, distance: 52.0
click at [520, 436] on div "D Callback Scheduled Call Step: 1 David Bagley America/Los_Angeles Lead Docket …" at bounding box center [974, 407] width 1156 height 123
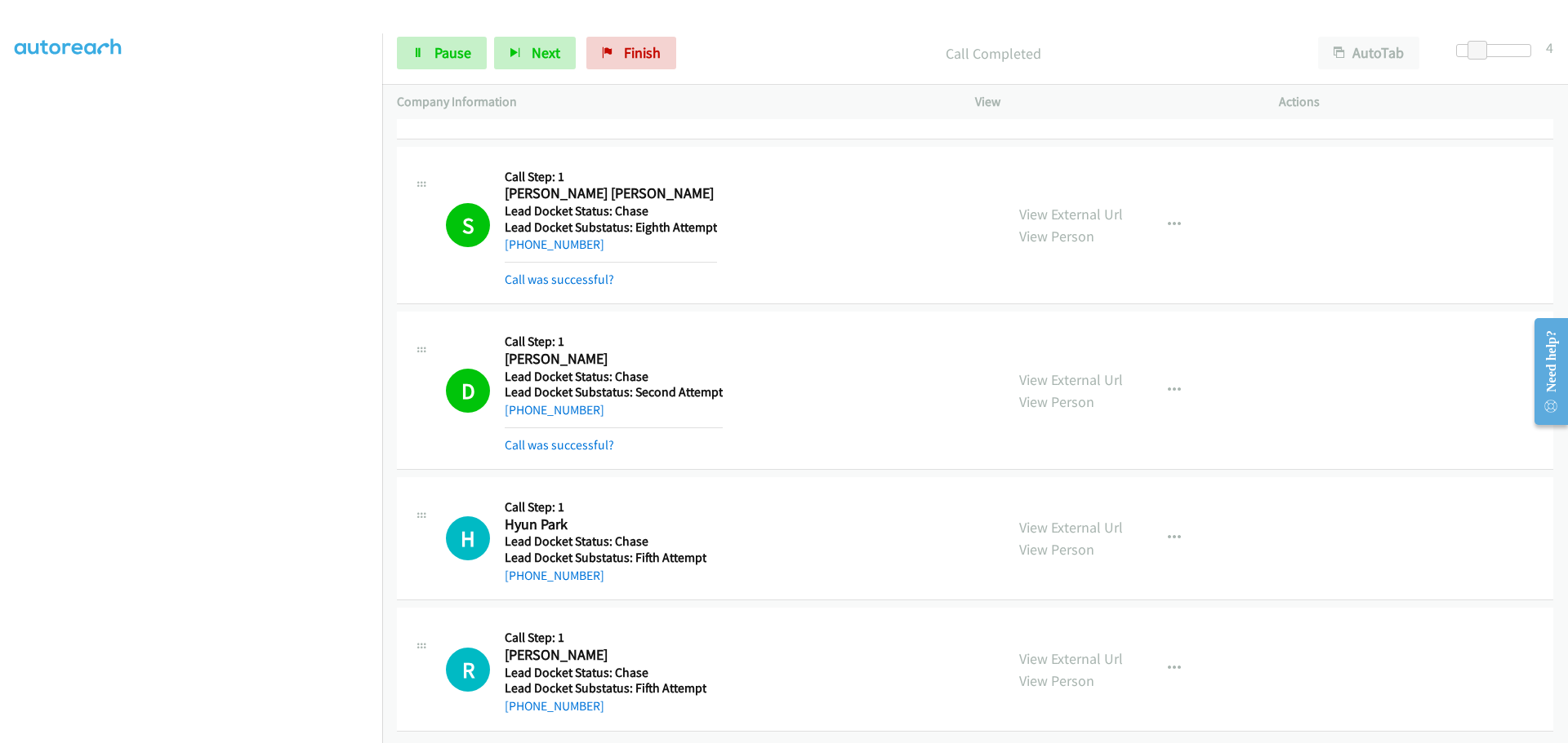
scroll to position [1643, 0]
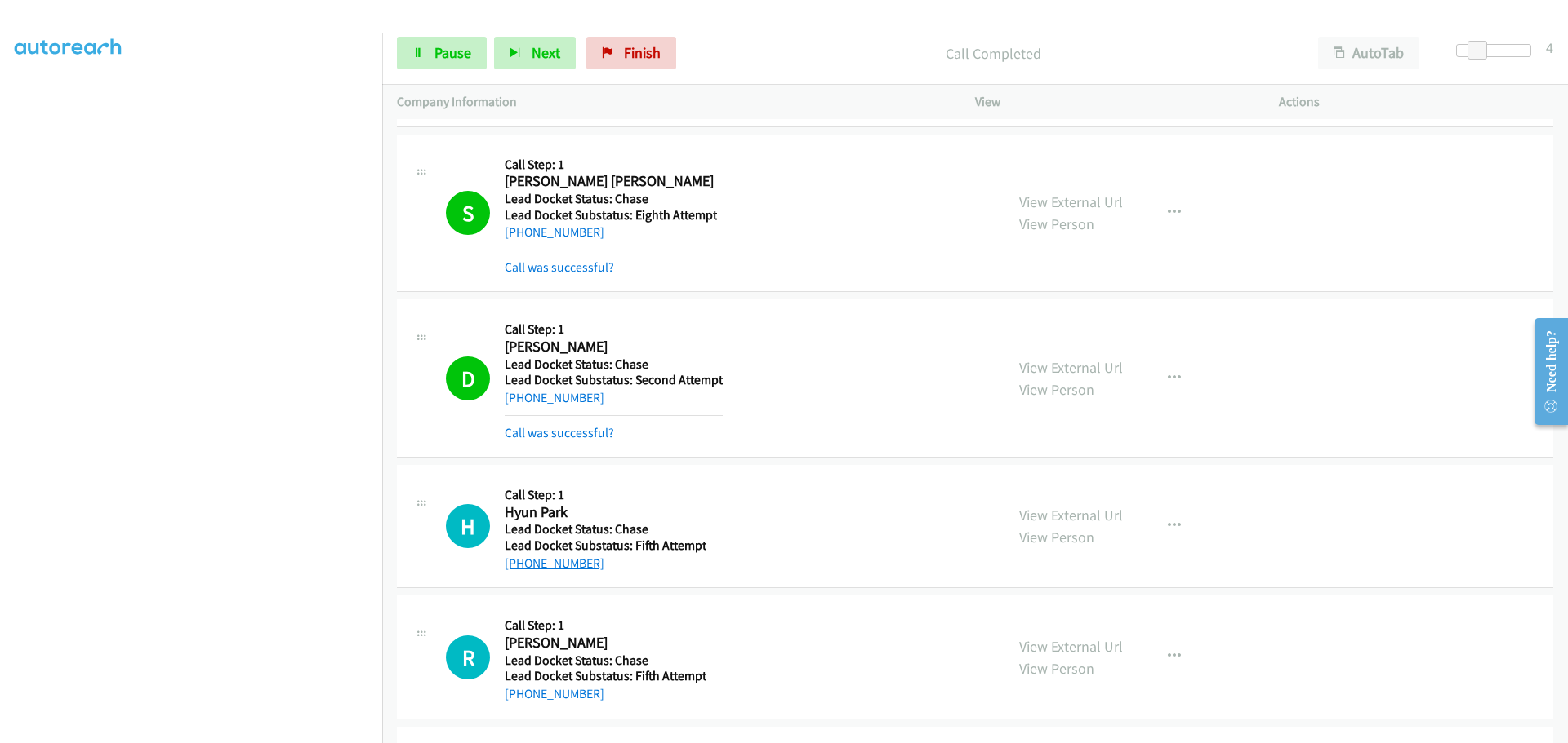
drag, startPoint x: 607, startPoint y: 570, endPoint x: 523, endPoint y: 569, distance: 84.0
click at [523, 569] on div "+1 408-728-0099" at bounding box center [606, 563] width 201 height 20
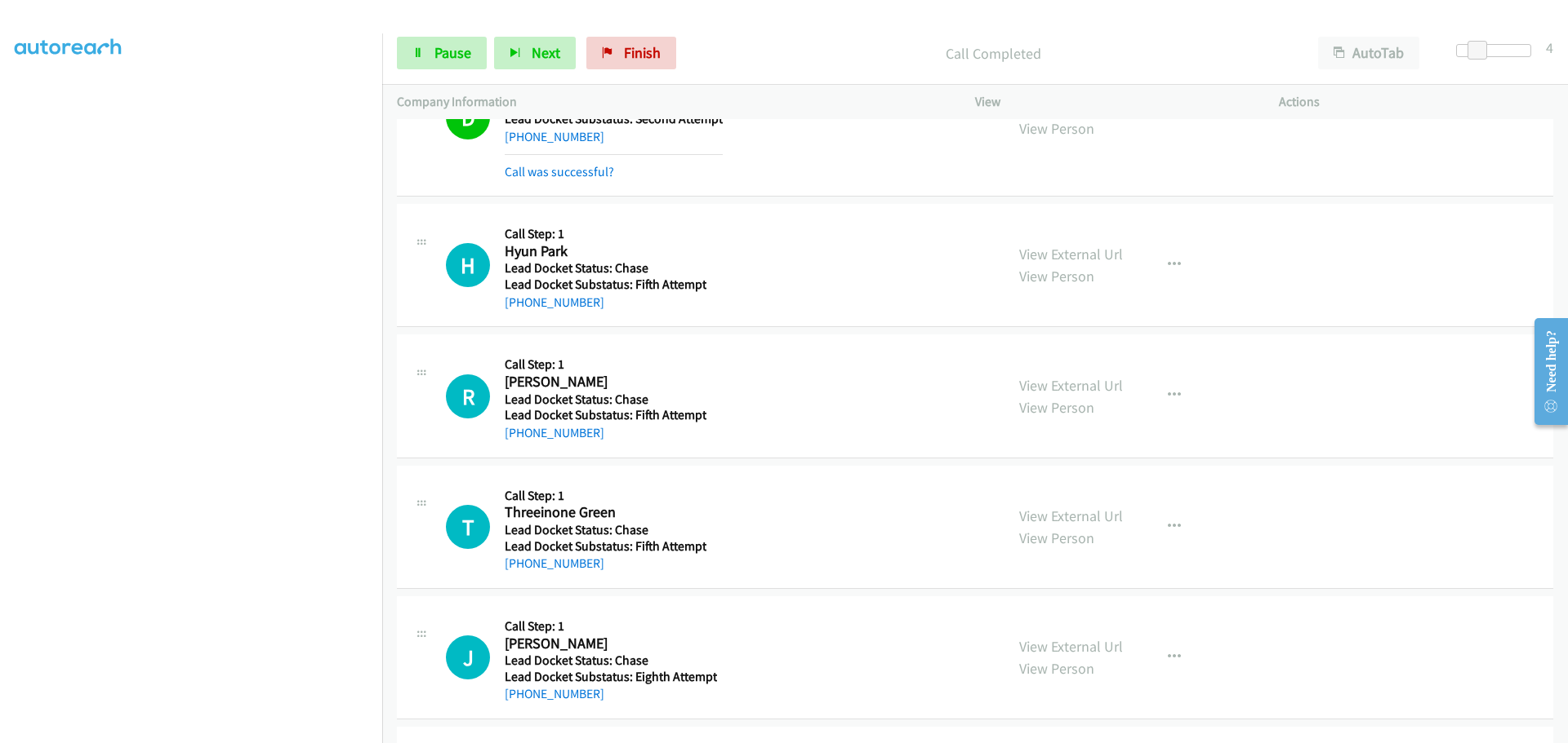
scroll to position [2036, 0]
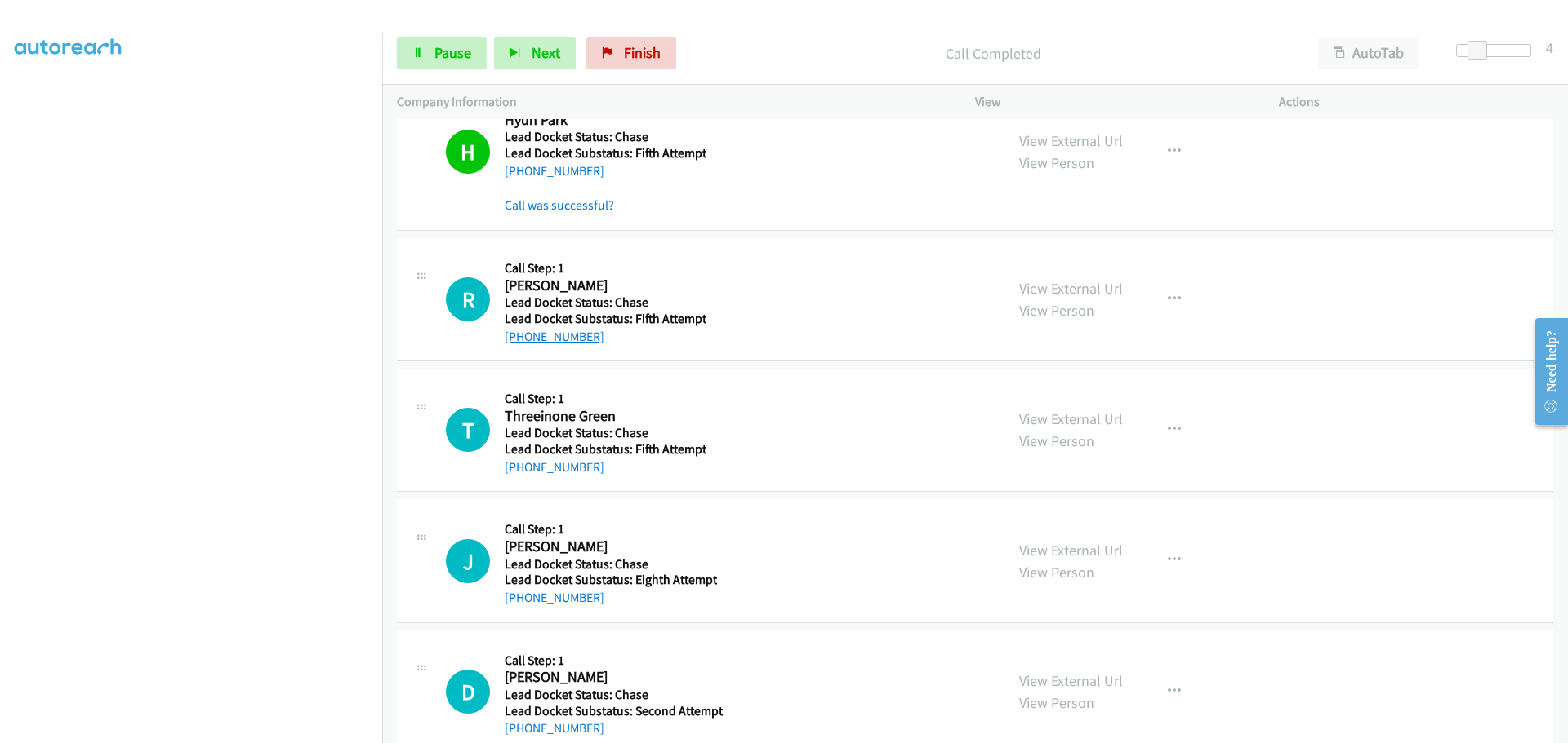
drag, startPoint x: 594, startPoint y: 346, endPoint x: 520, endPoint y: 338, distance: 74.4
click at [520, 338] on div "+1 661-440-2000" at bounding box center [606, 337] width 201 height 20
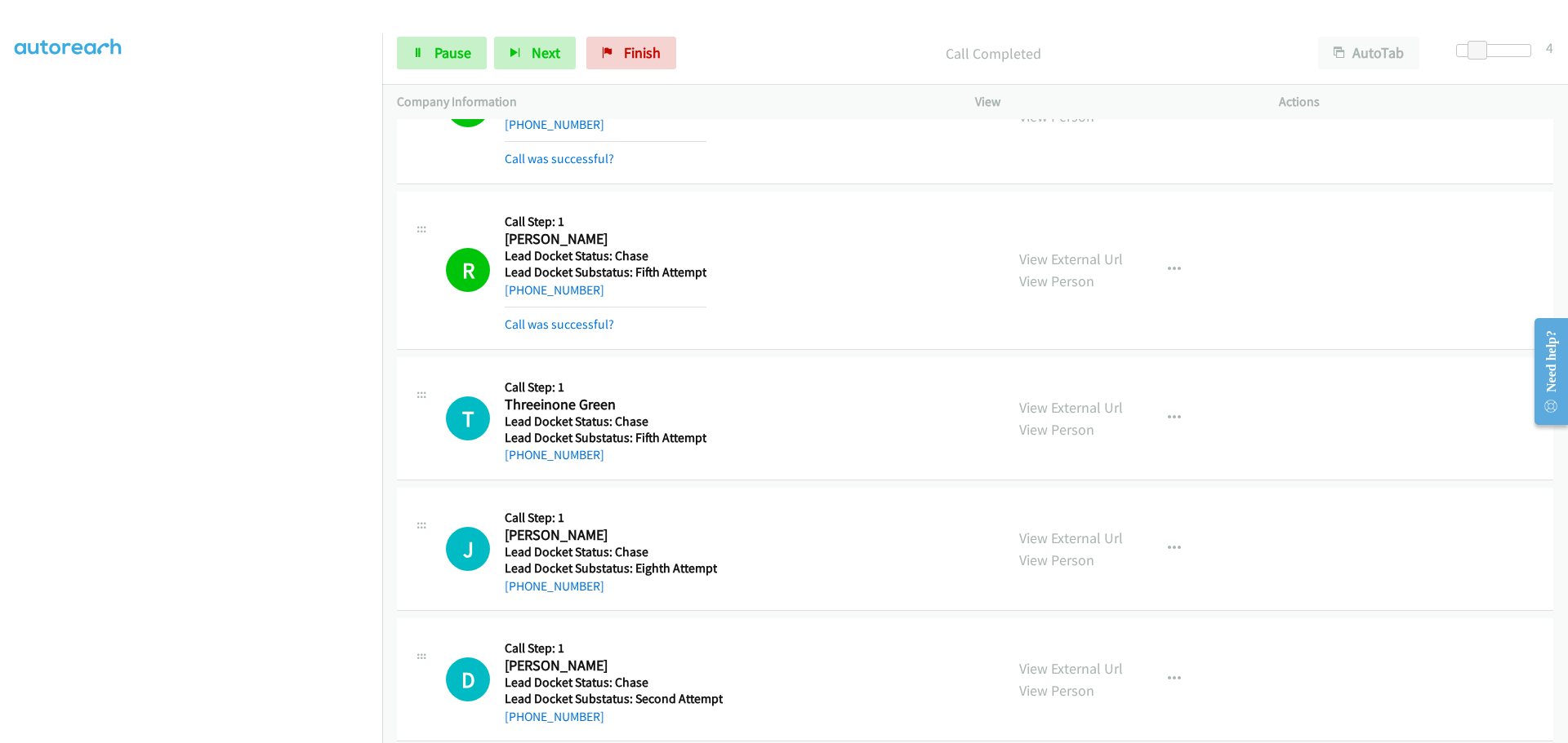
scroll to position [2105, 0]
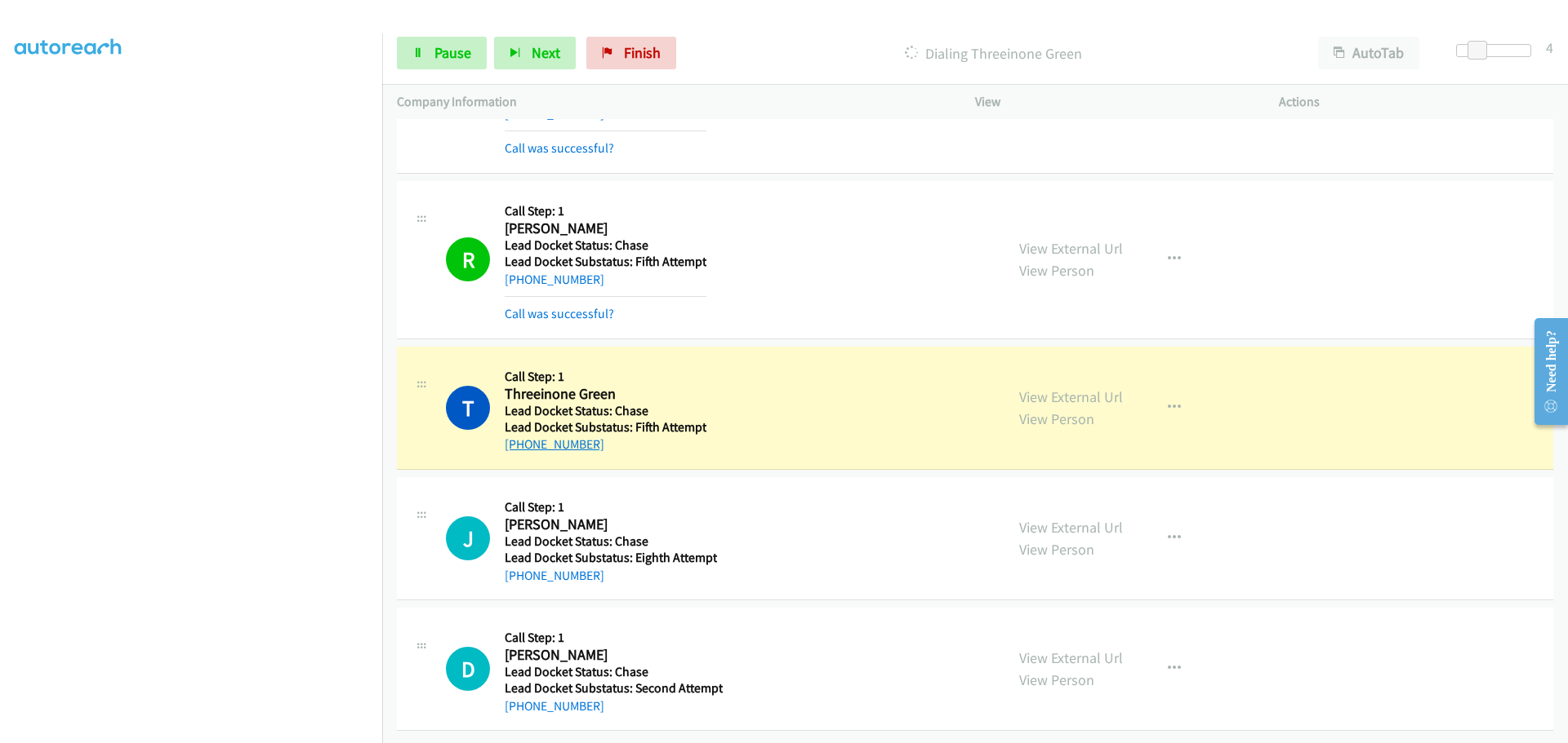
drag, startPoint x: 609, startPoint y: 433, endPoint x: 520, endPoint y: 430, distance: 89.1
click at [520, 434] on div "+1 520-274-0560" at bounding box center [606, 444] width 201 height 20
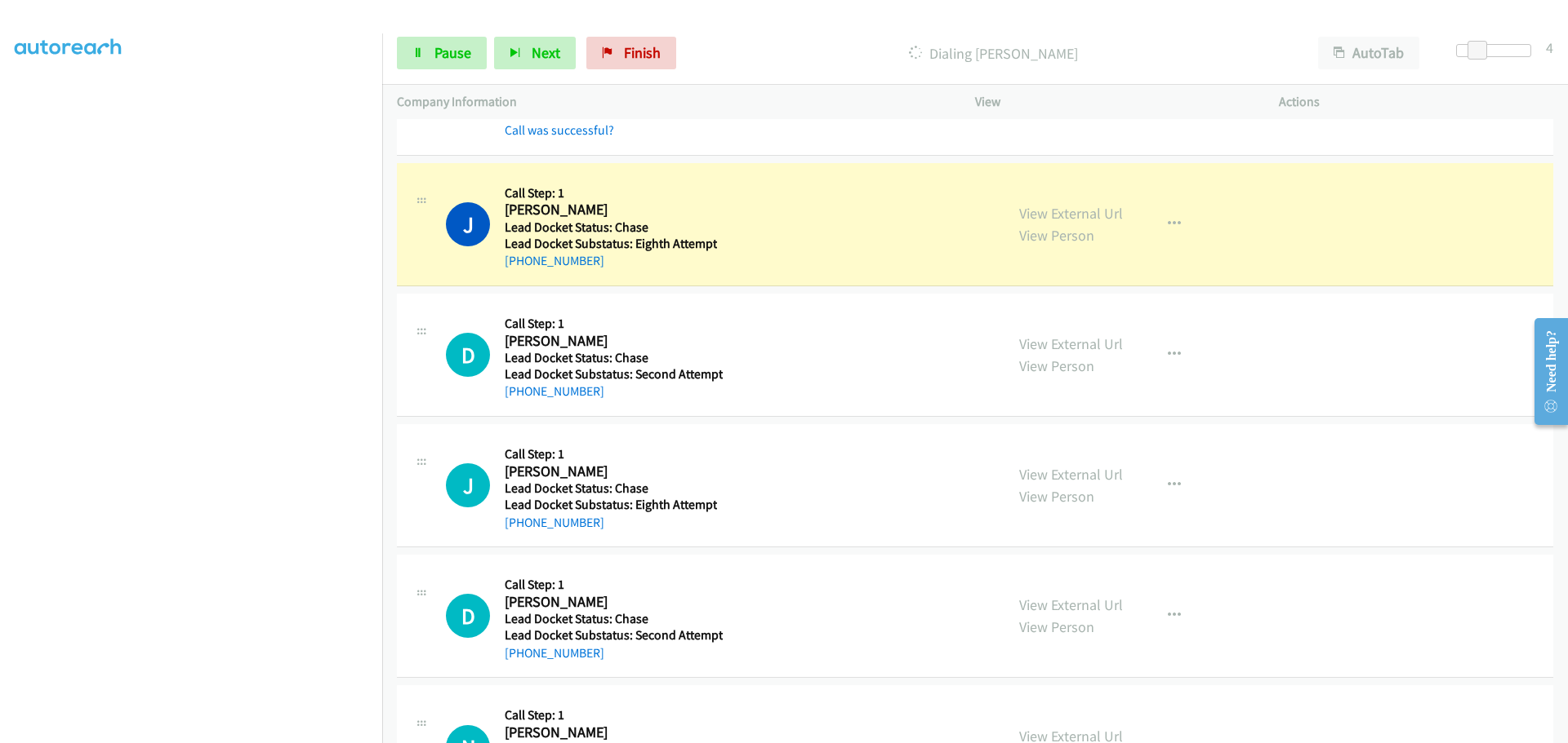
scroll to position [2513, 0]
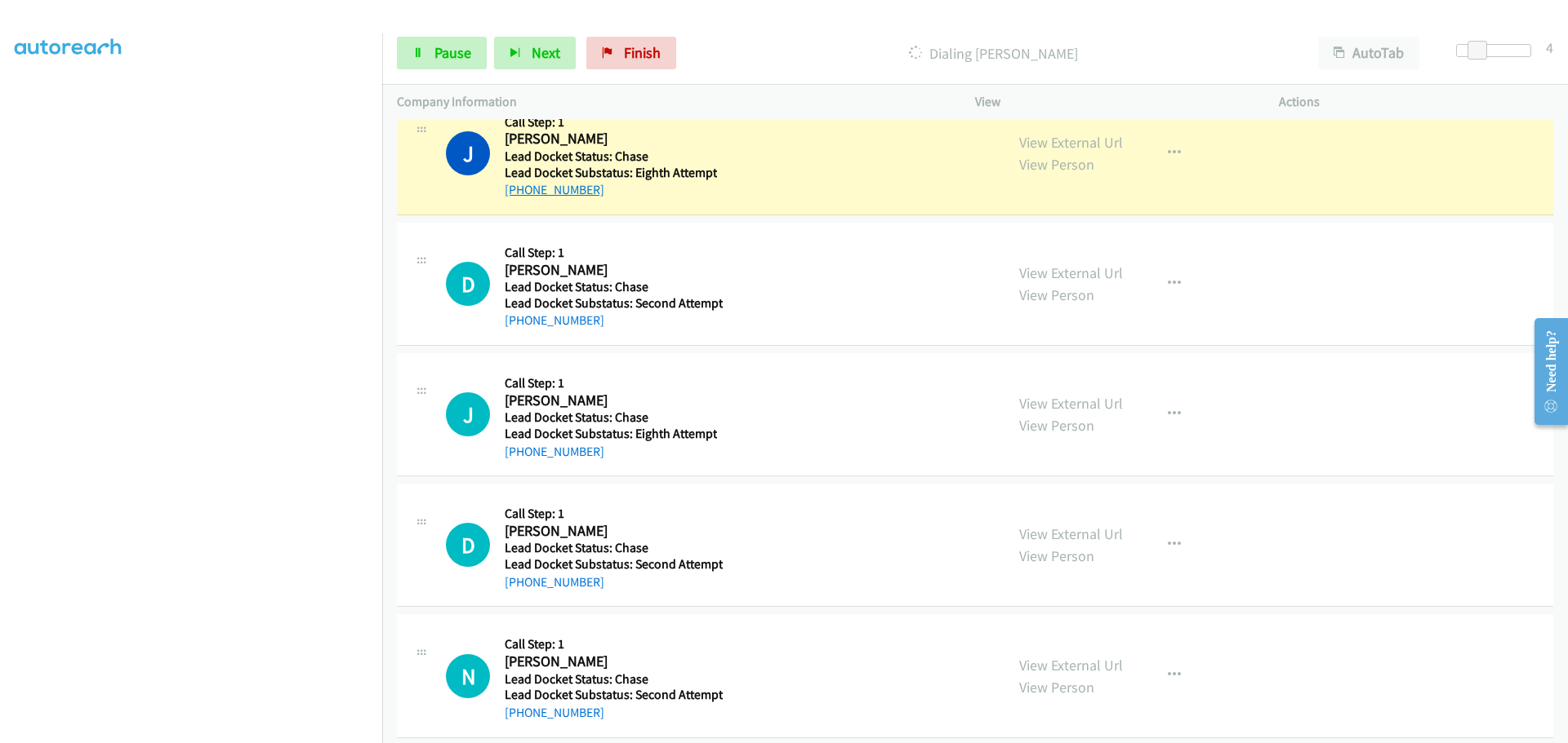
drag, startPoint x: 614, startPoint y: 186, endPoint x: 520, endPoint y: 186, distance: 94.0
click at [520, 186] on div "+1 360-951-1485" at bounding box center [611, 190] width 212 height 20
drag, startPoint x: 600, startPoint y: 320, endPoint x: 522, endPoint y: 323, distance: 78.1
click at [522, 323] on div "+1 480-371-7016" at bounding box center [614, 320] width 218 height 20
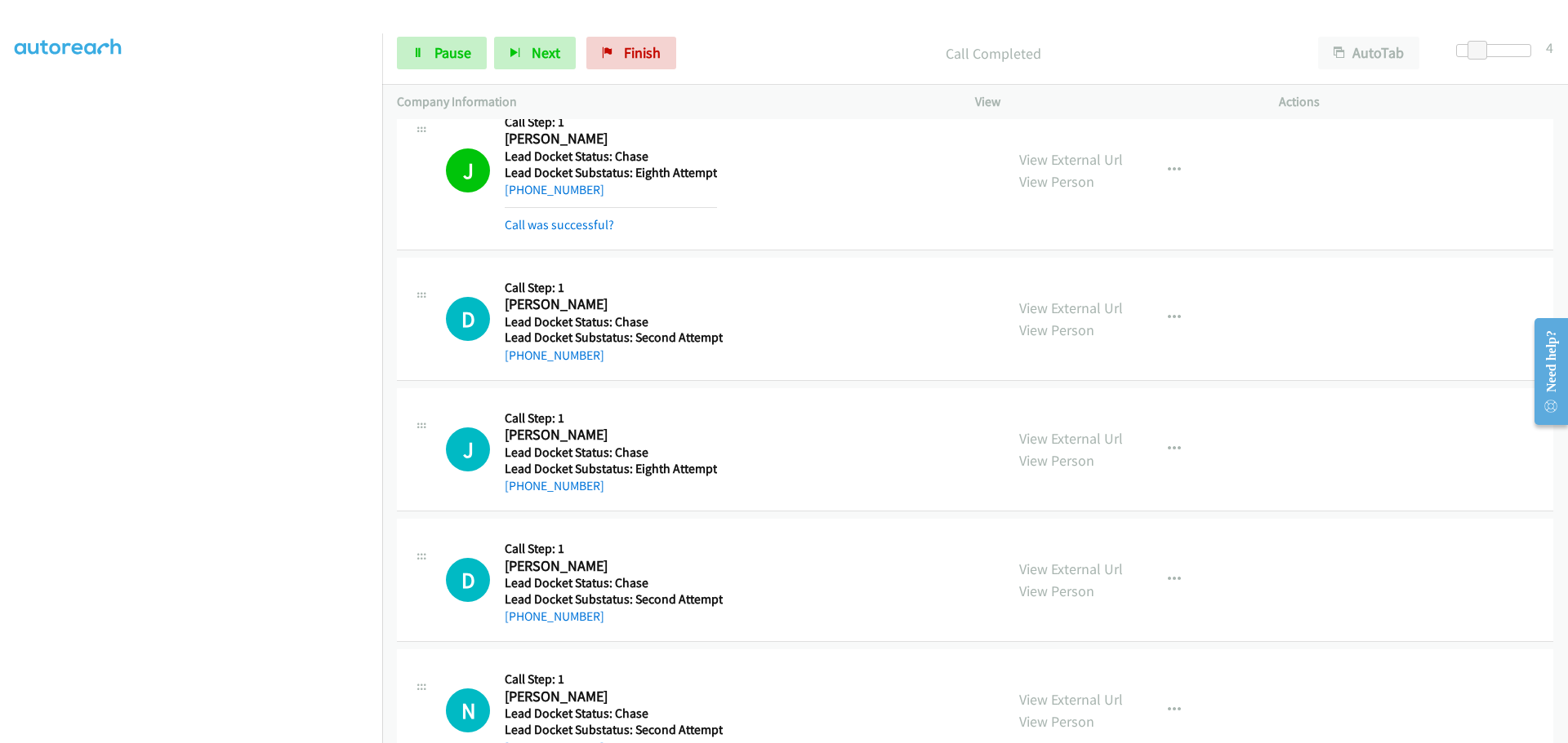
click at [594, 353] on div "+1 480-371-7016" at bounding box center [614, 355] width 218 height 20
drag, startPoint x: 598, startPoint y: 354, endPoint x: 520, endPoint y: 365, distance: 78.8
click at [520, 365] on div "D Callback Scheduled Call Step: 1 David Soldati America/Phoenix Lead Docket Sta…" at bounding box center [974, 319] width 1156 height 123
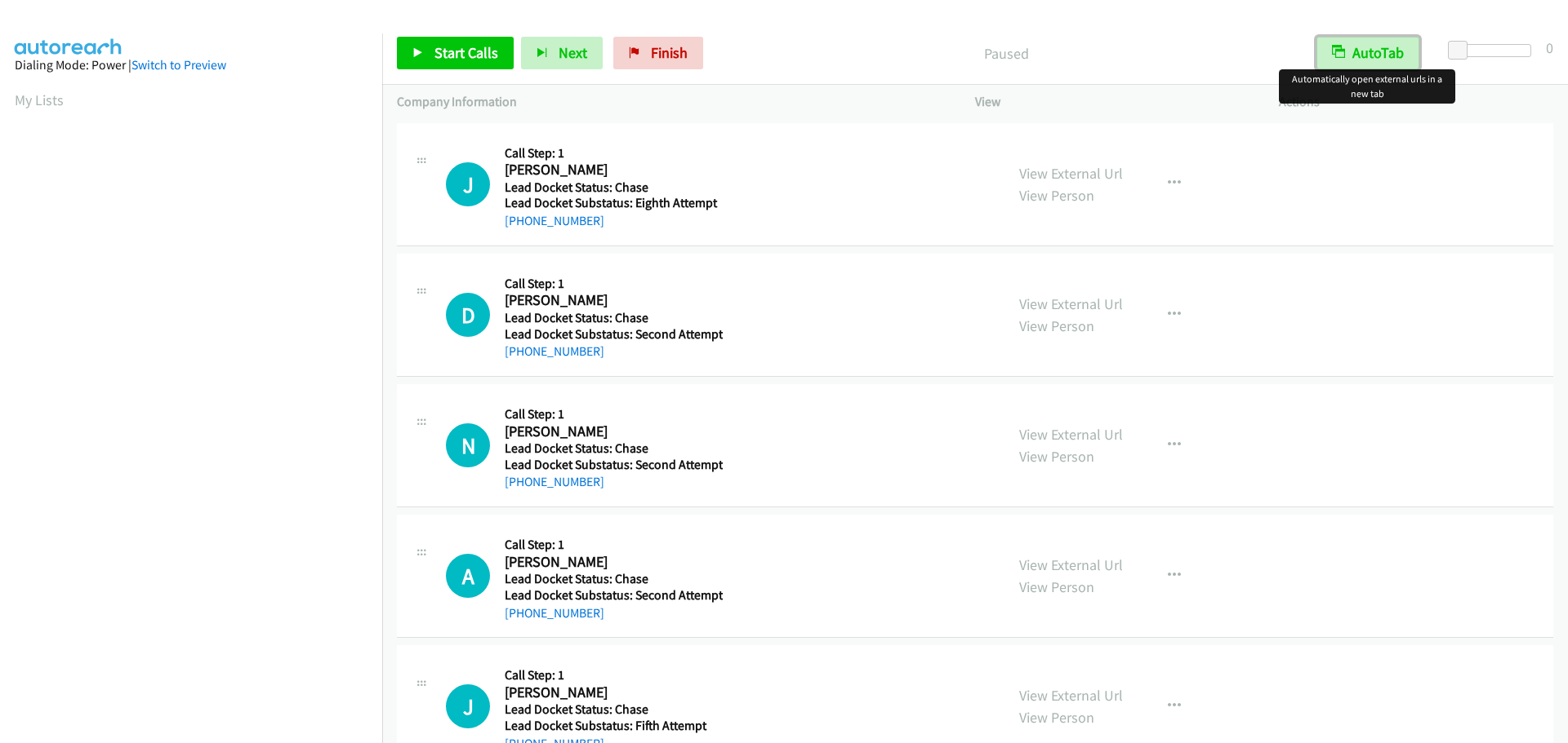
drag, startPoint x: 1358, startPoint y: 59, endPoint x: 1377, endPoint y: 46, distance: 23.0
click at [1358, 58] on button "AutoTab" at bounding box center [1367, 53] width 103 height 32
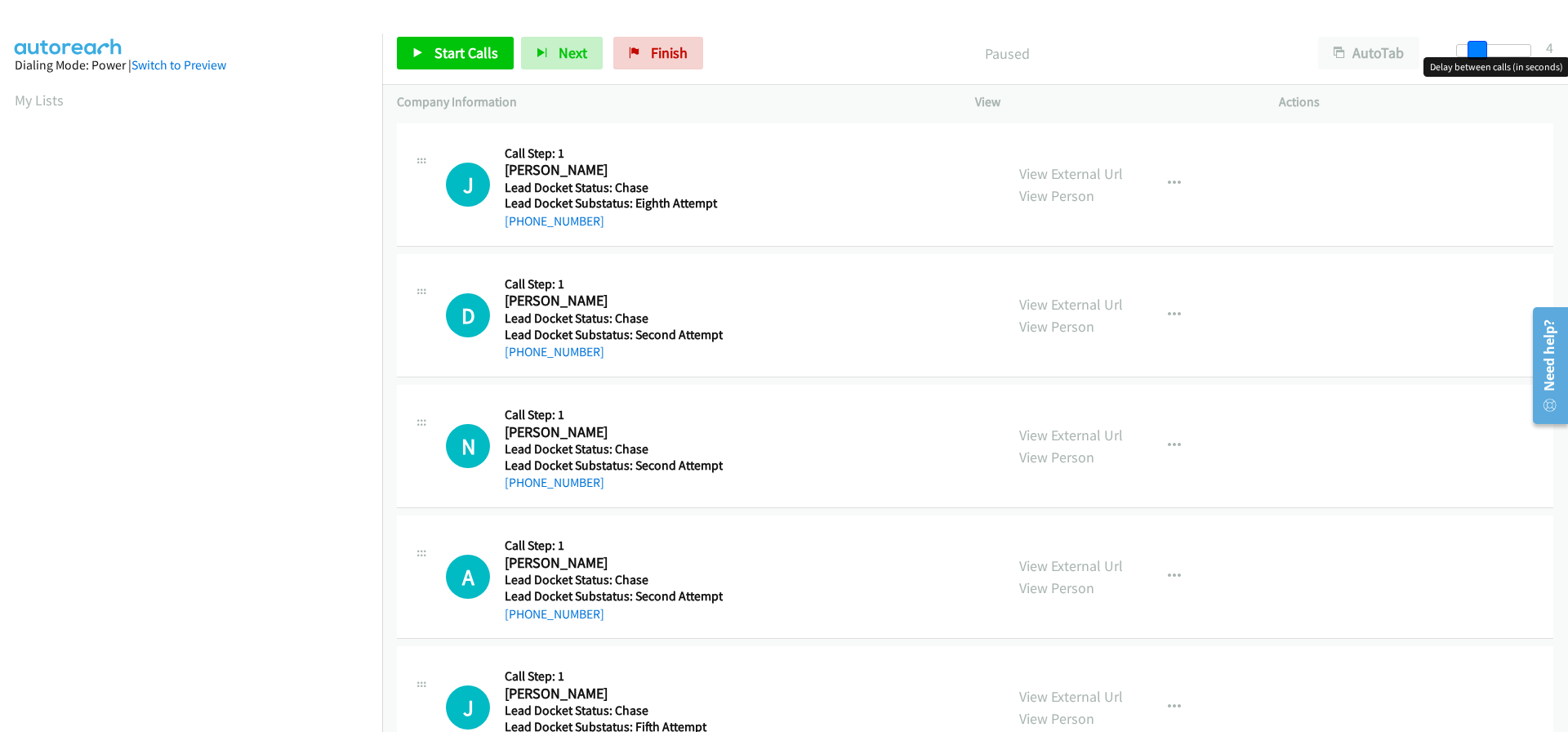
drag, startPoint x: 1454, startPoint y: 47, endPoint x: 1472, endPoint y: 55, distance: 19.7
click at [1472, 55] on span at bounding box center [1477, 51] width 20 height 20
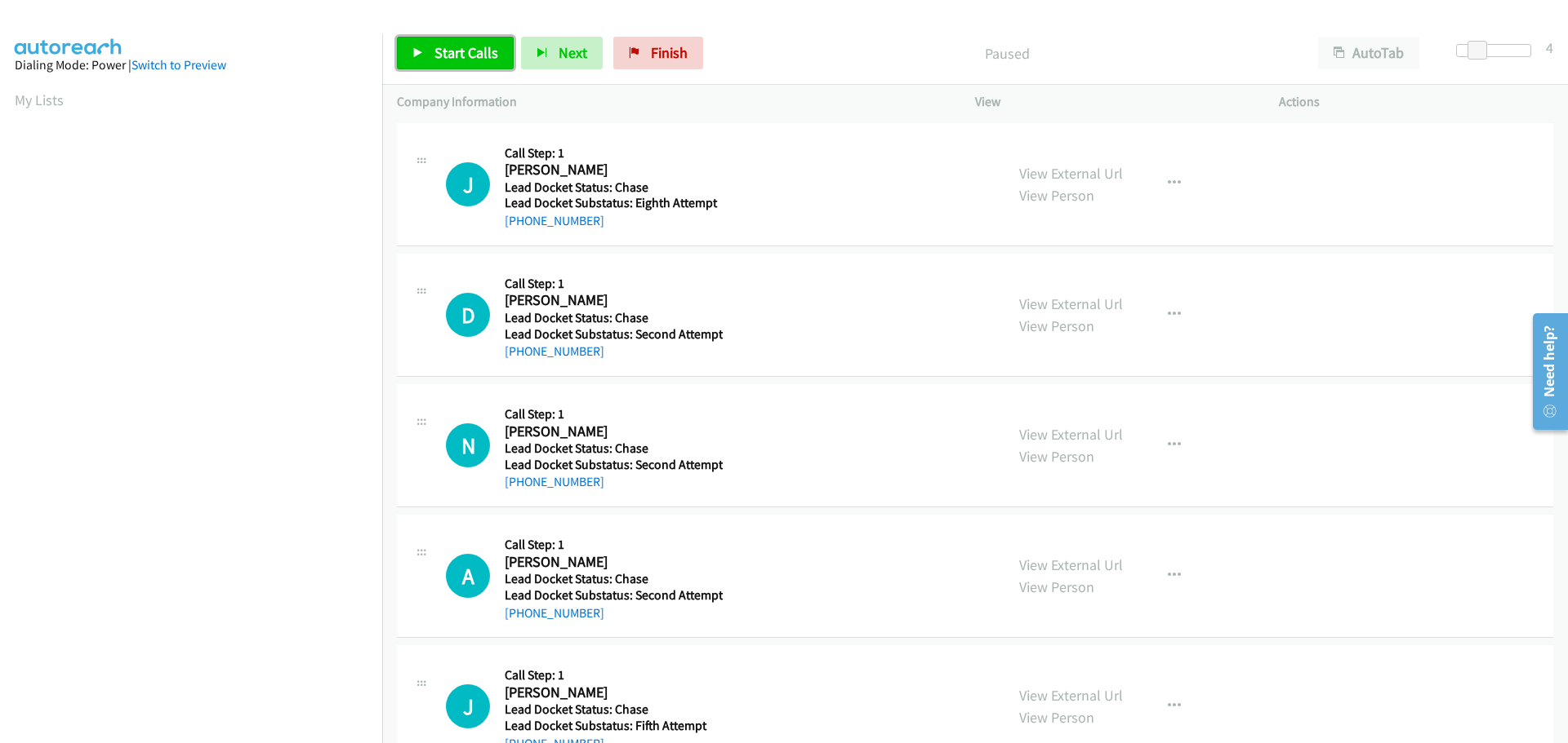
click at [450, 44] on span "Start Calls" at bounding box center [466, 52] width 64 height 19
drag, startPoint x: 606, startPoint y: 230, endPoint x: 523, endPoint y: 225, distance: 83.2
click at [523, 225] on div "J Callback Scheduled Call Step: 1 Jaime T Cayabyab America/Los_Angeles Lead Doc…" at bounding box center [974, 185] width 1156 height 123
copy link "619-261-4347"
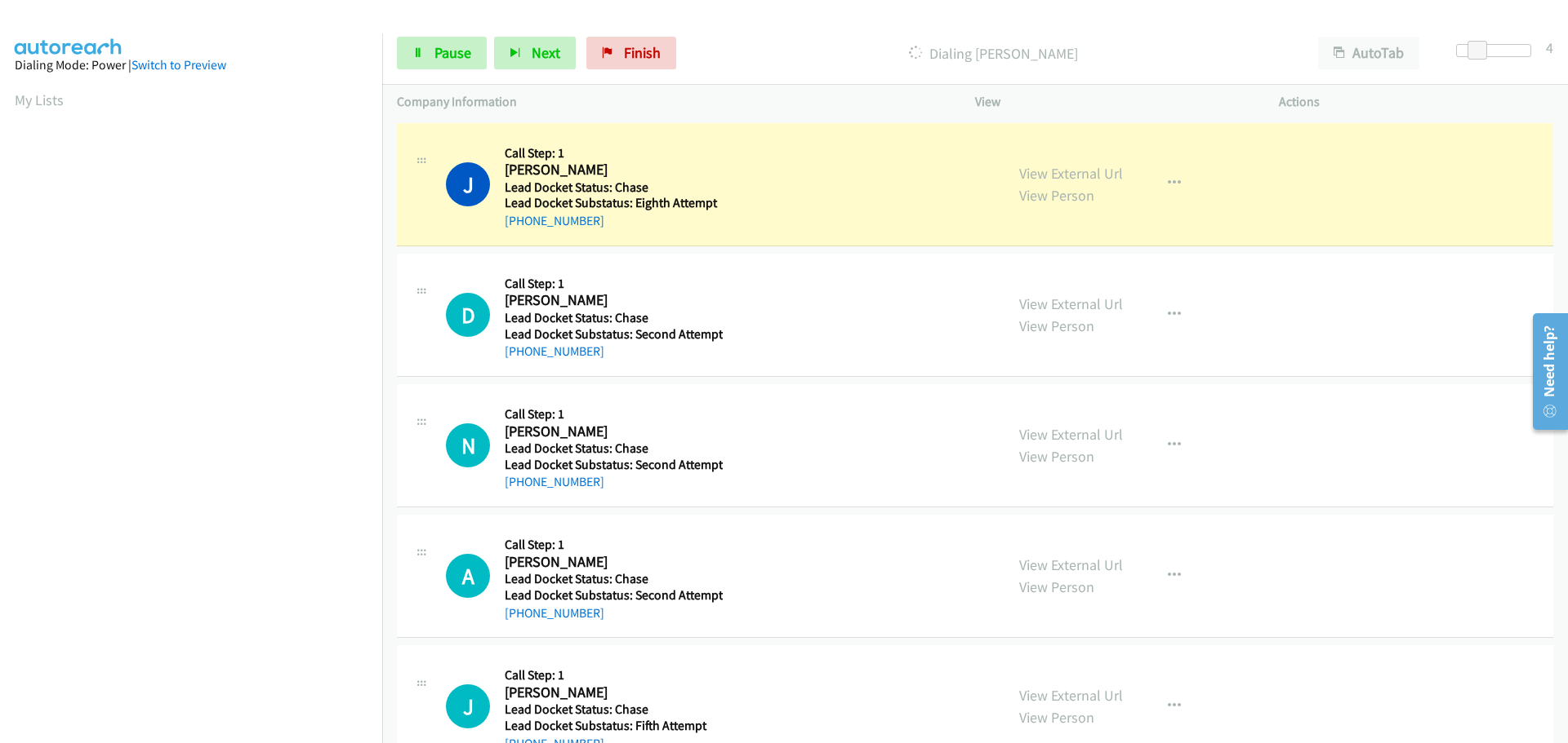
scroll to position [172, 0]
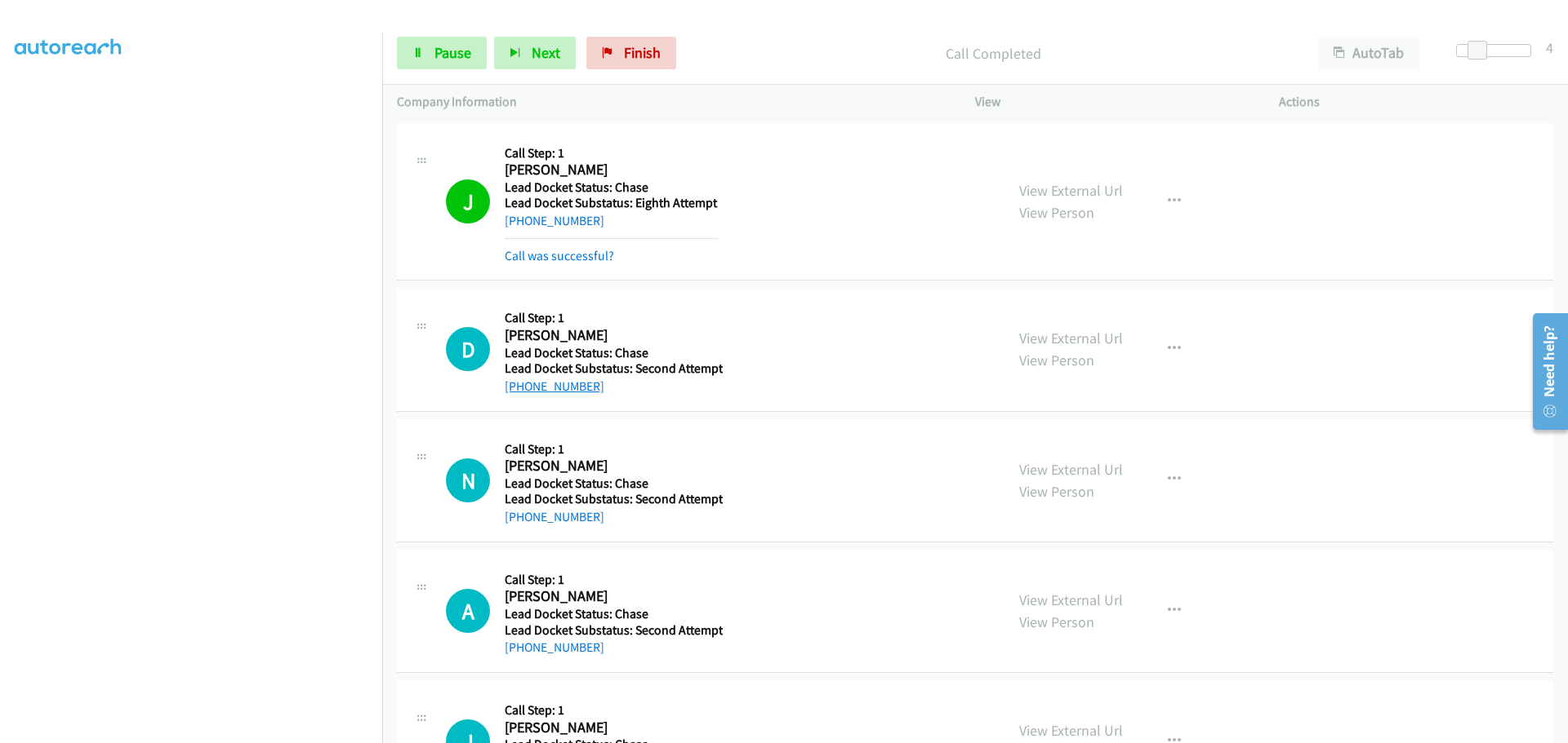
drag, startPoint x: 610, startPoint y: 353, endPoint x: 517, endPoint y: 389, distance: 99.7
click at [517, 389] on div "+1 253-314-9825" at bounding box center [614, 387] width 218 height 20
copy link "253-314-9825"
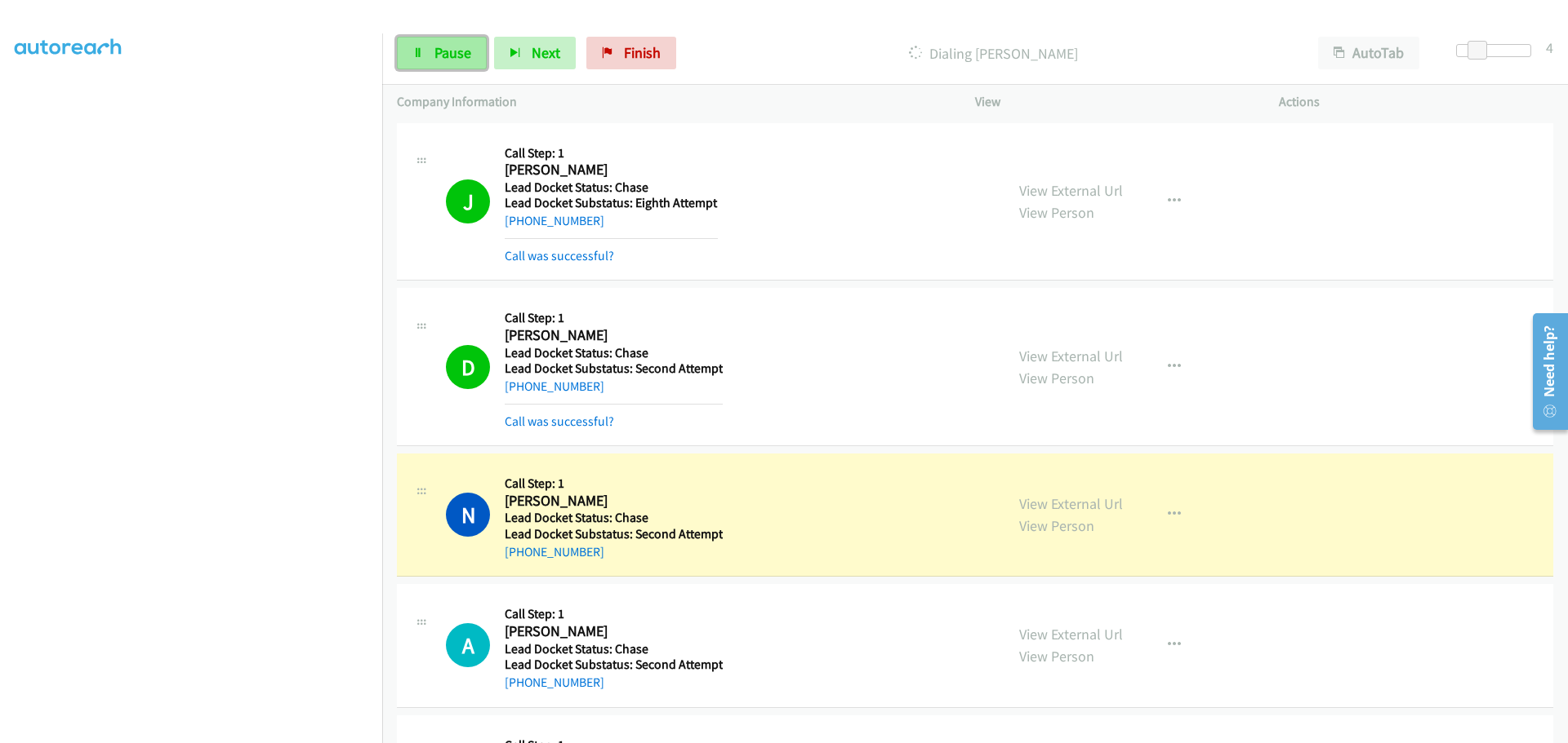
click at [445, 48] on span "Pause" at bounding box center [453, 52] width 37 height 19
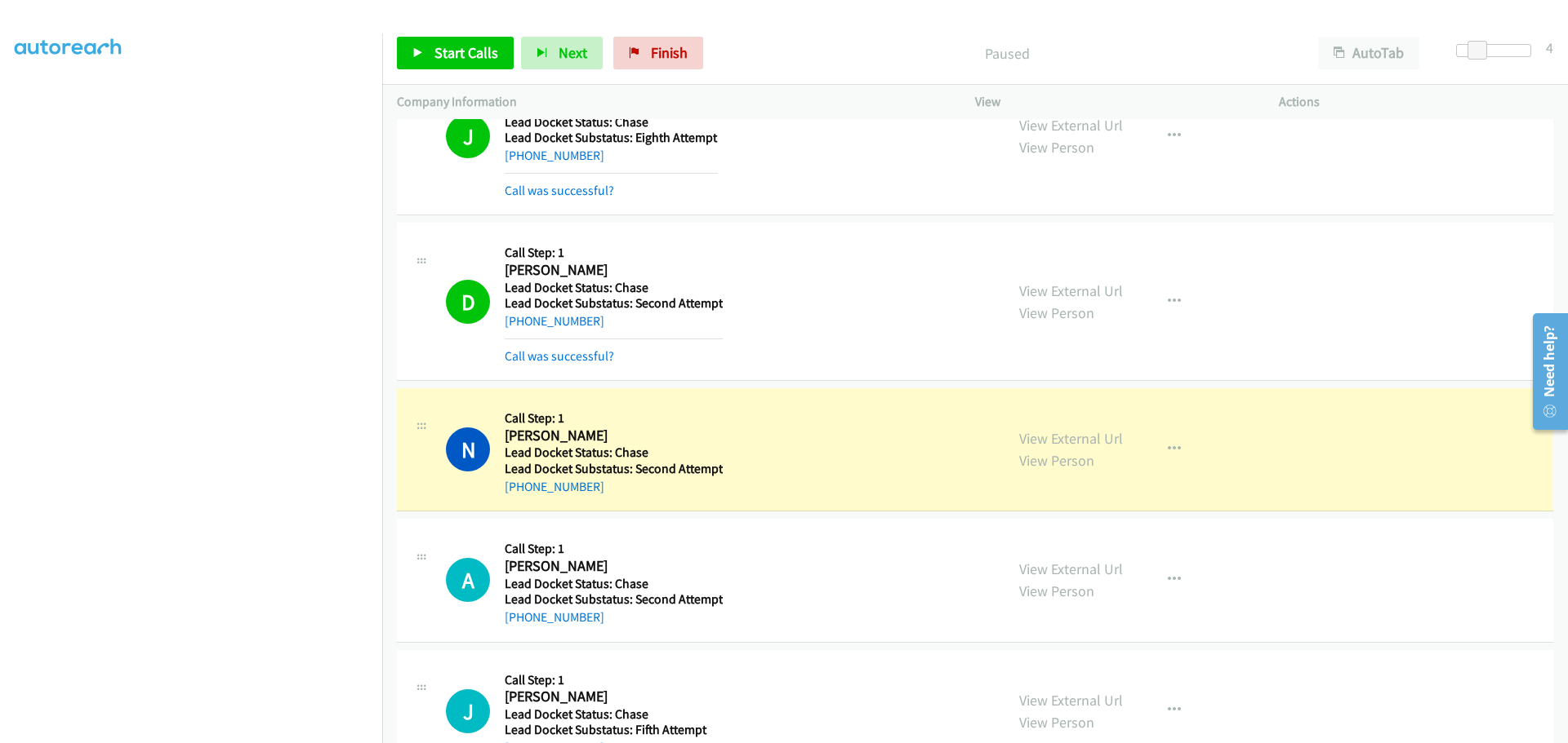
scroll to position [119, 0]
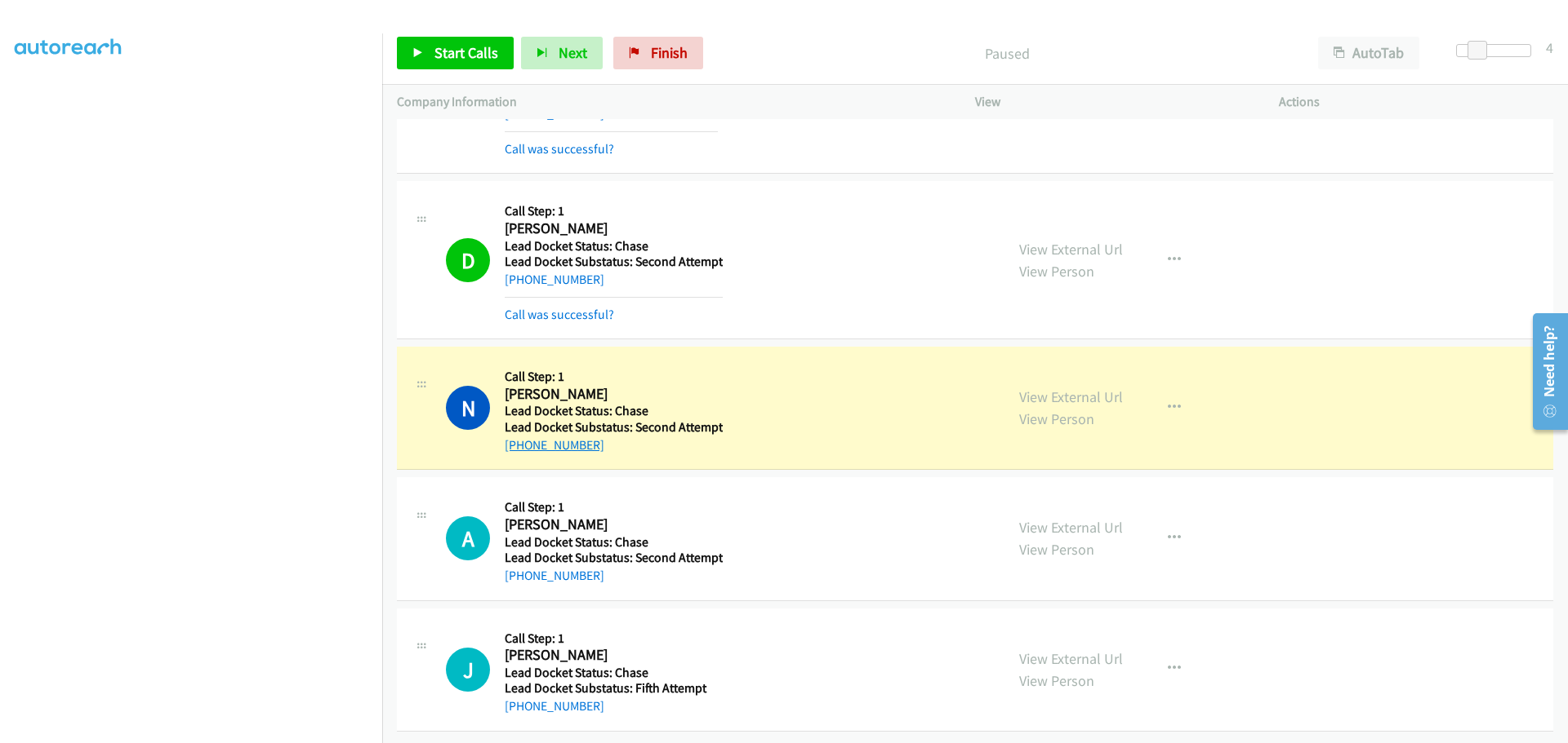
drag, startPoint x: 598, startPoint y: 433, endPoint x: 518, endPoint y: 439, distance: 80.2
click at [518, 439] on div "+1 818-400-1462" at bounding box center [614, 445] width 218 height 20
copy link "818-400-1462"
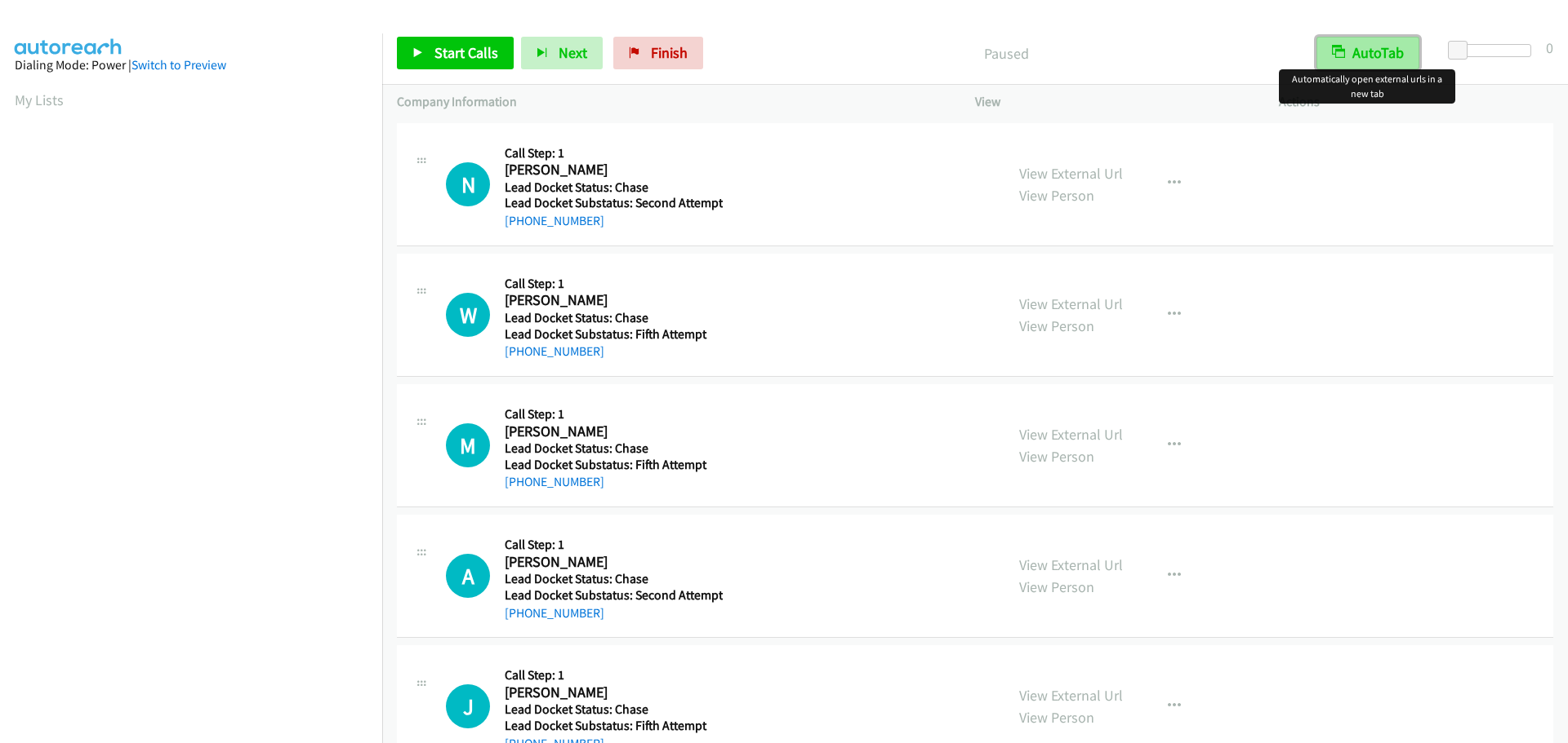
click at [1377, 49] on button "AutoTab" at bounding box center [1367, 53] width 103 height 32
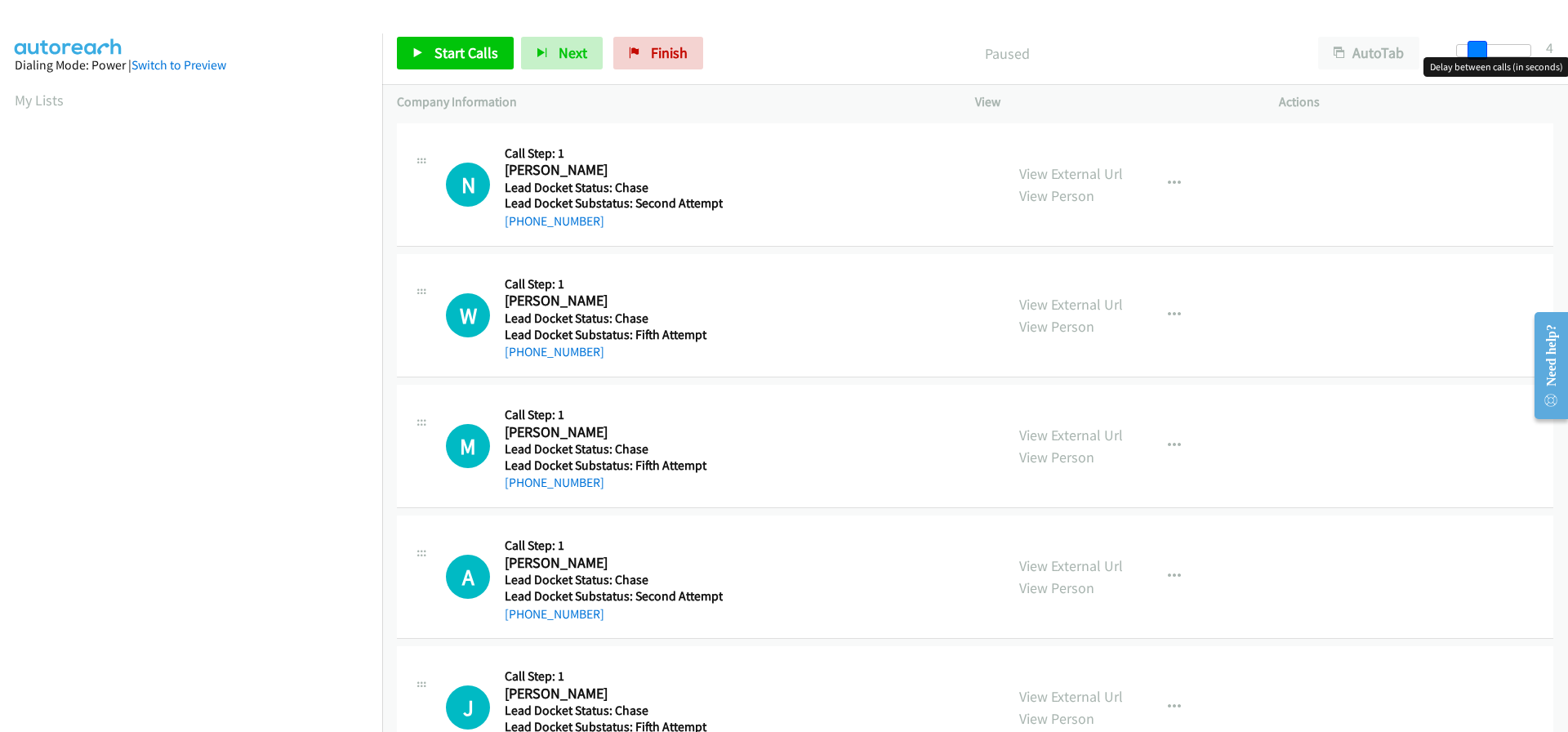
drag, startPoint x: 1457, startPoint y: 50, endPoint x: 1475, endPoint y: 51, distance: 18.0
click at [1475, 51] on span at bounding box center [1477, 51] width 20 height 20
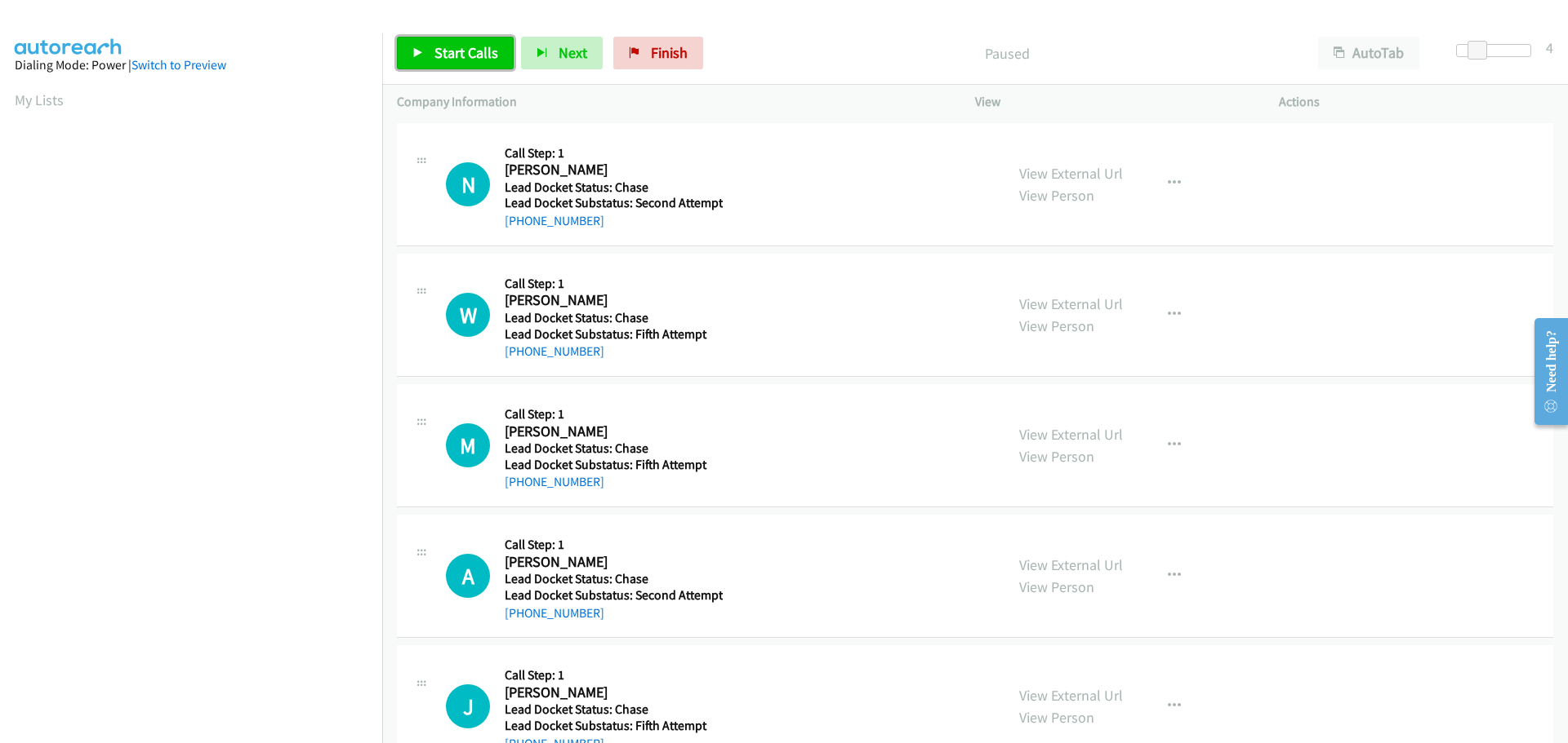
click at [477, 55] on span "Start Calls" at bounding box center [466, 52] width 64 height 19
drag, startPoint x: 607, startPoint y: 223, endPoint x: 520, endPoint y: 218, distance: 87.1
click at [520, 218] on div "+1 602-662-4351" at bounding box center [614, 221] width 218 height 20
copy link "602-662-4351"
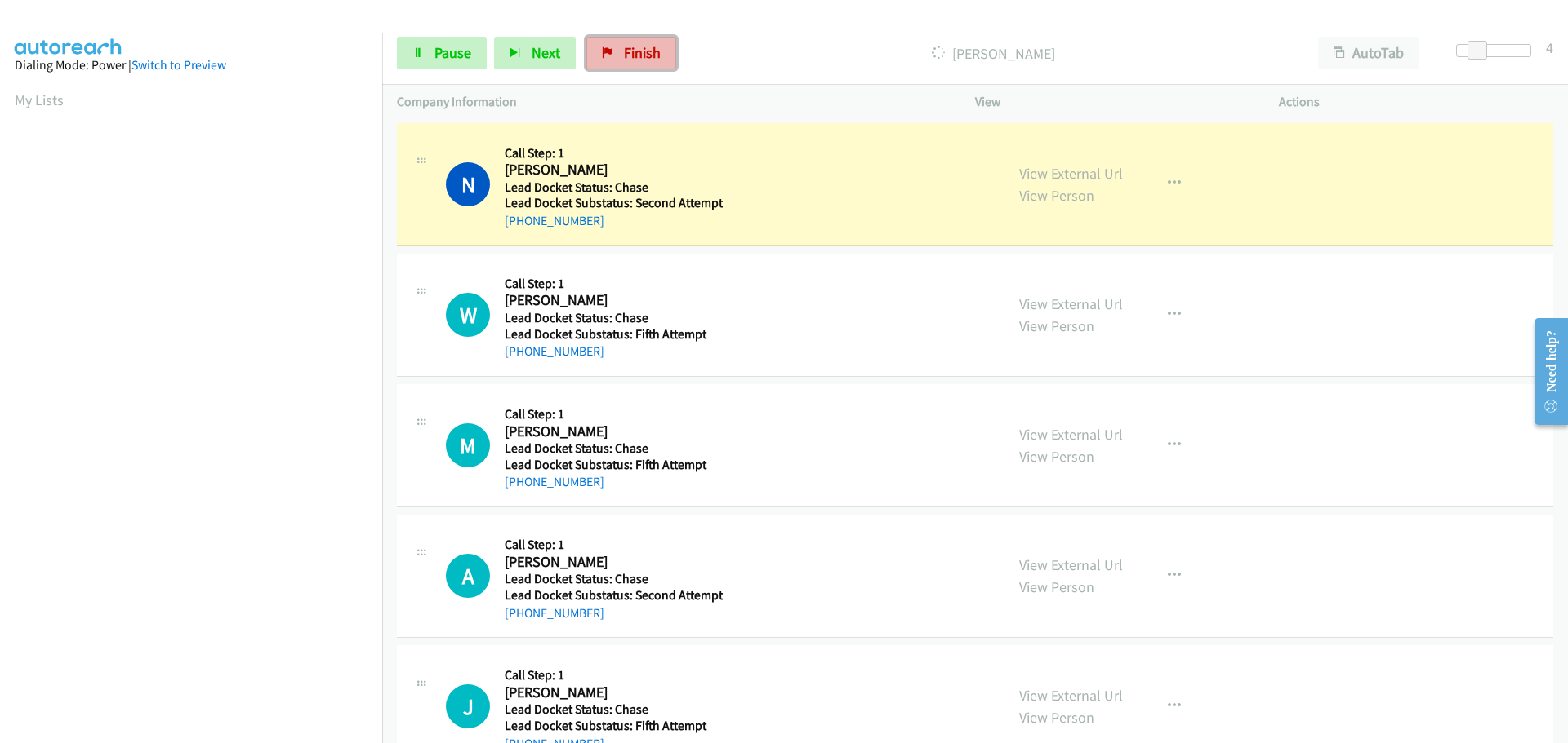
click at [625, 55] on span "Finish" at bounding box center [643, 52] width 37 height 19
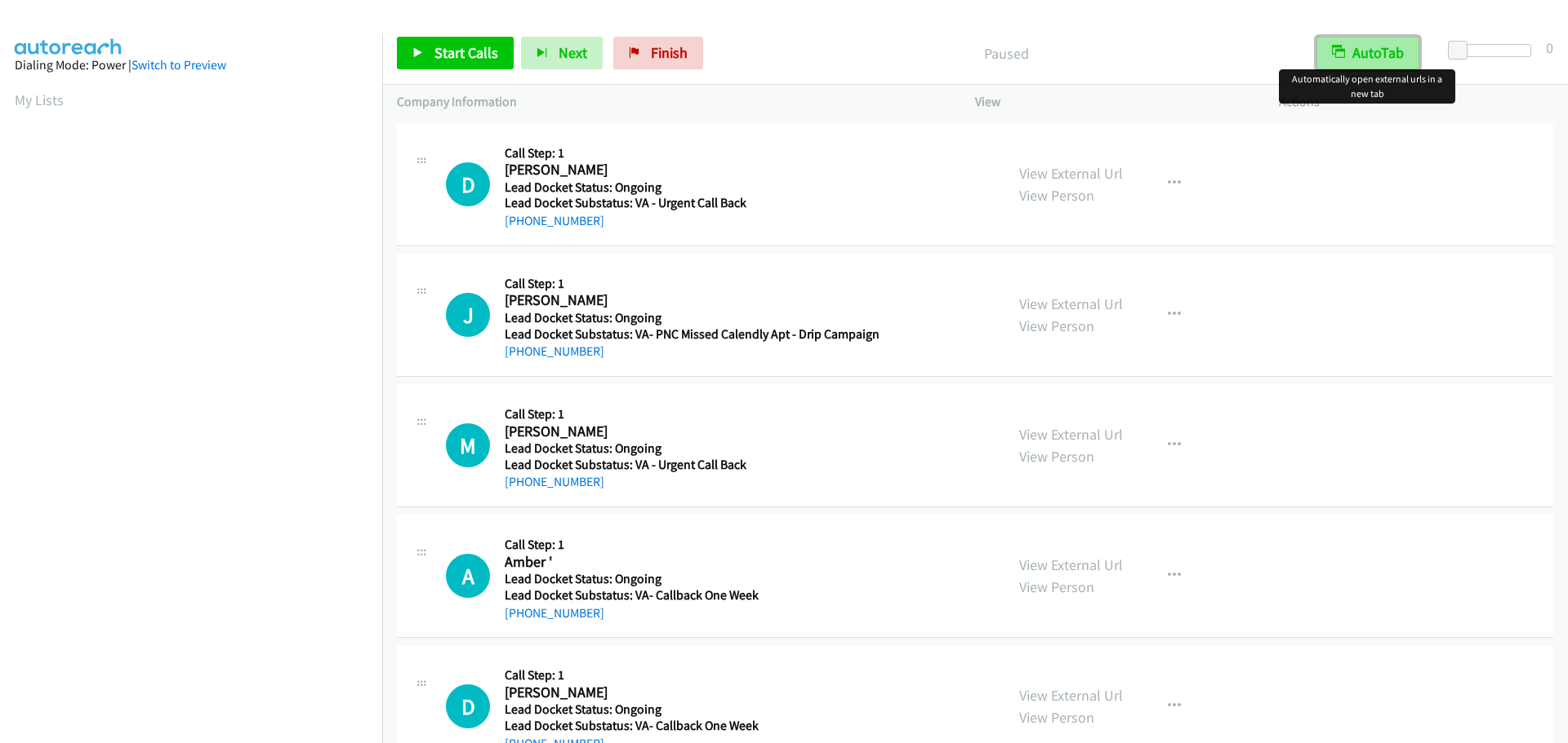
click at [1356, 50] on button "AutoTab" at bounding box center [1367, 53] width 103 height 32
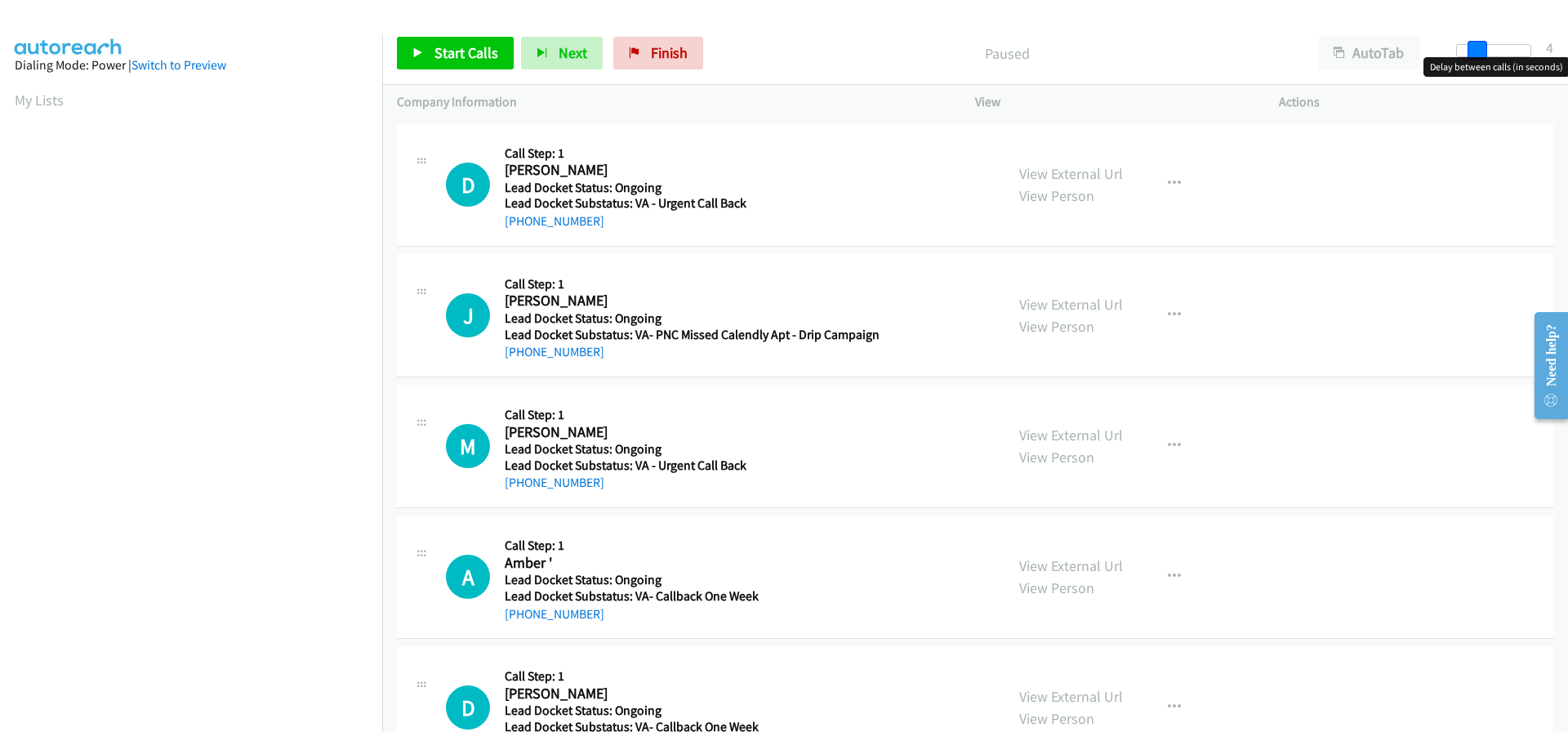
drag, startPoint x: 1452, startPoint y: 47, endPoint x: 1469, endPoint y: 48, distance: 17.0
click at [1469, 48] on span at bounding box center [1477, 51] width 20 height 20
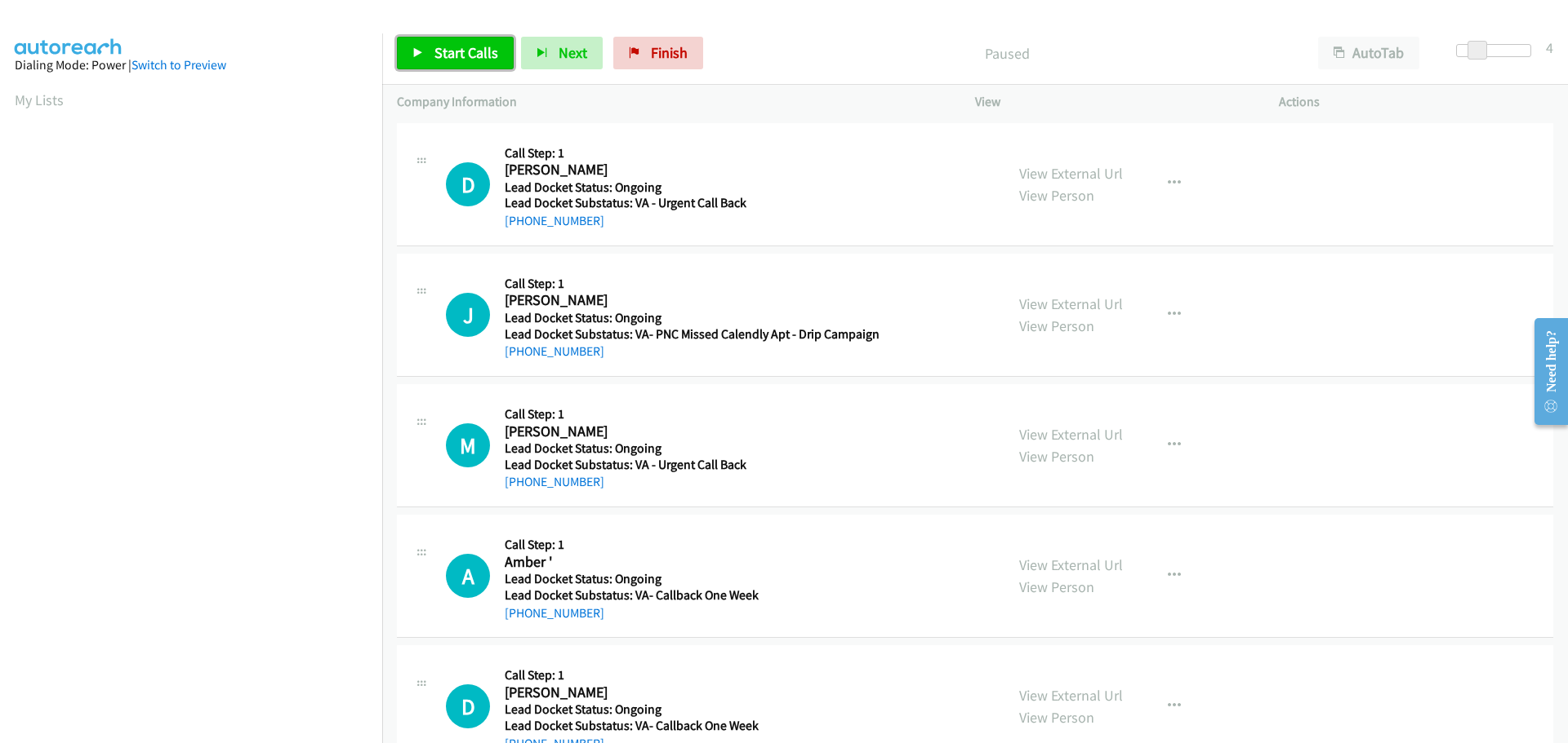
click at [446, 56] on span "Start Calls" at bounding box center [466, 52] width 64 height 19
drag, startPoint x: 591, startPoint y: 229, endPoint x: 520, endPoint y: 233, distance: 71.1
click at [520, 233] on div "D Callback Scheduled Call Step: 1 [PERSON_NAME] America/New_York Lead Docket St…" at bounding box center [974, 185] width 1156 height 123
copy link "[PHONE_NUMBER]"
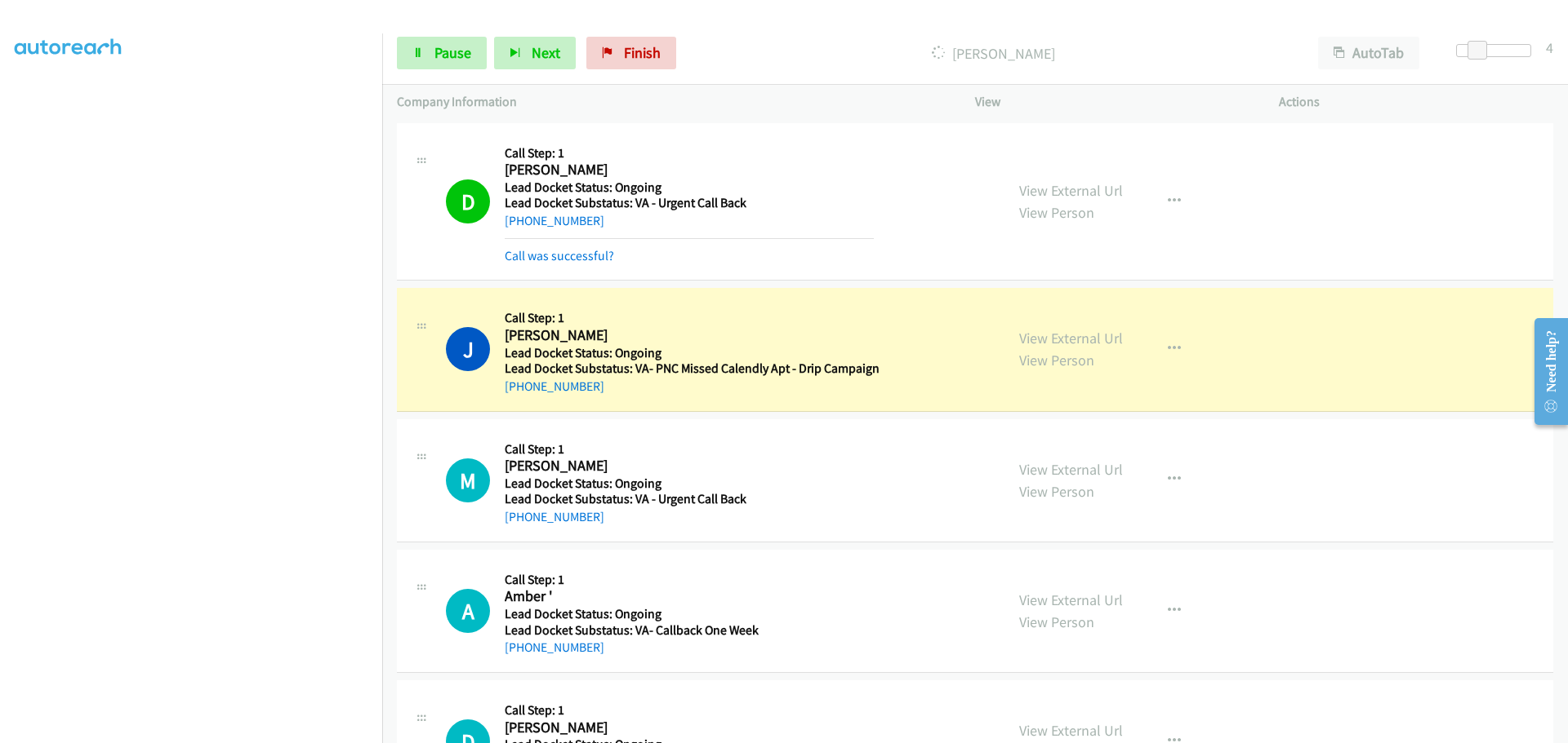
scroll to position [82, 0]
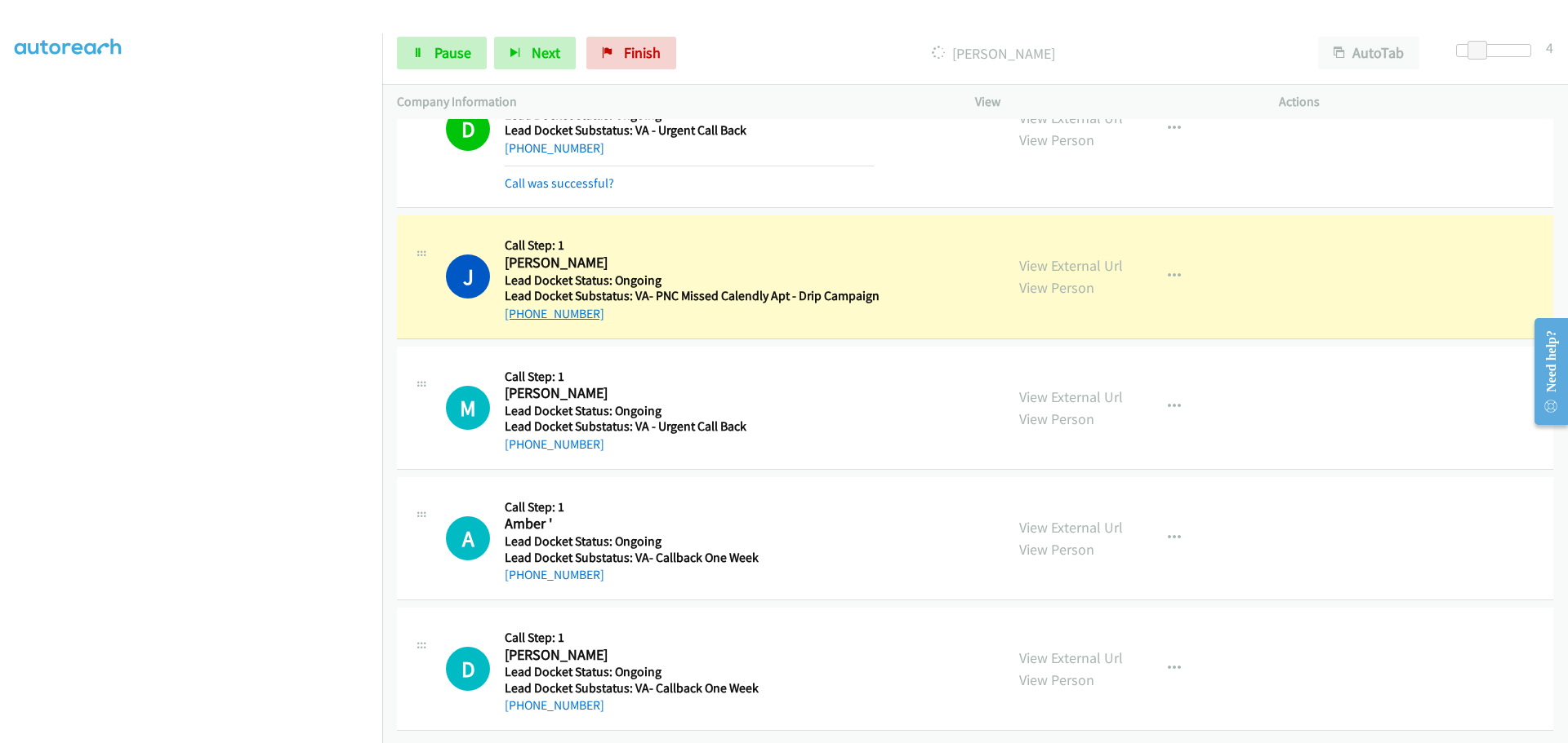
drag, startPoint x: 592, startPoint y: 307, endPoint x: 520, endPoint y: 307, distance: 72.0
click at [520, 307] on div "[PHONE_NUMBER]" at bounding box center [693, 314] width 375 height 20
copy link "[PHONE_NUMBER]"
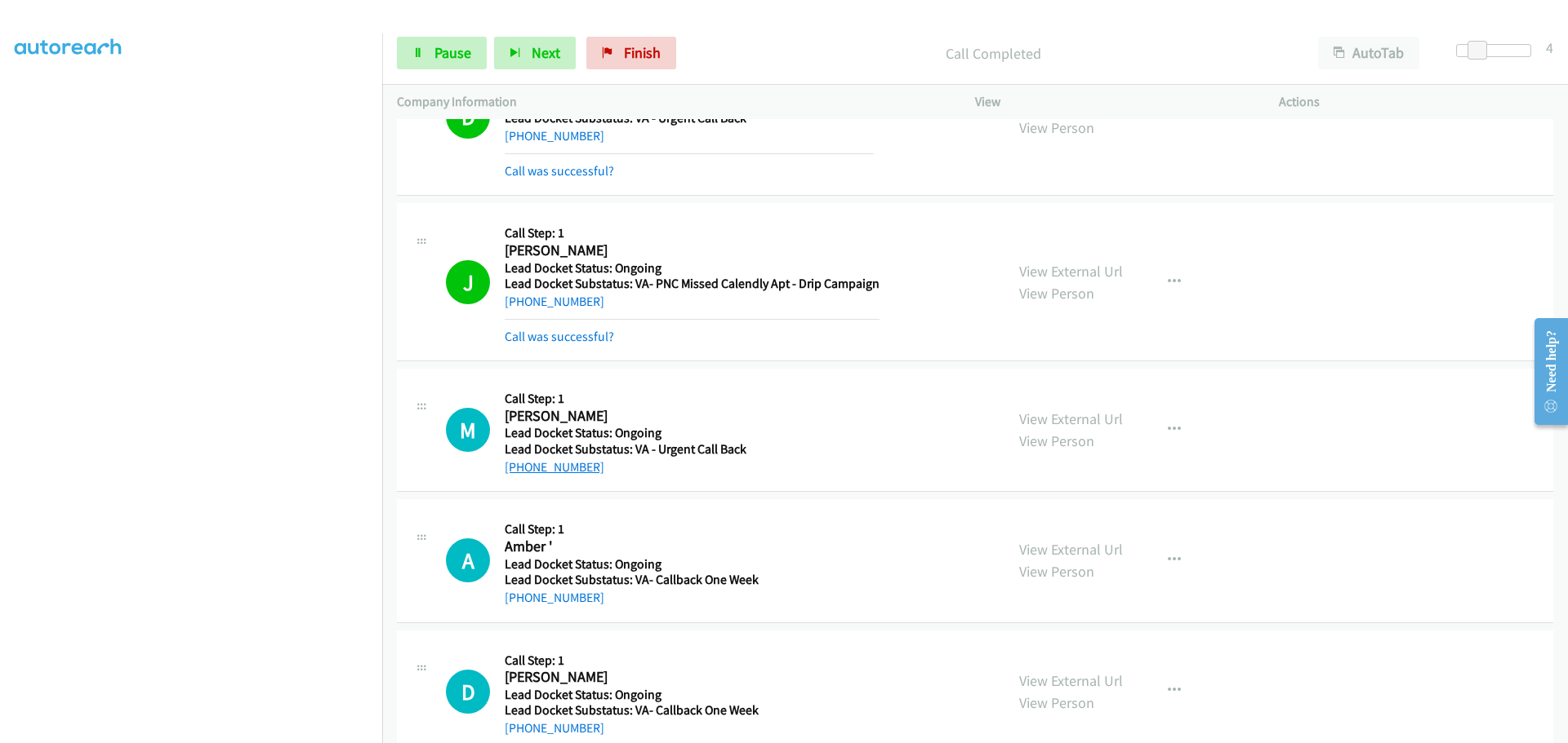
drag, startPoint x: 634, startPoint y: 444, endPoint x: 520, endPoint y: 470, distance: 116.9
click at [520, 470] on div "M Callback Scheduled Call Step: 1 [PERSON_NAME] America/[GEOGRAPHIC_DATA] Lead …" at bounding box center [974, 431] width 1156 height 123
copy link "[PHONE_NUMBER]"
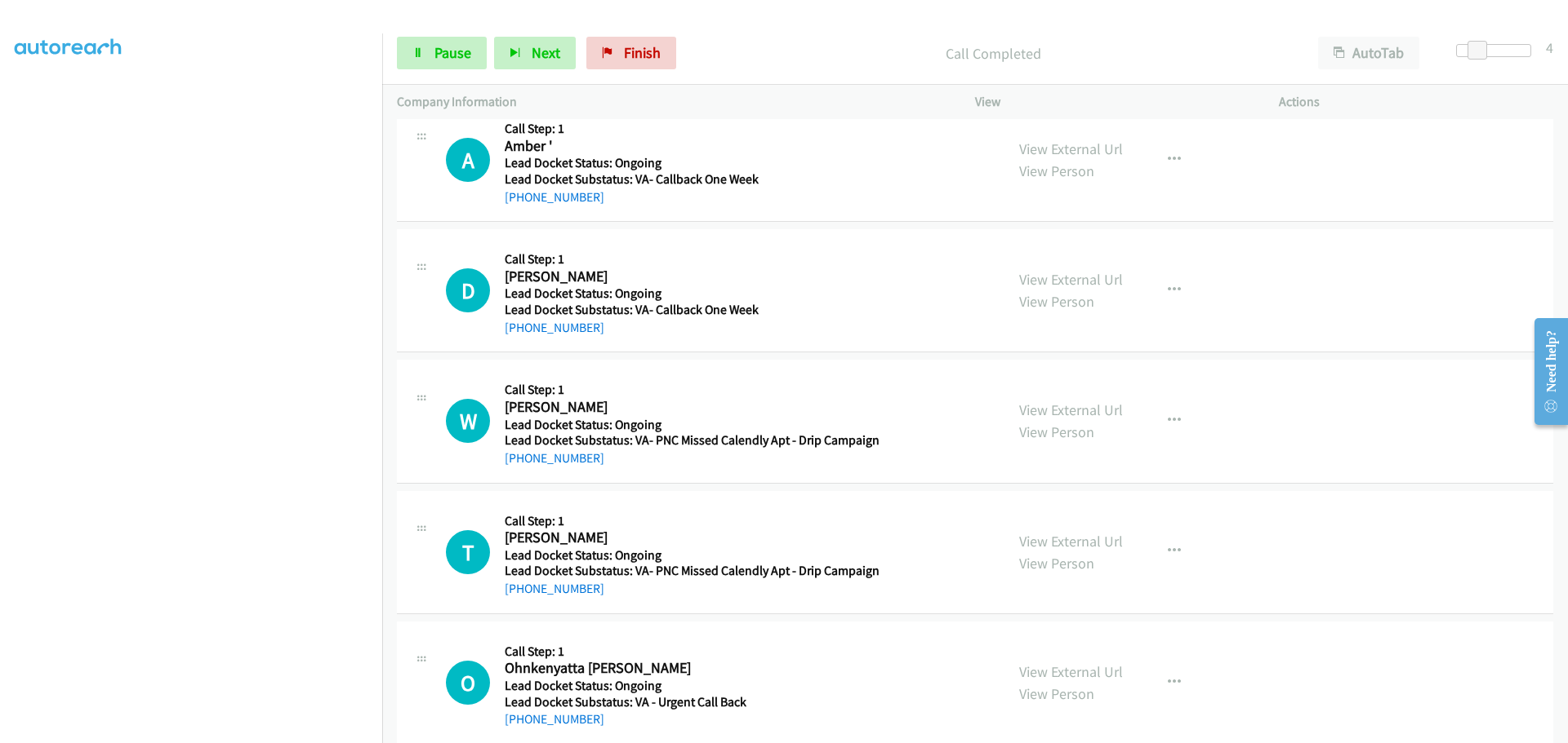
scroll to position [527, 0]
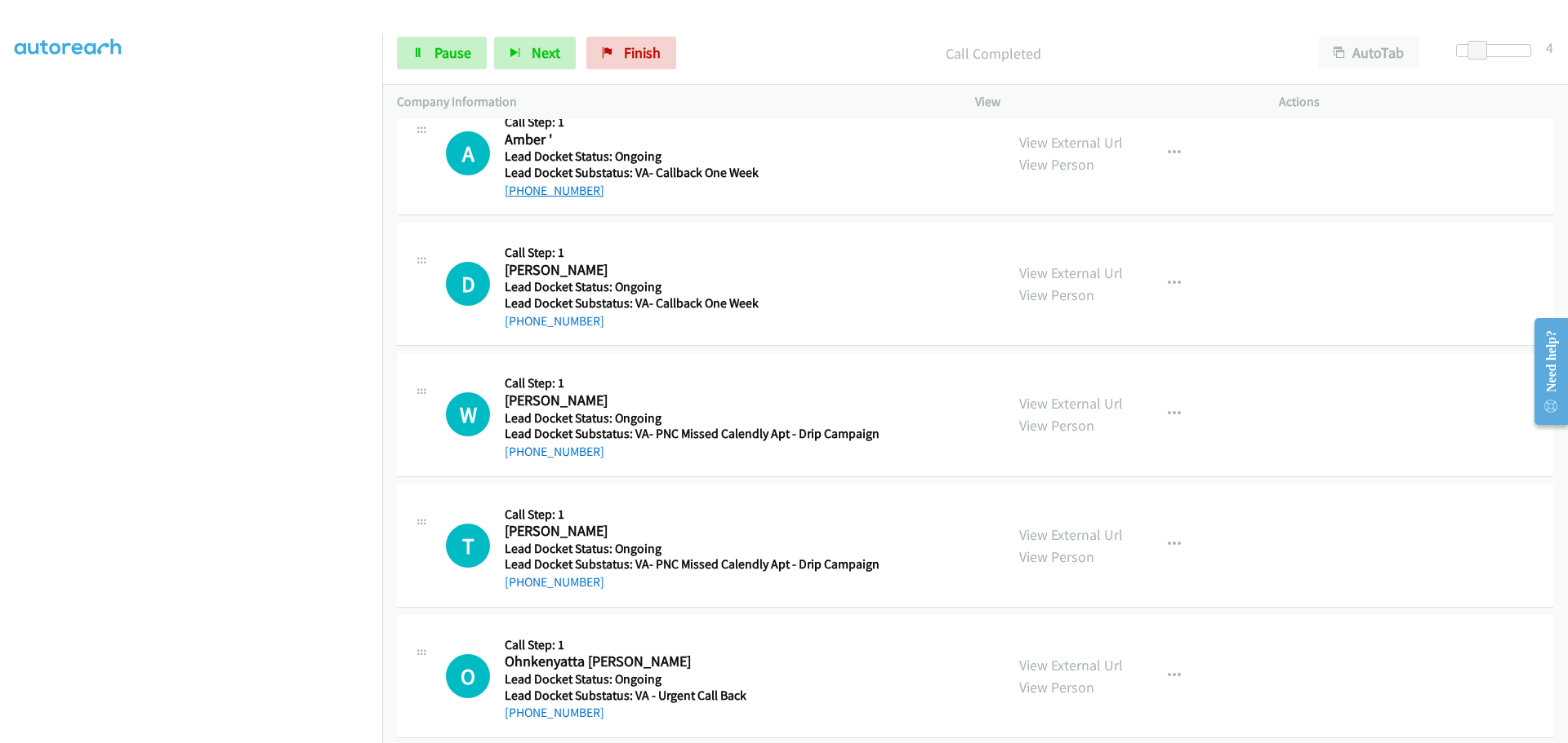
drag, startPoint x: 617, startPoint y: 198, endPoint x: 522, endPoint y: 196, distance: 95.0
click at [522, 196] on div "[PHONE_NUMBER]" at bounding box center [690, 191] width 369 height 20
copy link "[PHONE_NUMBER]"
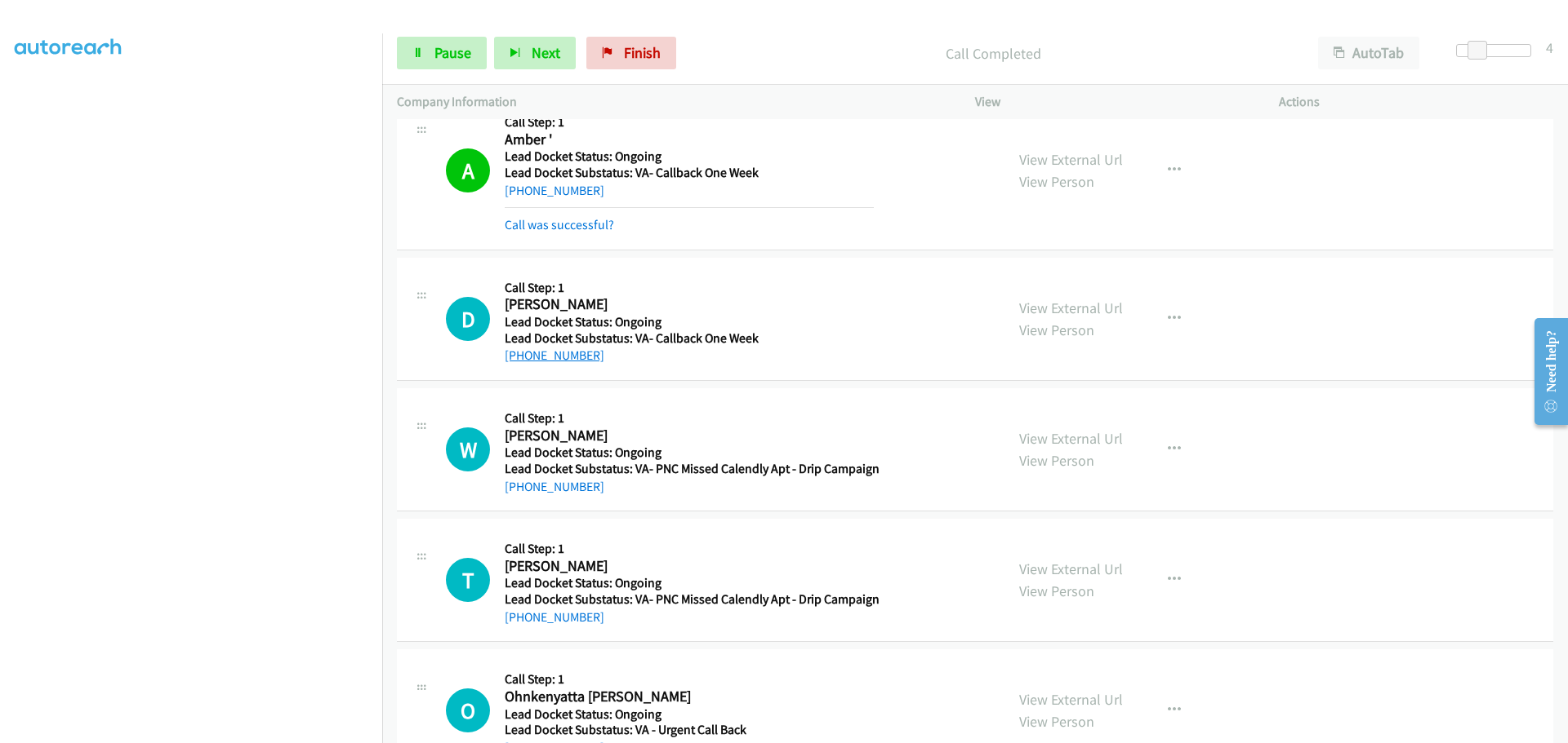
drag, startPoint x: 599, startPoint y: 322, endPoint x: 520, endPoint y: 352, distance: 84.5
click at [520, 352] on div "[PHONE_NUMBER]" at bounding box center [690, 355] width 369 height 20
copy link "[PHONE_NUMBER]"
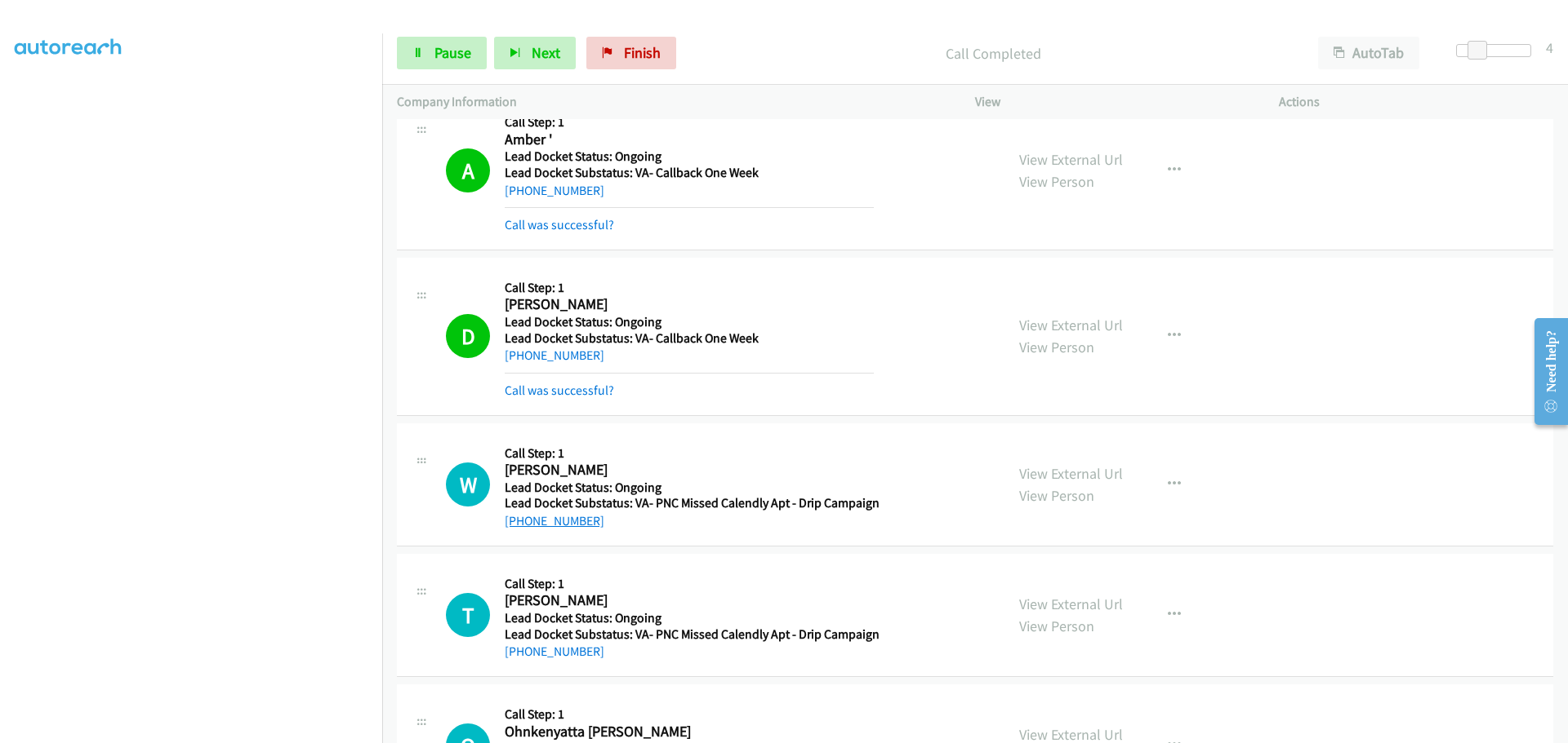
drag, startPoint x: 600, startPoint y: 493, endPoint x: 521, endPoint y: 519, distance: 83.2
click at [521, 519] on div "[PHONE_NUMBER]" at bounding box center [693, 521] width 375 height 20
copy link "[PHONE_NUMBER]"
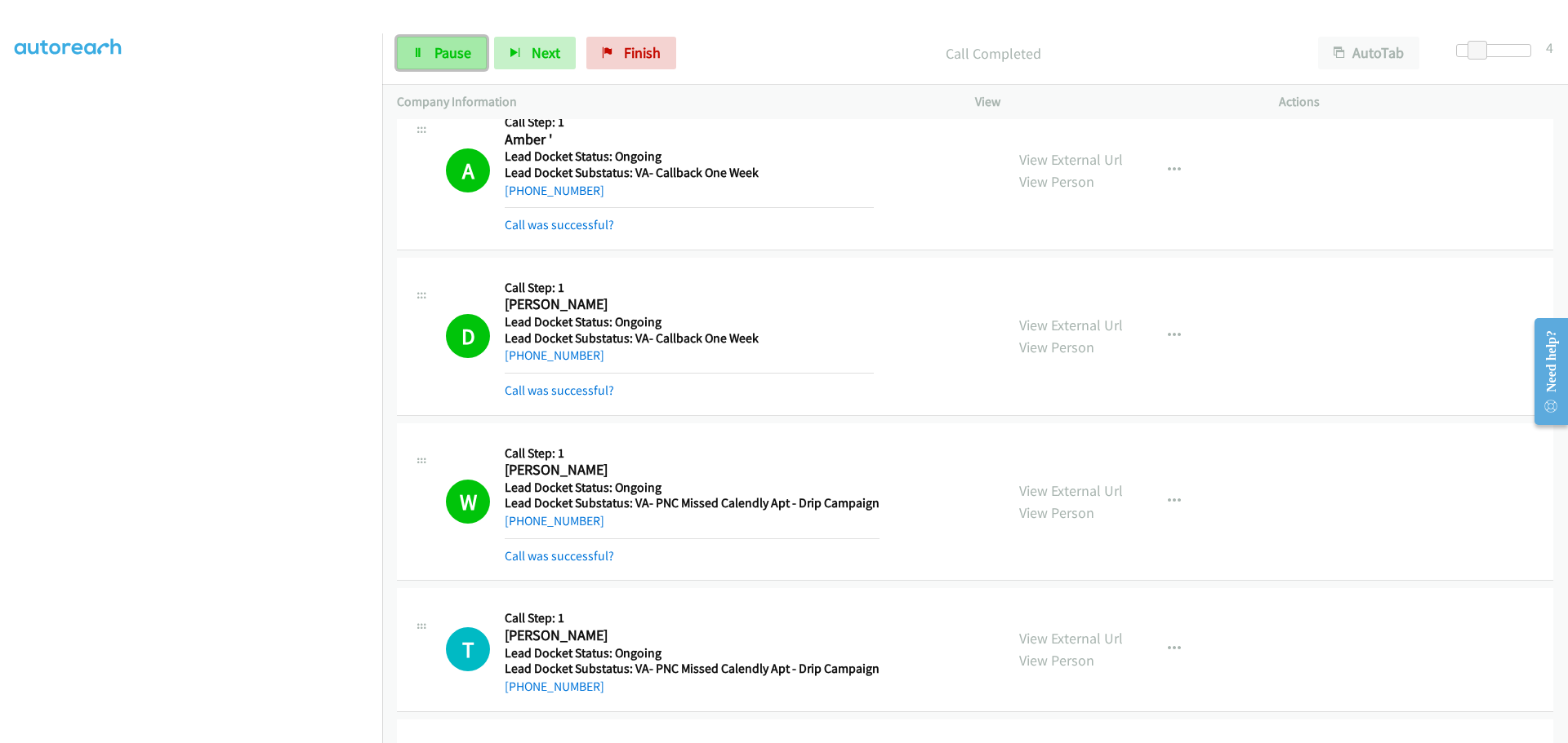
click at [456, 48] on span "Pause" at bounding box center [453, 52] width 37 height 19
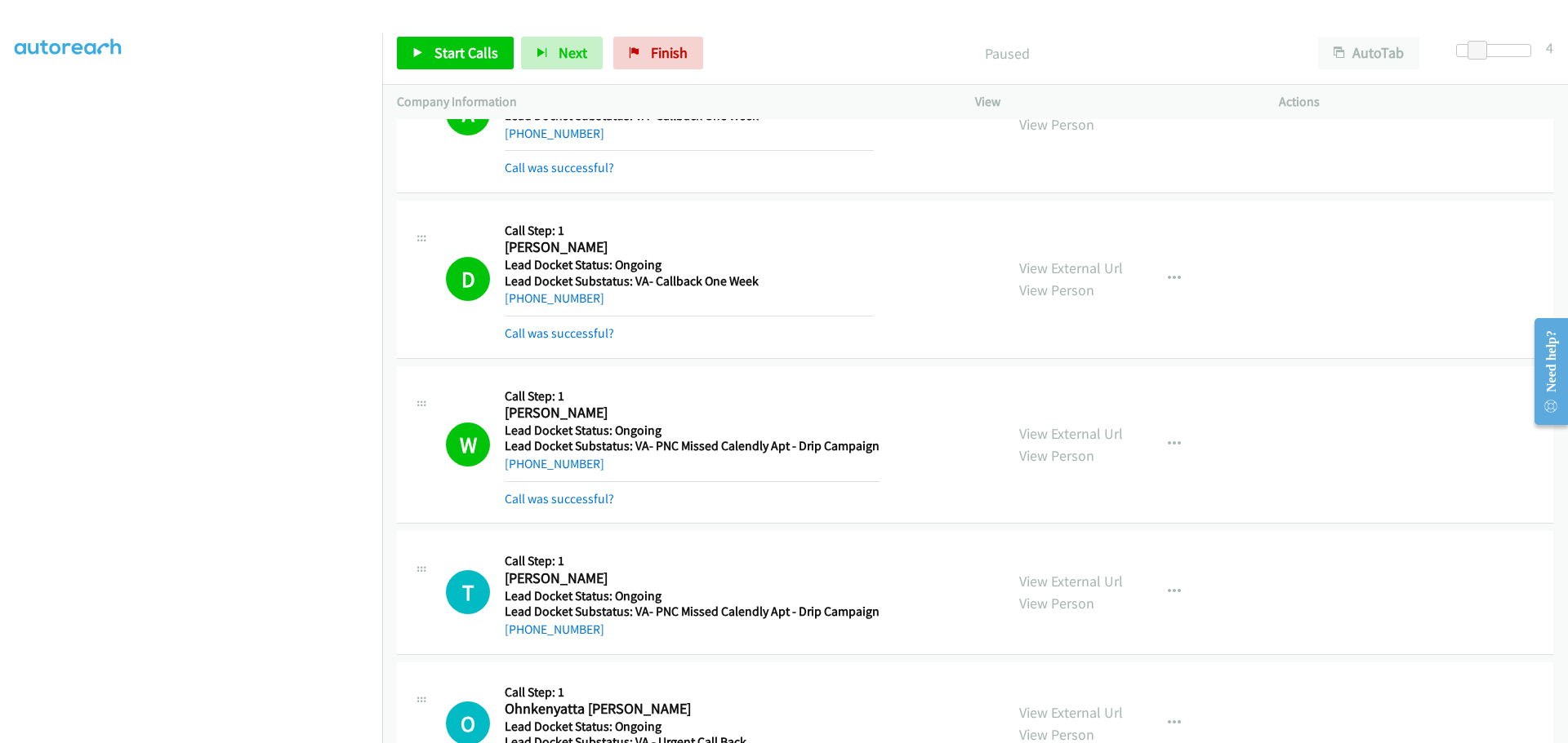
scroll to position [608, 0]
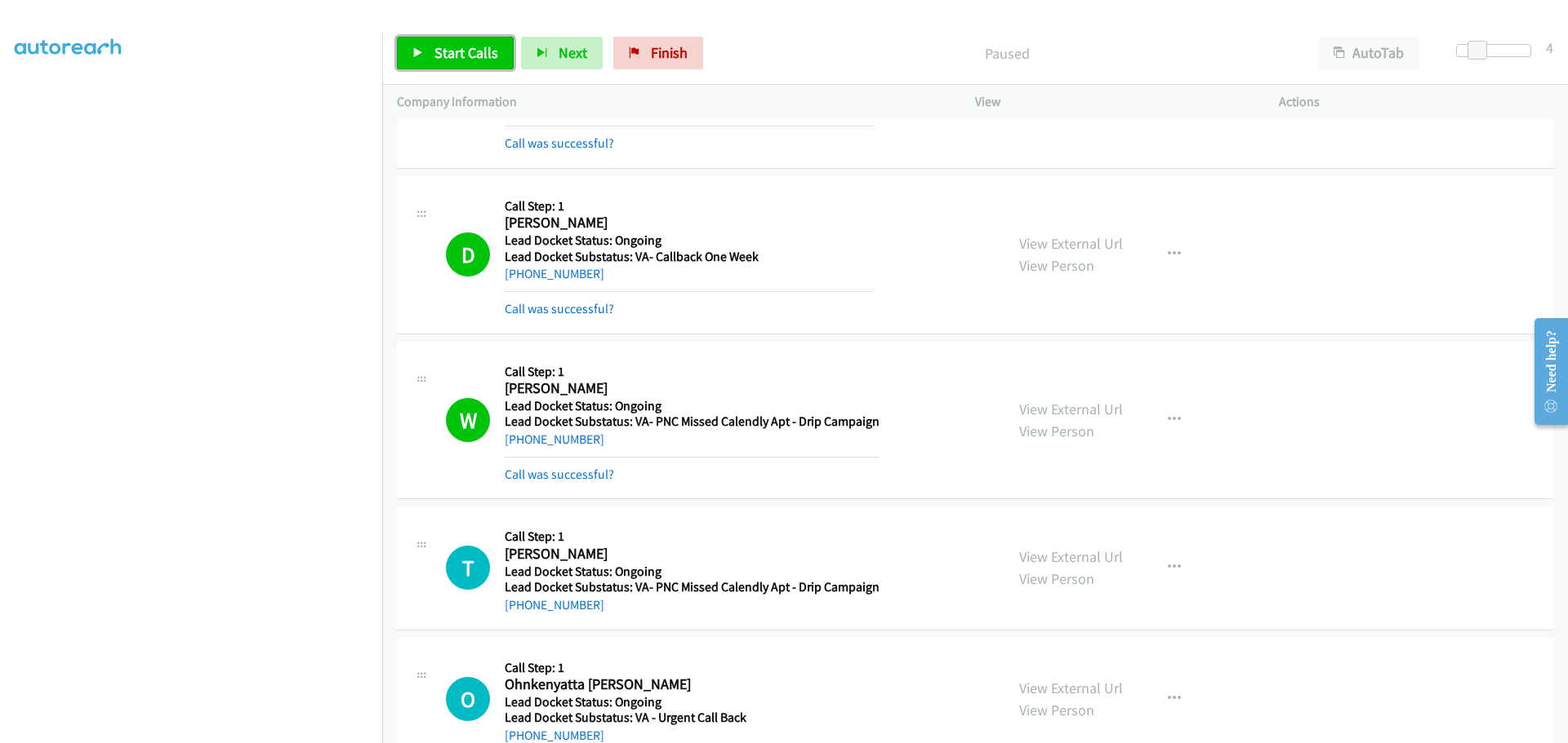
click at [443, 48] on span "Start Calls" at bounding box center [466, 52] width 64 height 19
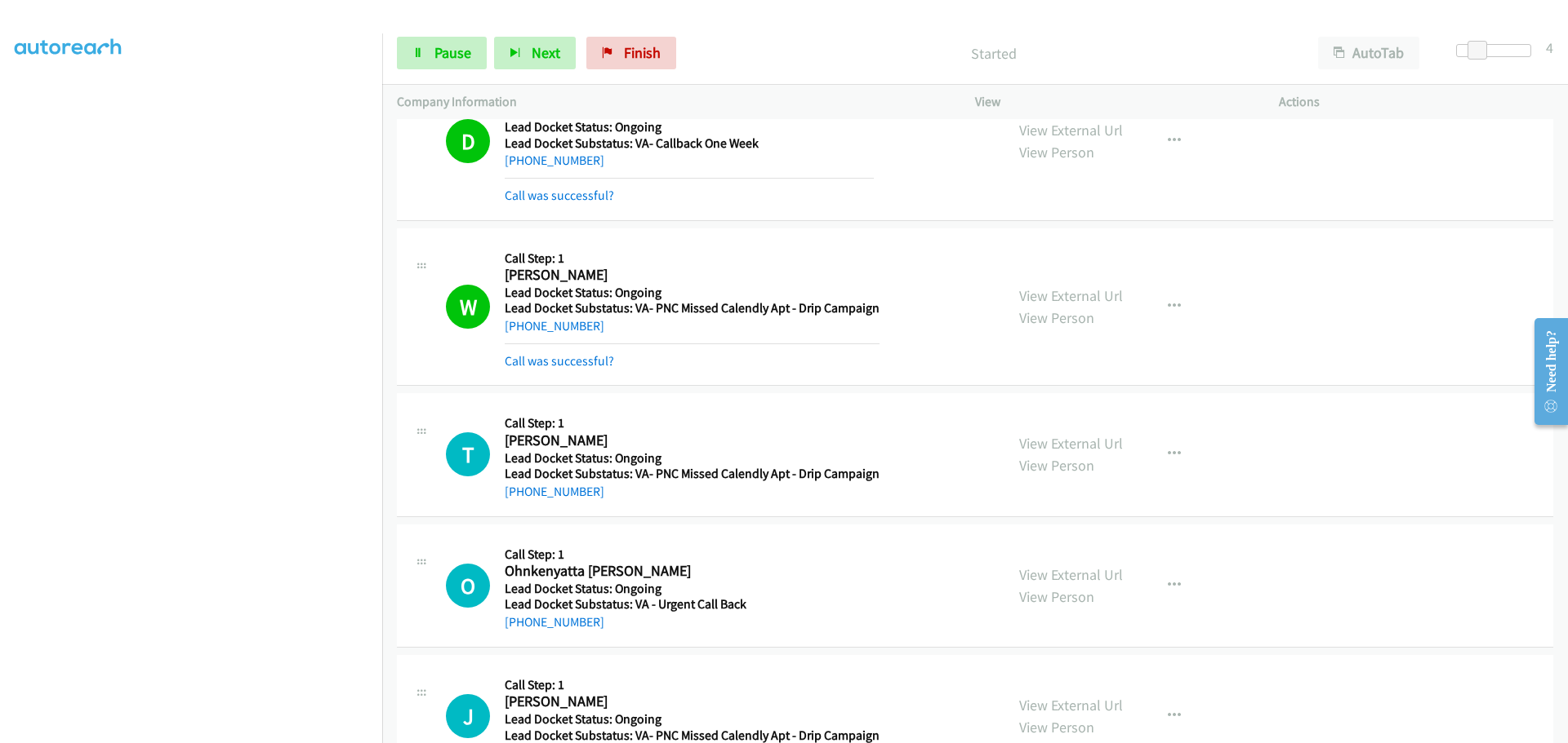
scroll to position [935, 0]
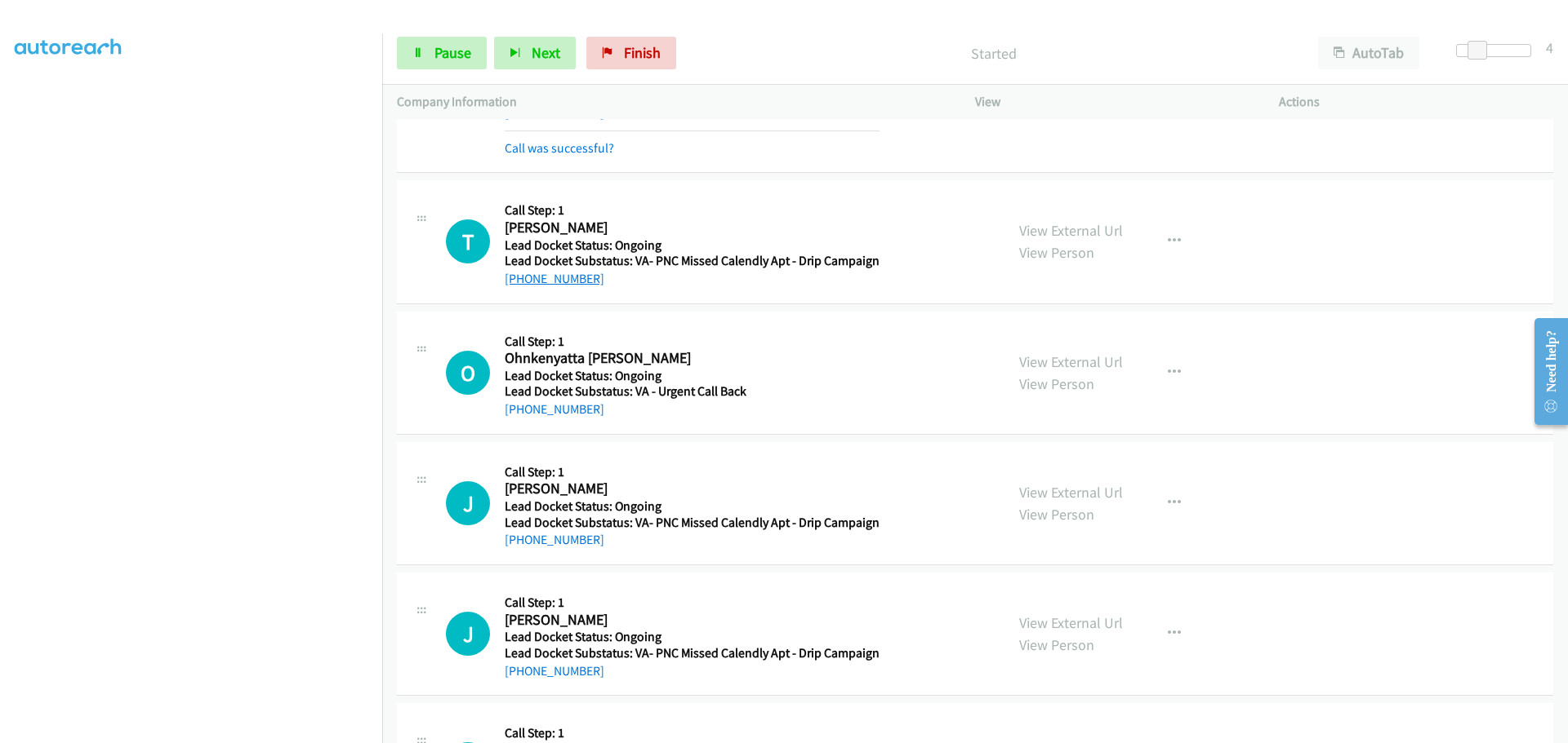
drag, startPoint x: 570, startPoint y: 281, endPoint x: 523, endPoint y: 284, distance: 47.1
click at [523, 284] on div "[PHONE_NUMBER]" at bounding box center [693, 279] width 375 height 20
copy link "[PHONE_NUMBER]"
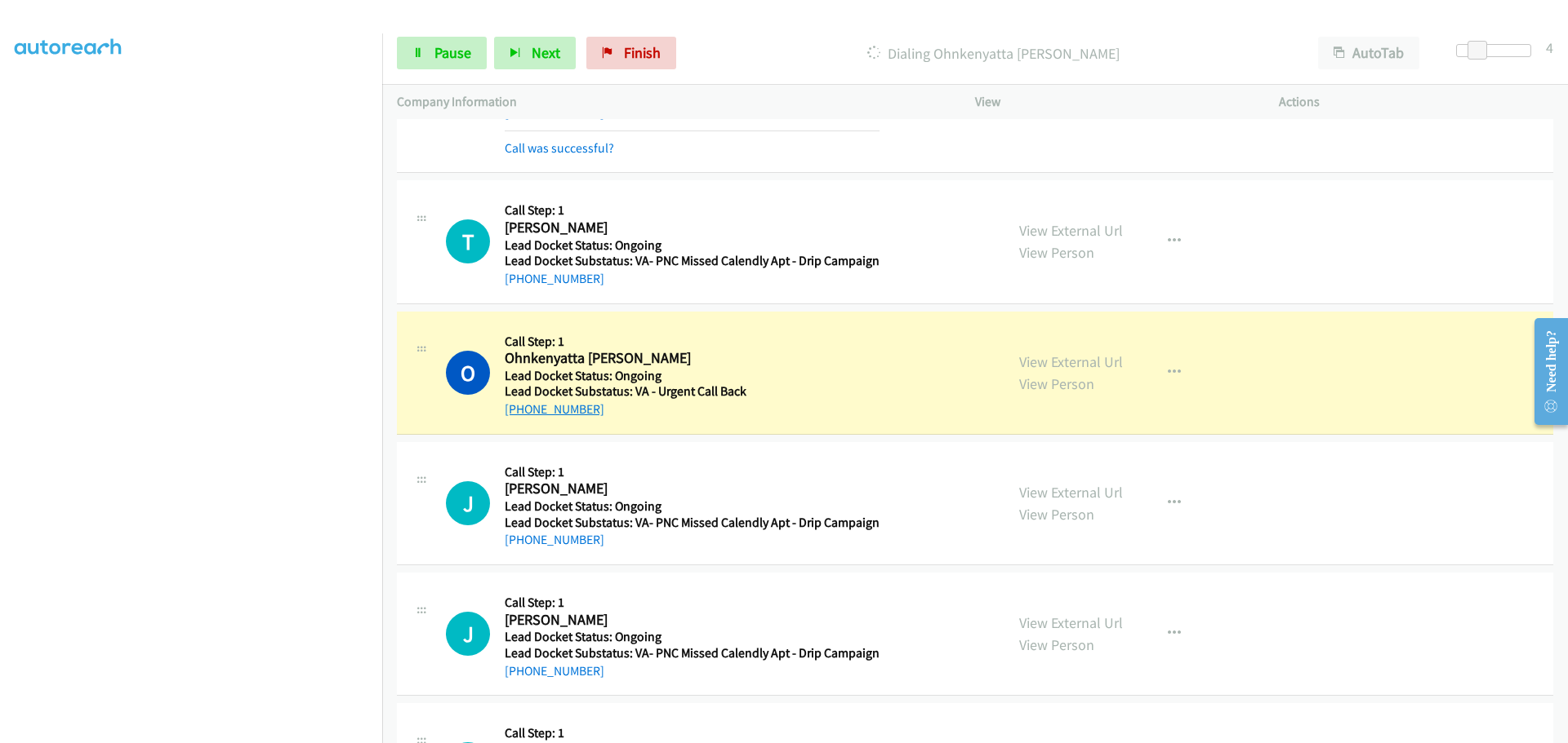
drag, startPoint x: 597, startPoint y: 405, endPoint x: 520, endPoint y: 405, distance: 77.0
click at [520, 405] on div "[PHONE_NUMBER]" at bounding box center [625, 410] width 241 height 20
copy link "[PHONE_NUMBER]"
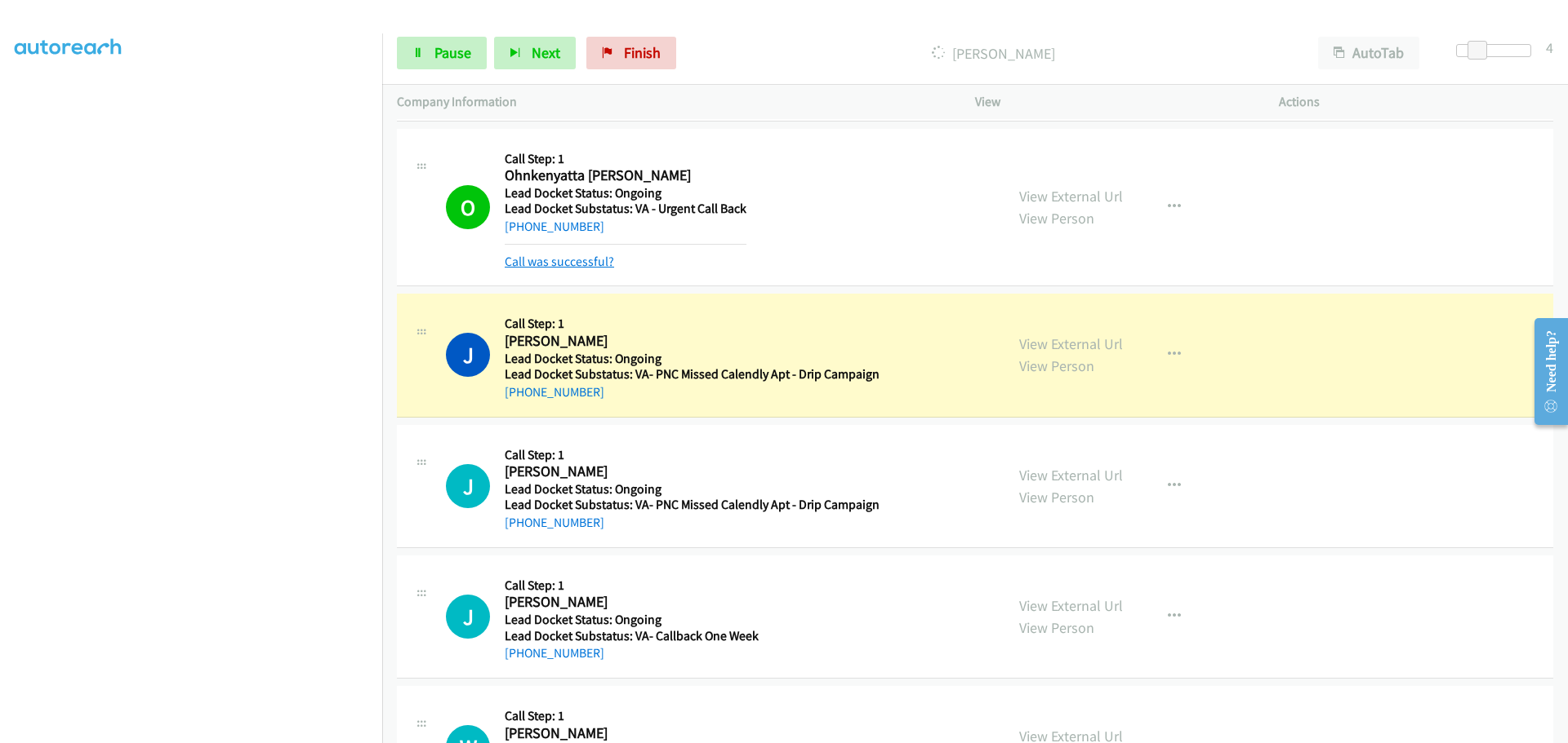
scroll to position [1180, 0]
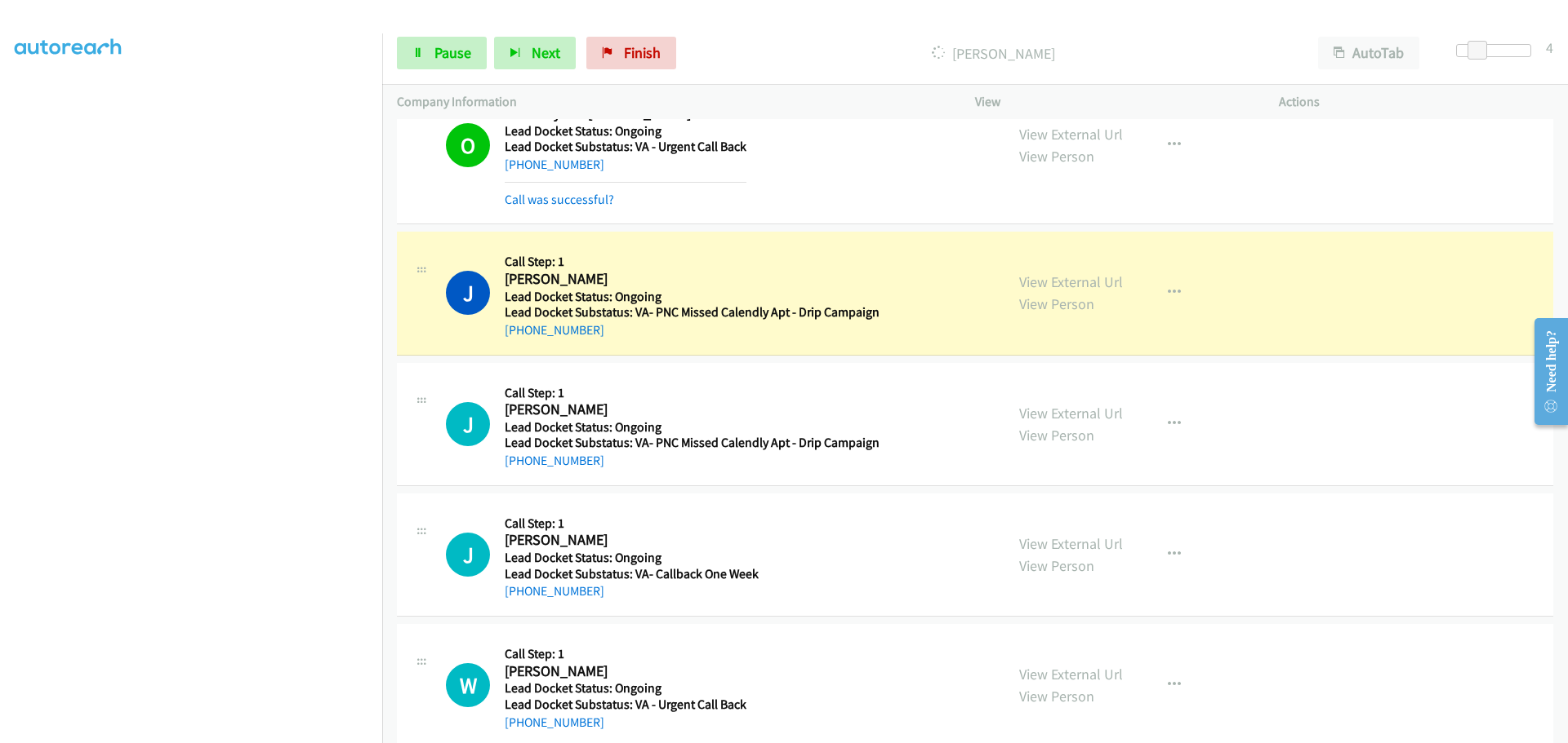
drag, startPoint x: 604, startPoint y: 333, endPoint x: 520, endPoint y: 339, distance: 84.2
click at [520, 339] on div "[PHONE_NUMBER]" at bounding box center [693, 330] width 375 height 20
copy link "[PHONE_NUMBER]"
click at [443, 55] on span "Pause" at bounding box center [453, 52] width 37 height 19
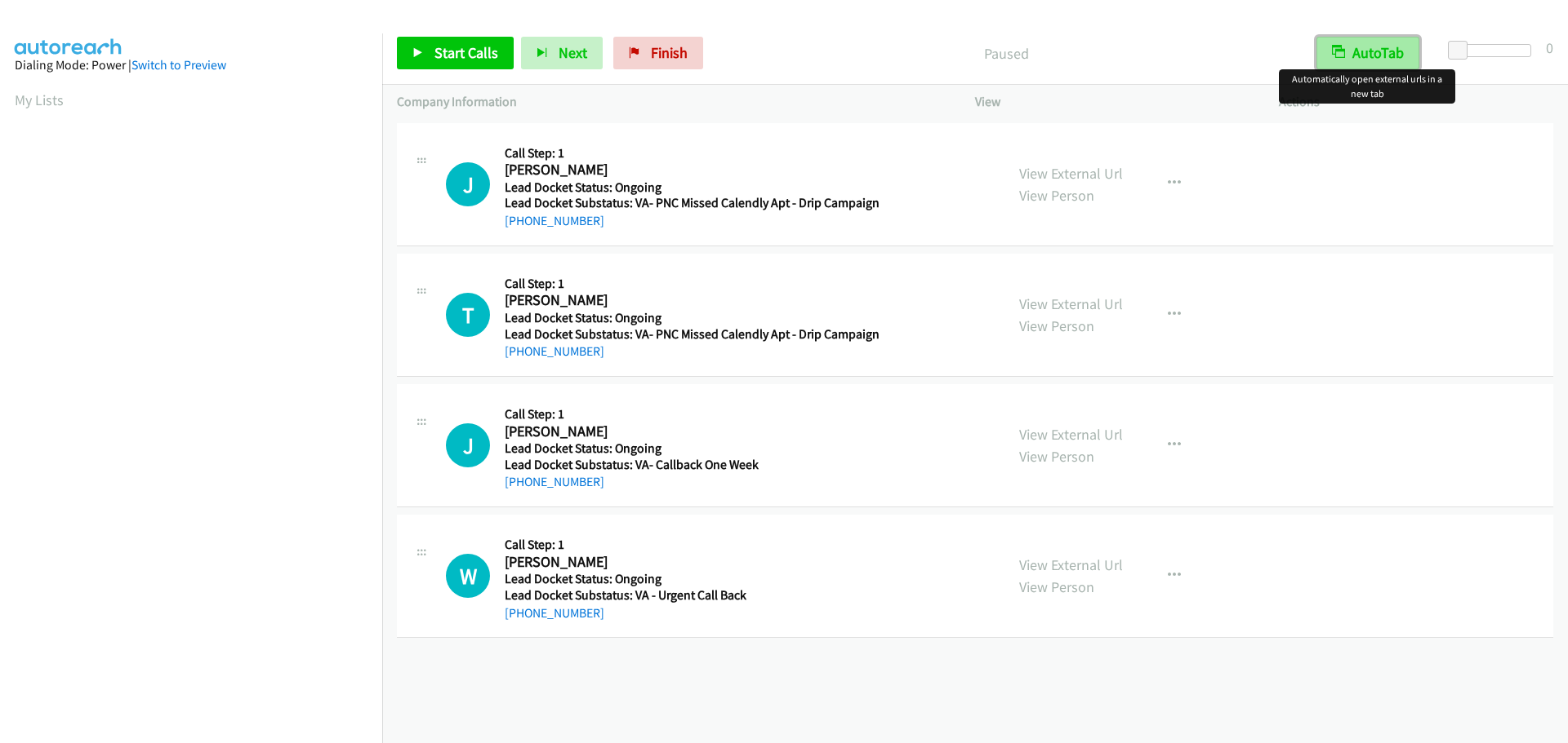
click at [1382, 57] on button "AutoTab" at bounding box center [1367, 53] width 103 height 32
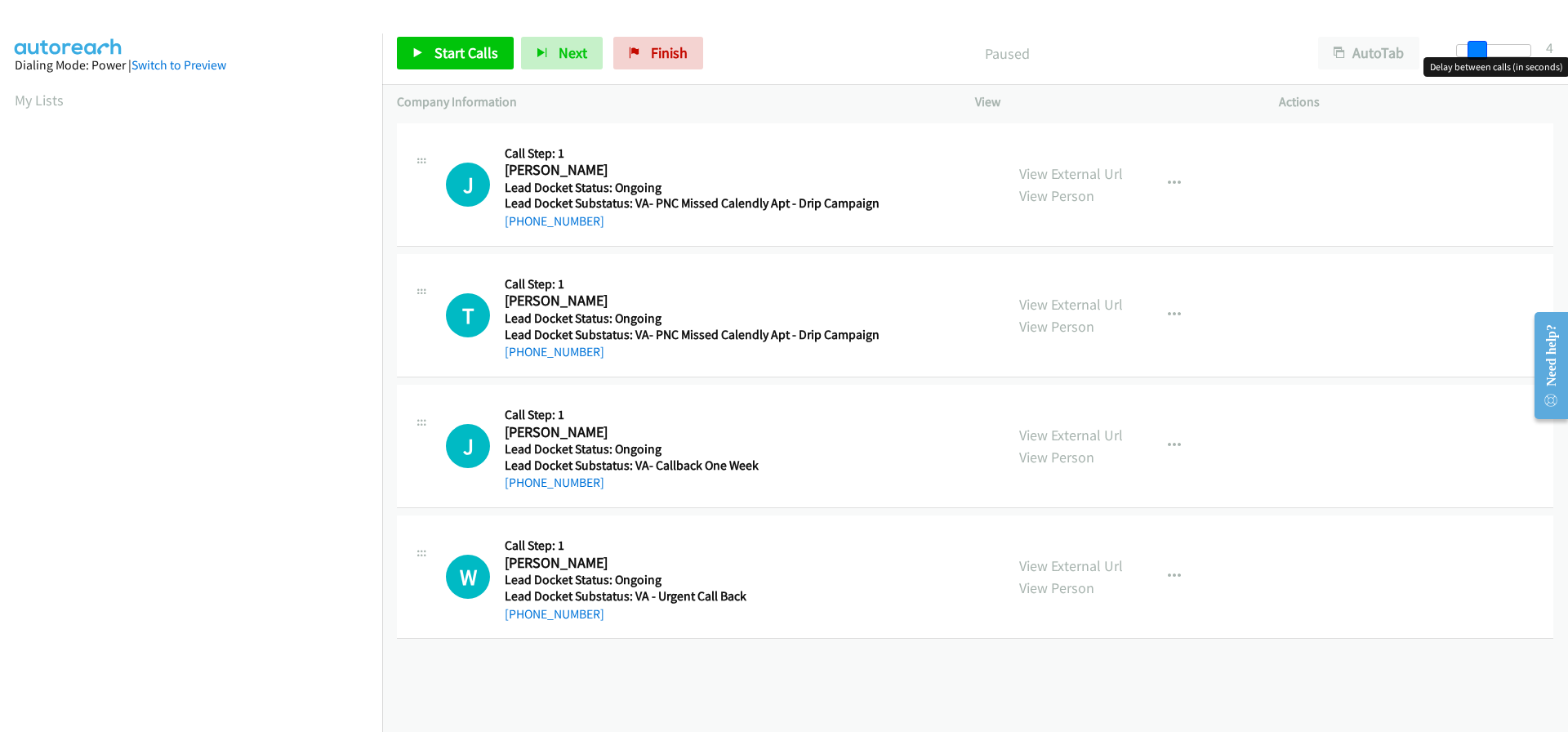
drag, startPoint x: 1463, startPoint y: 50, endPoint x: 1484, endPoint y: 50, distance: 21.0
click at [1484, 50] on span at bounding box center [1477, 51] width 20 height 20
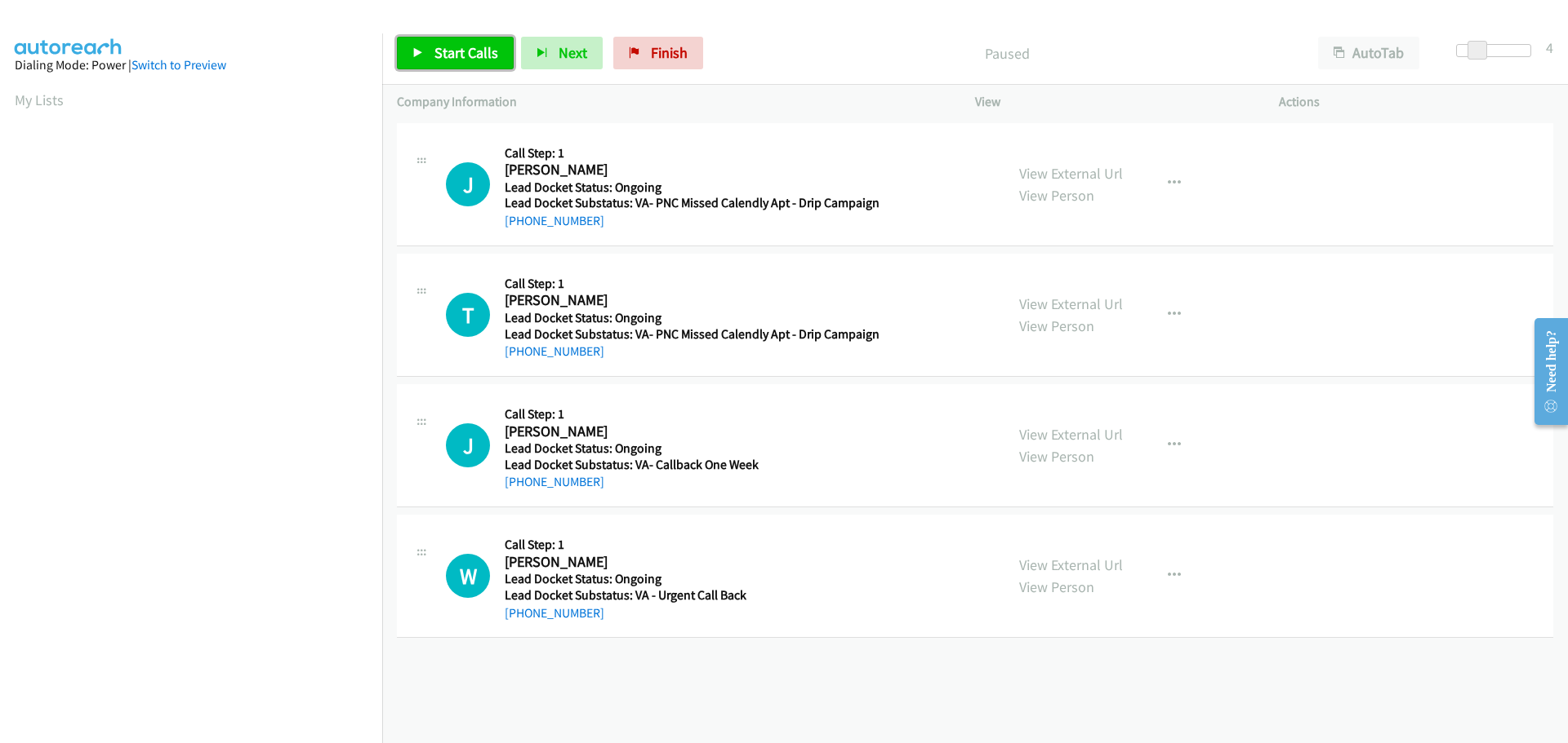
click at [496, 56] on link "Start Calls" at bounding box center [455, 53] width 117 height 32
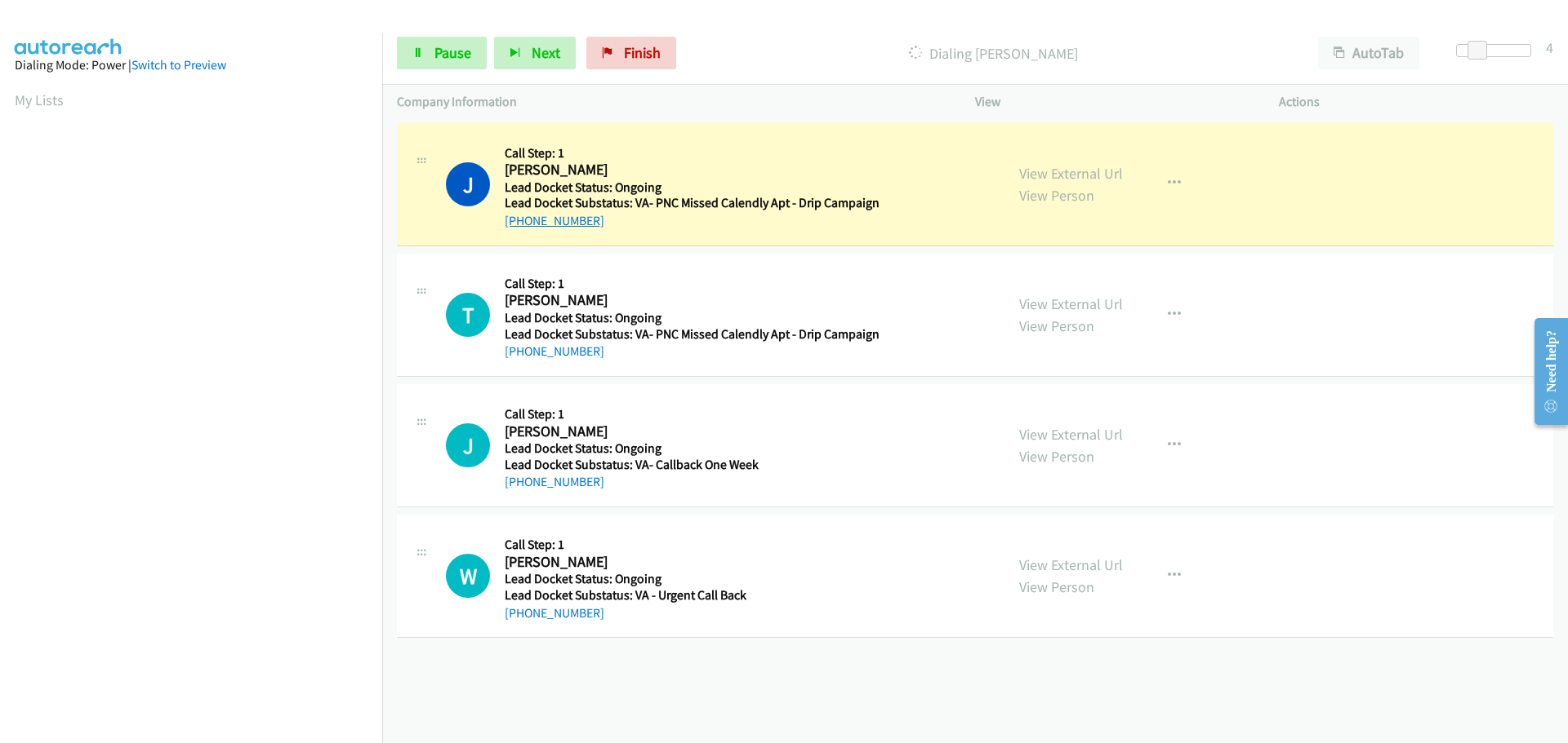
drag, startPoint x: 595, startPoint y: 223, endPoint x: 521, endPoint y: 226, distance: 74.1
click at [521, 226] on div "[PHONE_NUMBER]" at bounding box center [693, 221] width 375 height 20
copy link "[PHONE_NUMBER]"
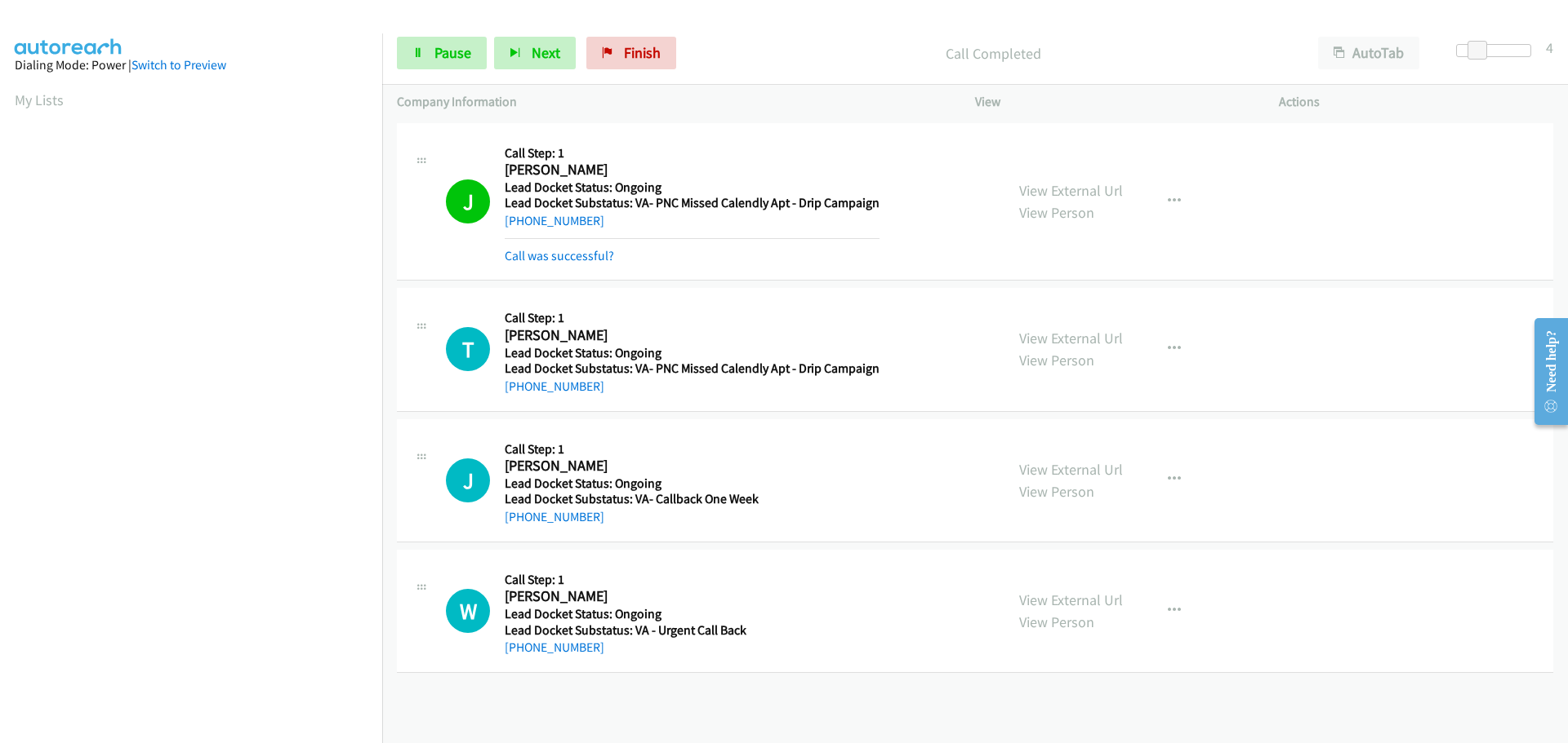
scroll to position [172, 0]
drag, startPoint x: 603, startPoint y: 387, endPoint x: 521, endPoint y: 389, distance: 82.0
click at [521, 389] on div "[PHONE_NUMBER]" at bounding box center [693, 387] width 375 height 20
copy link "[PHONE_NUMBER]"
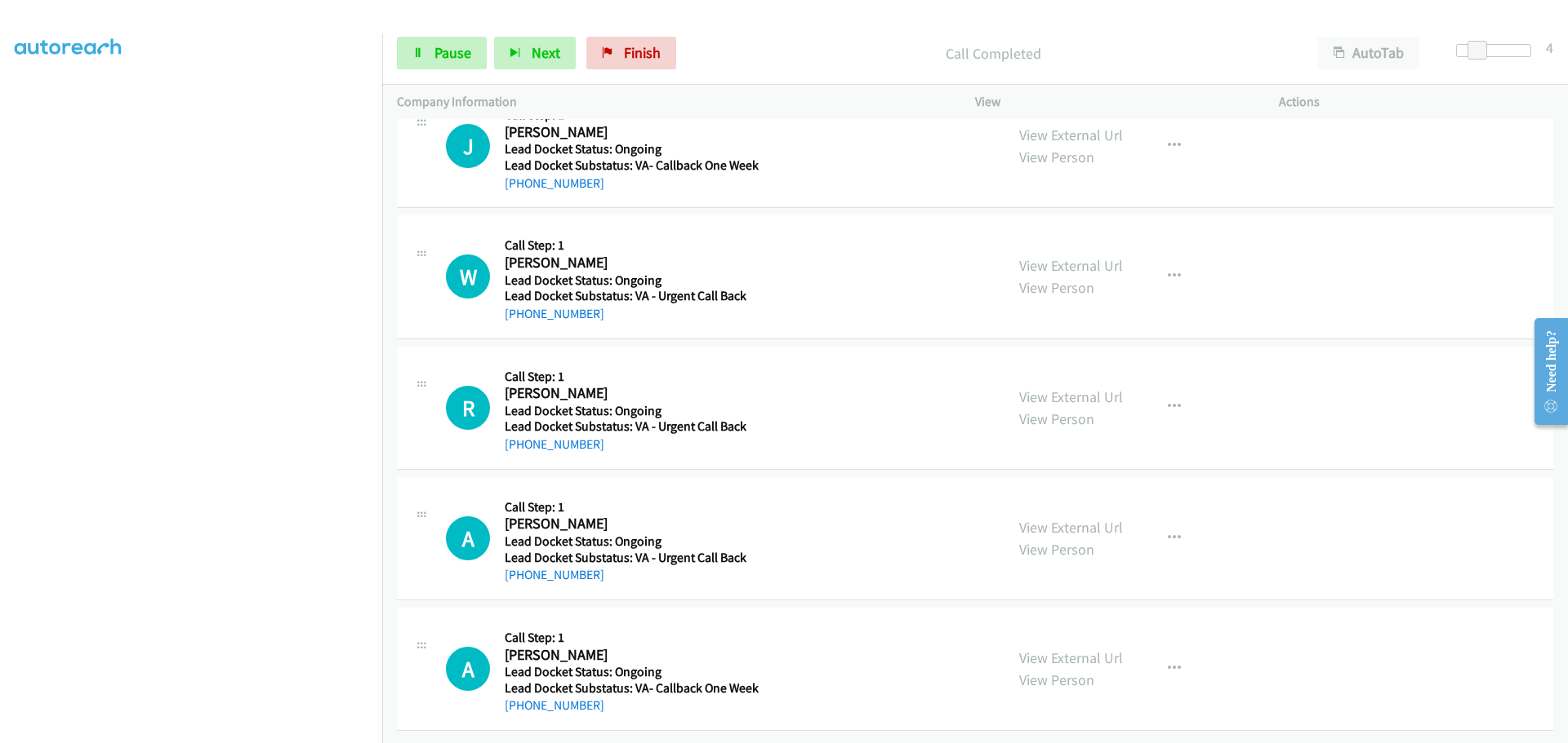
scroll to position [381, 0]
drag, startPoint x: 606, startPoint y: 172, endPoint x: 518, endPoint y: 172, distance: 88.0
click at [518, 174] on div "[PHONE_NUMBER]" at bounding box center [690, 184] width 369 height 20
copy link "[PHONE_NUMBER]"
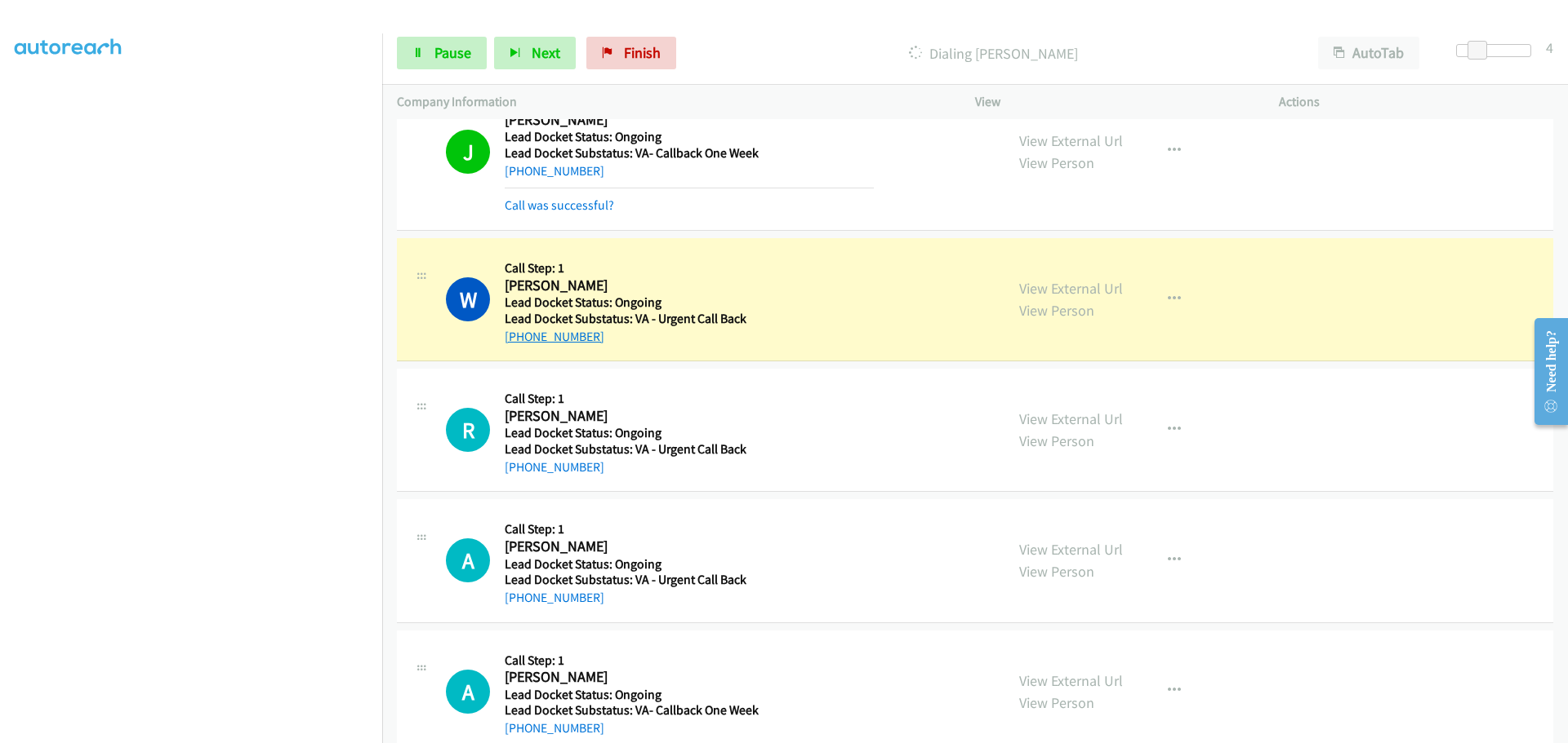
drag, startPoint x: 624, startPoint y: 336, endPoint x: 519, endPoint y: 332, distance: 105.1
click at [519, 332] on div "[PHONE_NUMBER]" at bounding box center [690, 337] width 369 height 20
copy link "[PHONE_NUMBER]"
click at [464, 54] on span "Pause" at bounding box center [453, 52] width 37 height 19
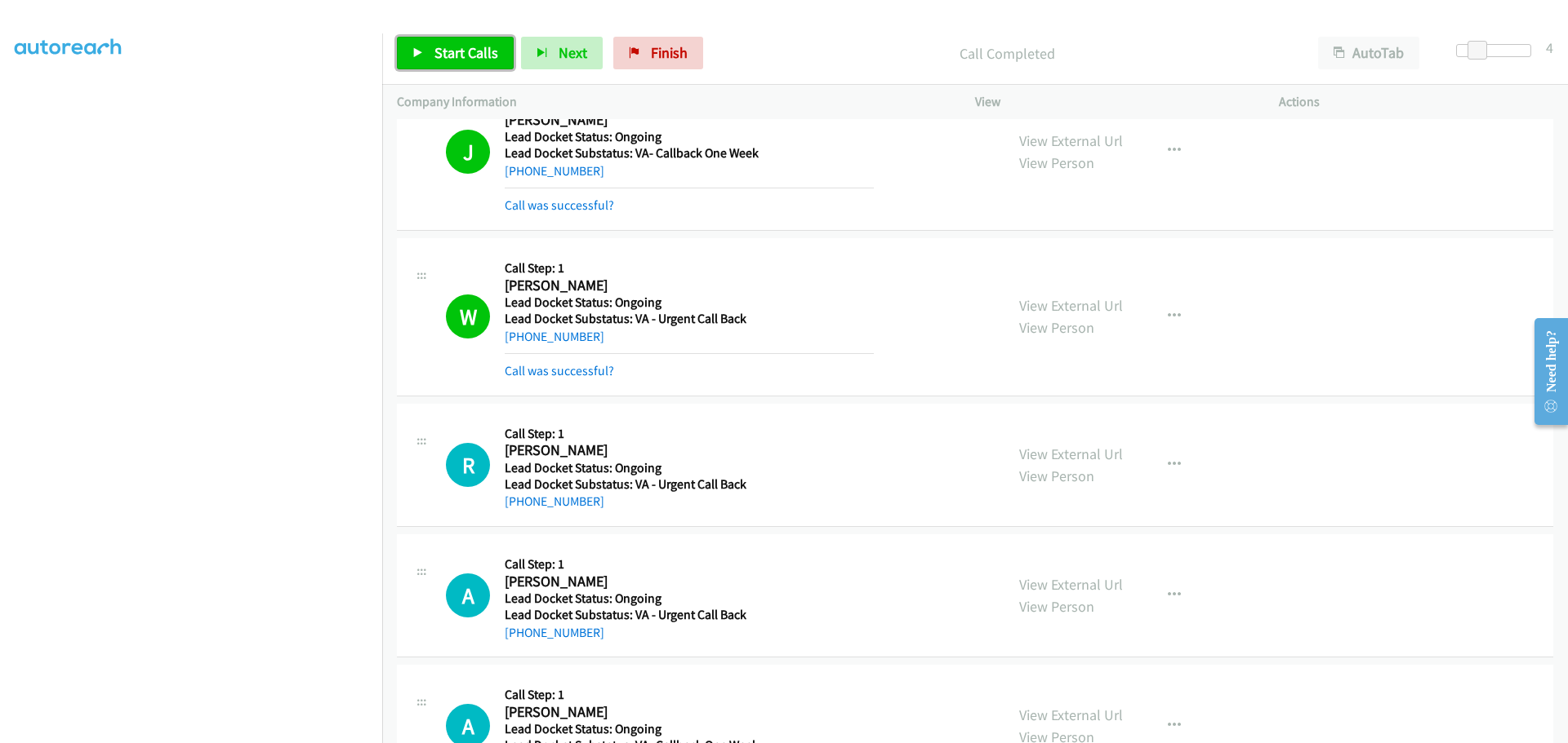
click at [466, 56] on span "Start Calls" at bounding box center [466, 52] width 64 height 19
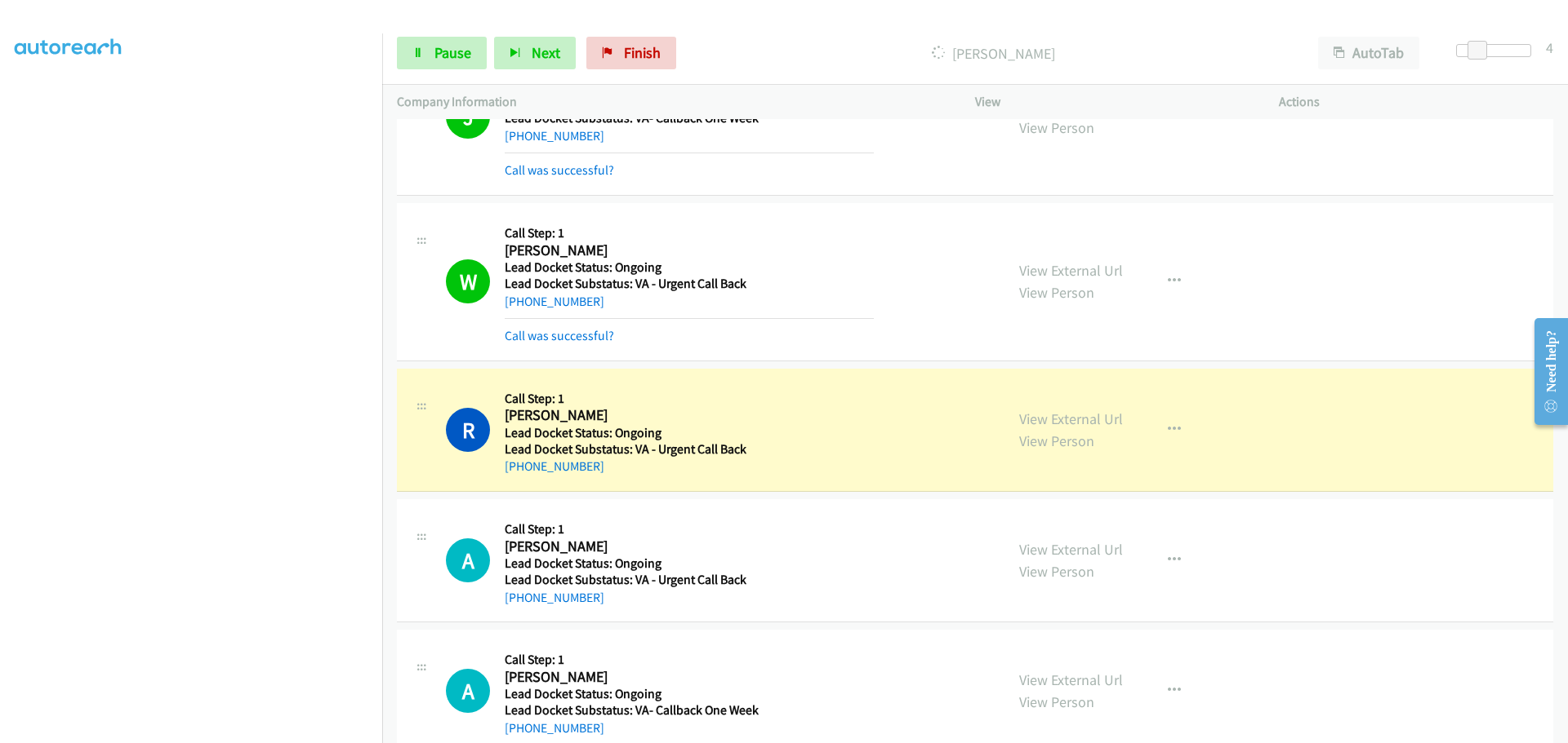
scroll to position [450, 0]
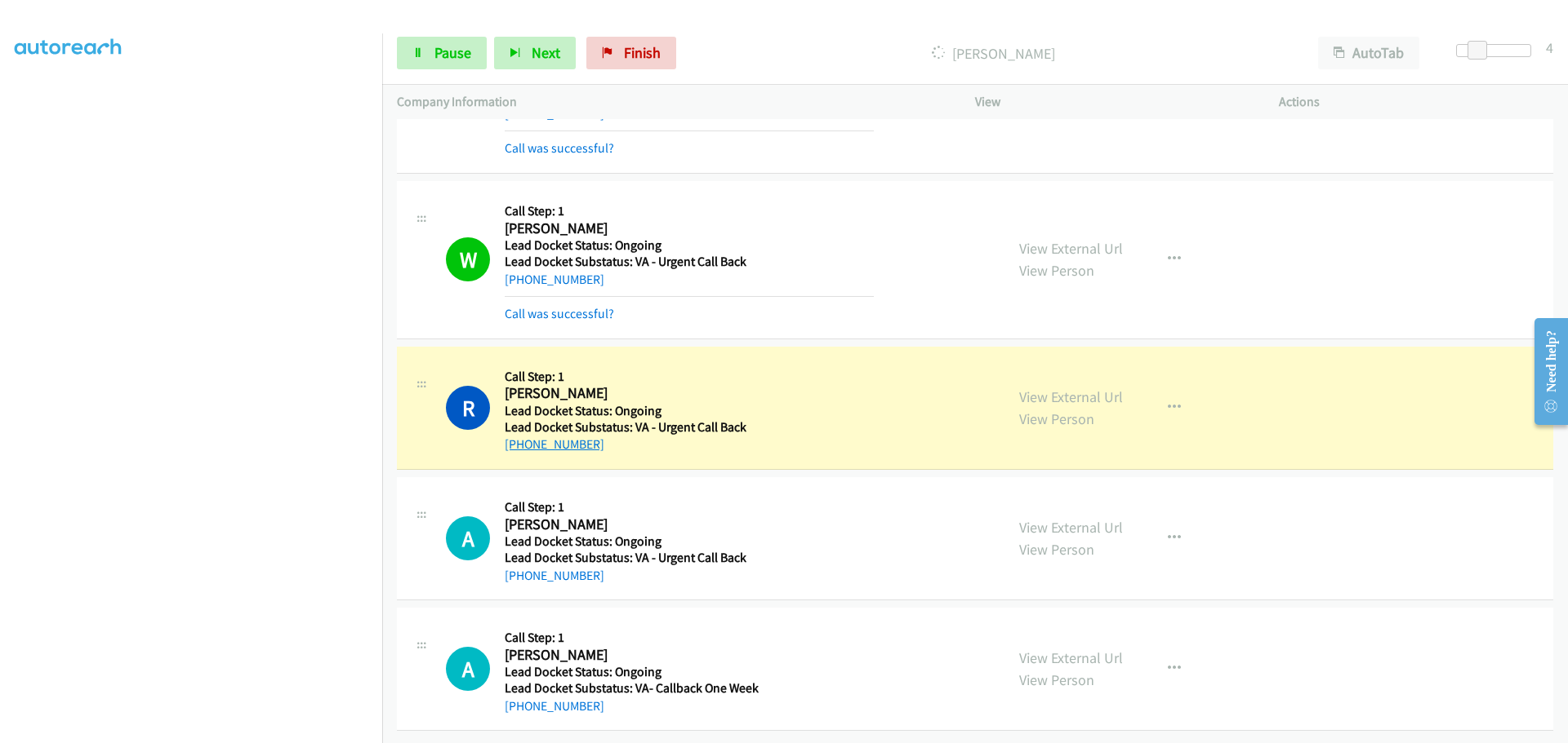
drag, startPoint x: 596, startPoint y: 432, endPoint x: 523, endPoint y: 435, distance: 73.1
click at [523, 435] on div "[PHONE_NUMBER]" at bounding box center [625, 444] width 241 height 20
copy link "[PHONE_NUMBER]"
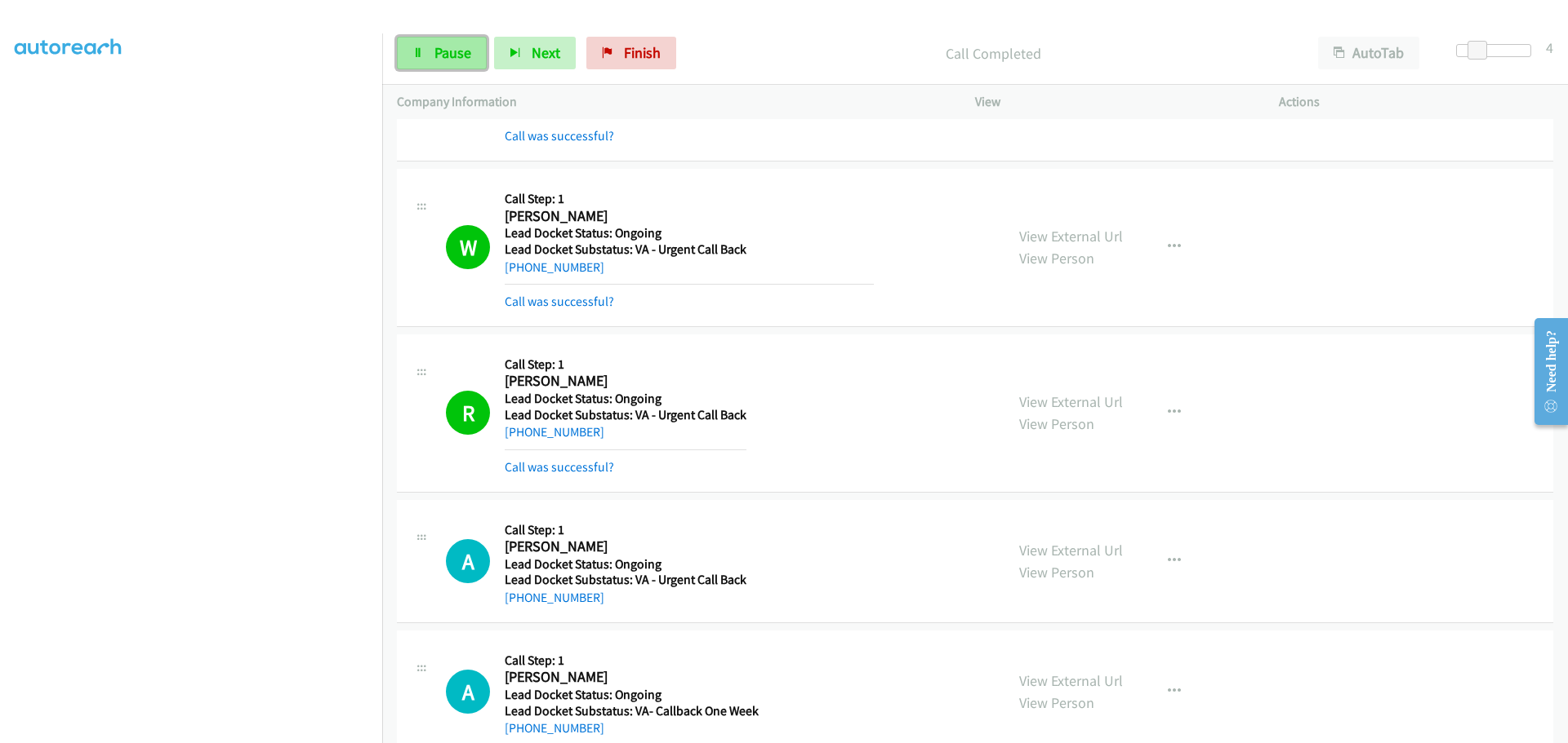
click at [449, 47] on span "Pause" at bounding box center [453, 52] width 37 height 19
click at [609, 431] on div "[PHONE_NUMBER]" at bounding box center [625, 433] width 241 height 20
drag, startPoint x: 584, startPoint y: 430, endPoint x: 523, endPoint y: 433, distance: 61.1
click at [523, 433] on div "[PHONE_NUMBER]" at bounding box center [625, 433] width 241 height 20
copy link "[PHONE_NUMBER]"
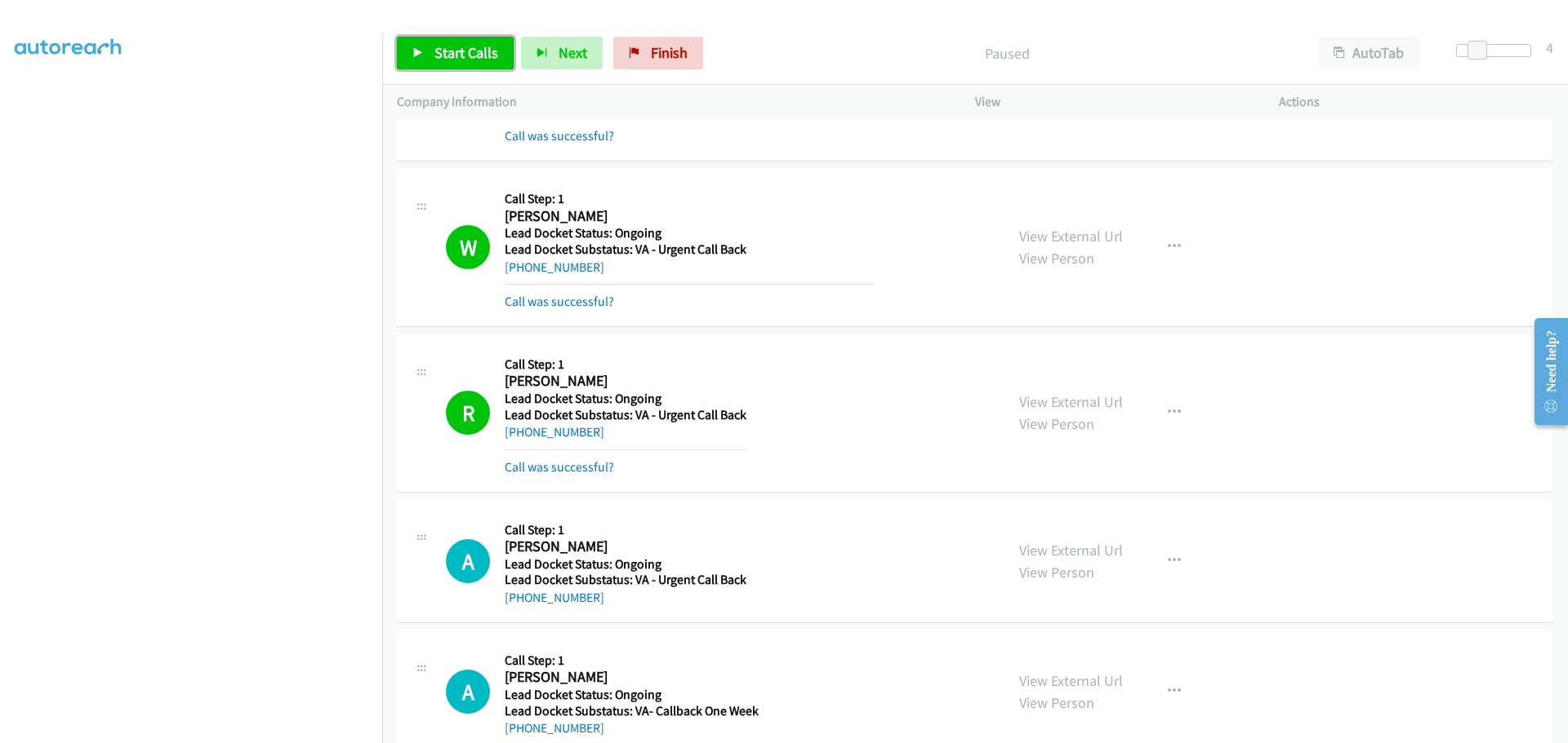
click at [454, 52] on span "Start Calls" at bounding box center [466, 52] width 64 height 19
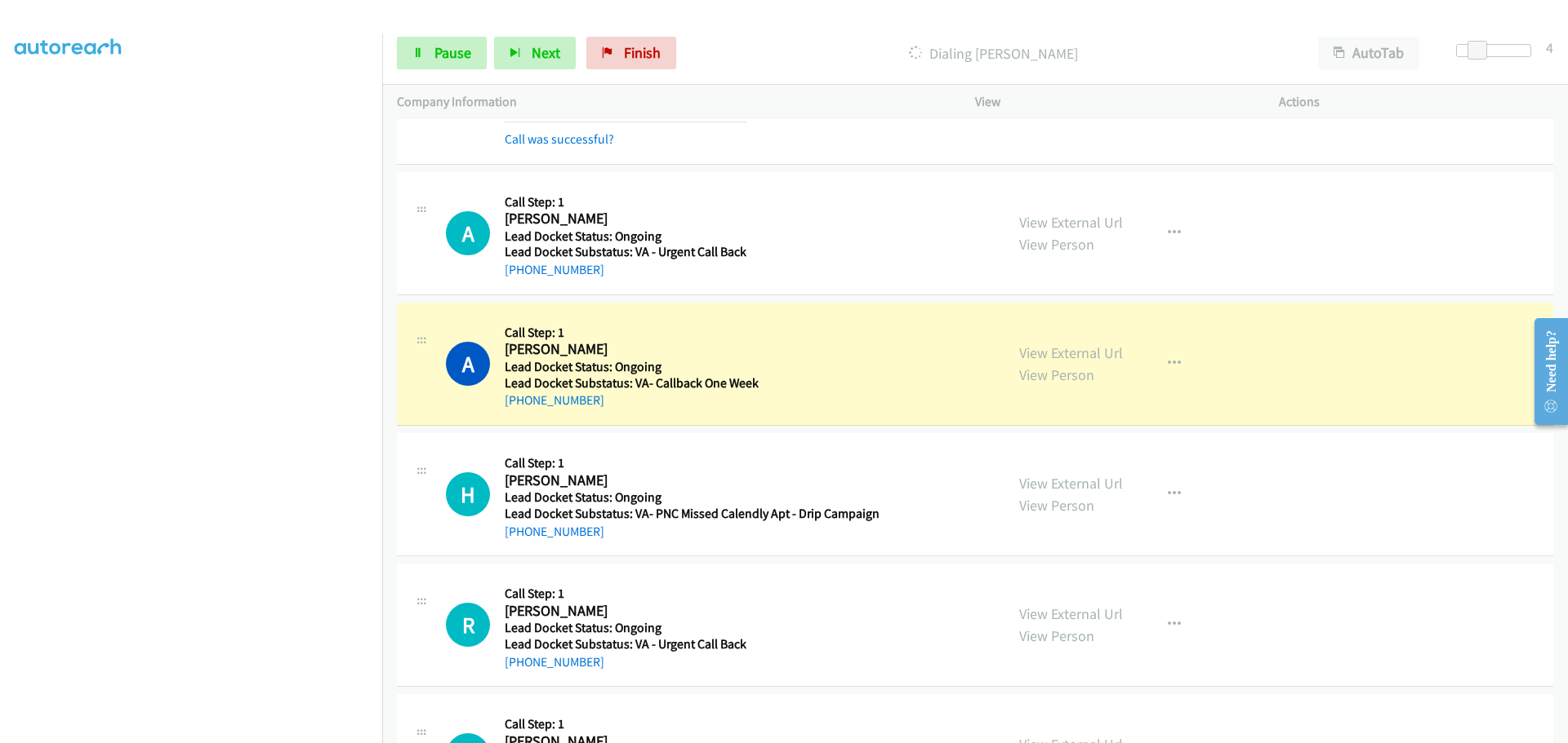
scroll to position [858, 0]
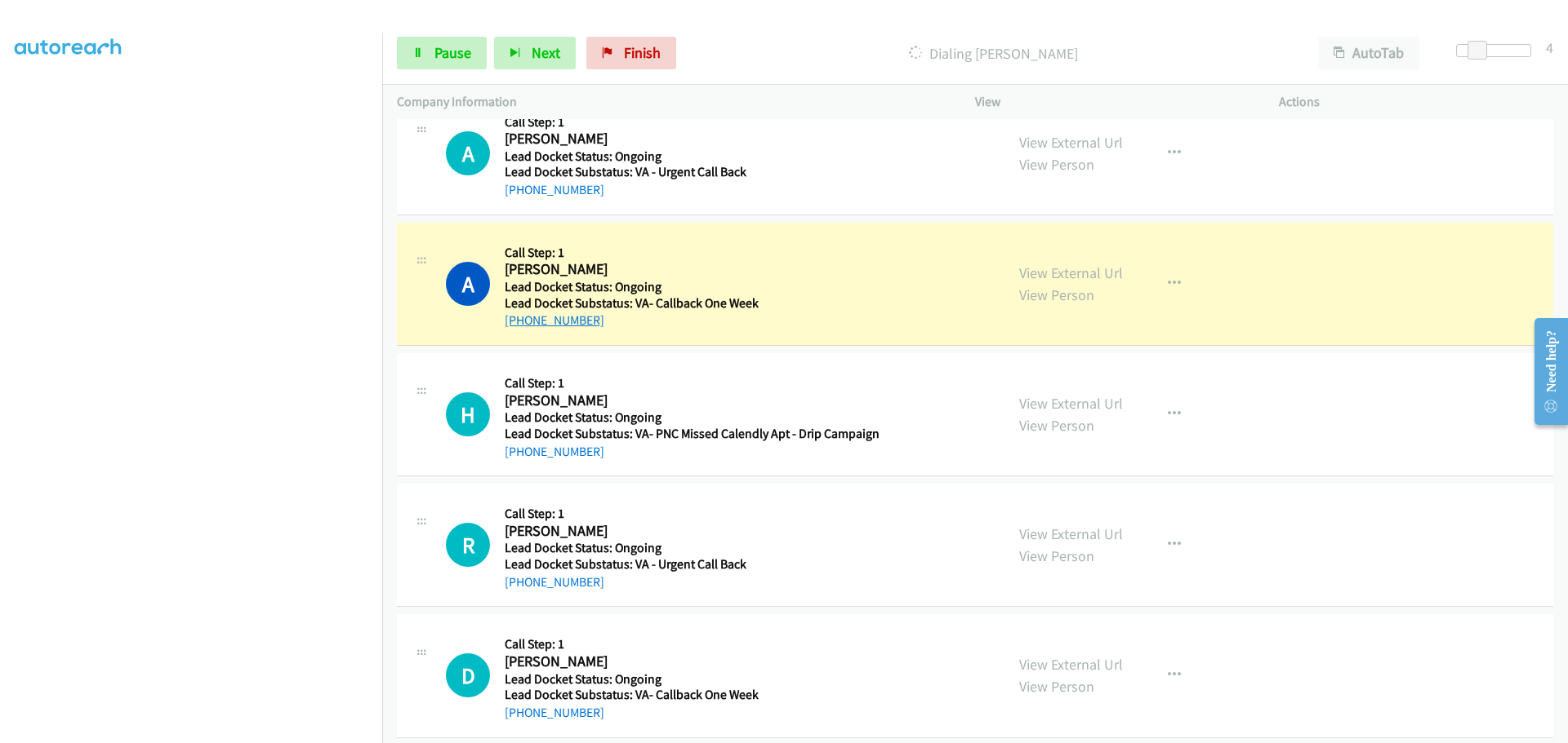
drag, startPoint x: 588, startPoint y: 320, endPoint x: 521, endPoint y: 316, distance: 67.1
click at [521, 316] on div "[PHONE_NUMBER]" at bounding box center [632, 320] width 254 height 20
copy link "[PHONE_NUMBER]"
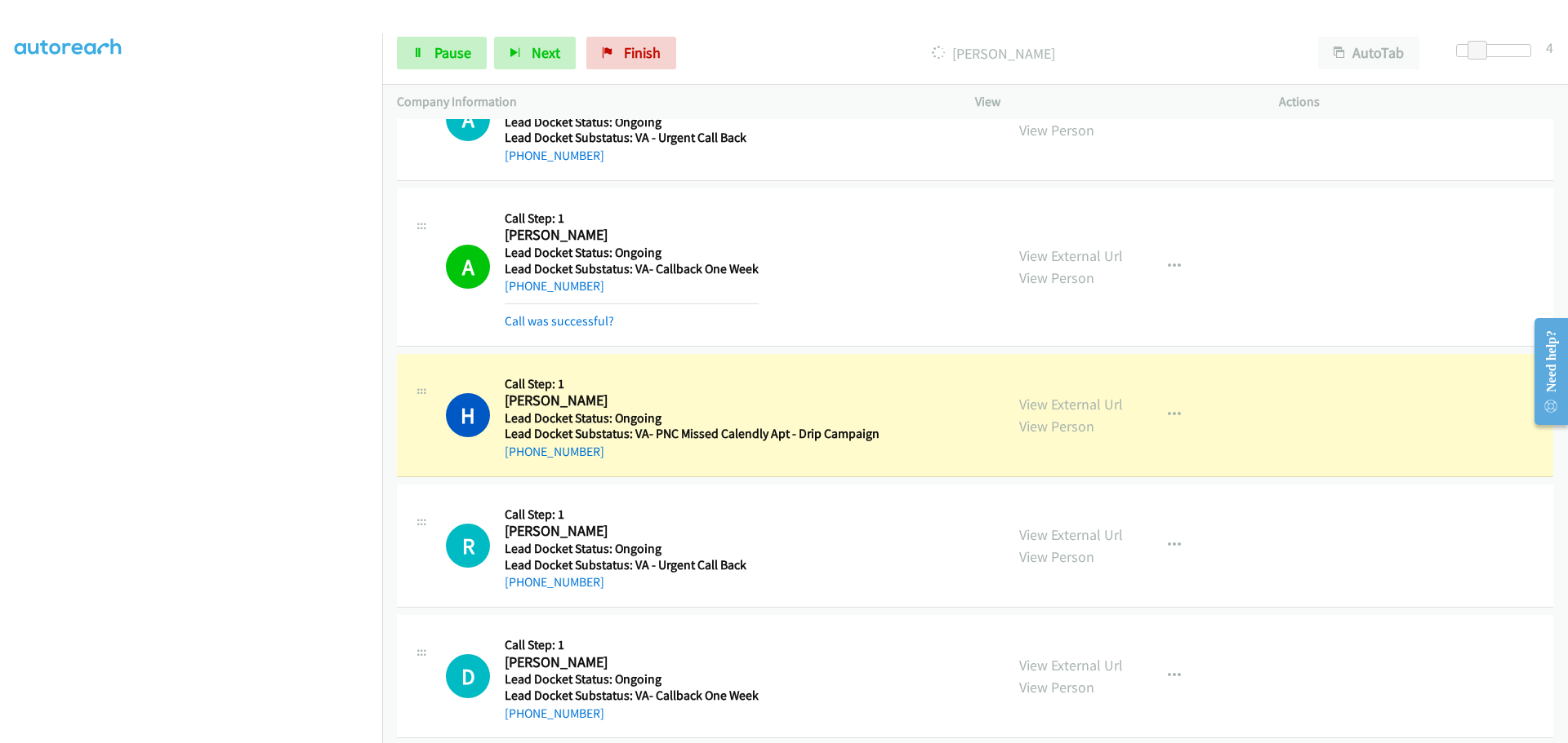
scroll to position [912, 0]
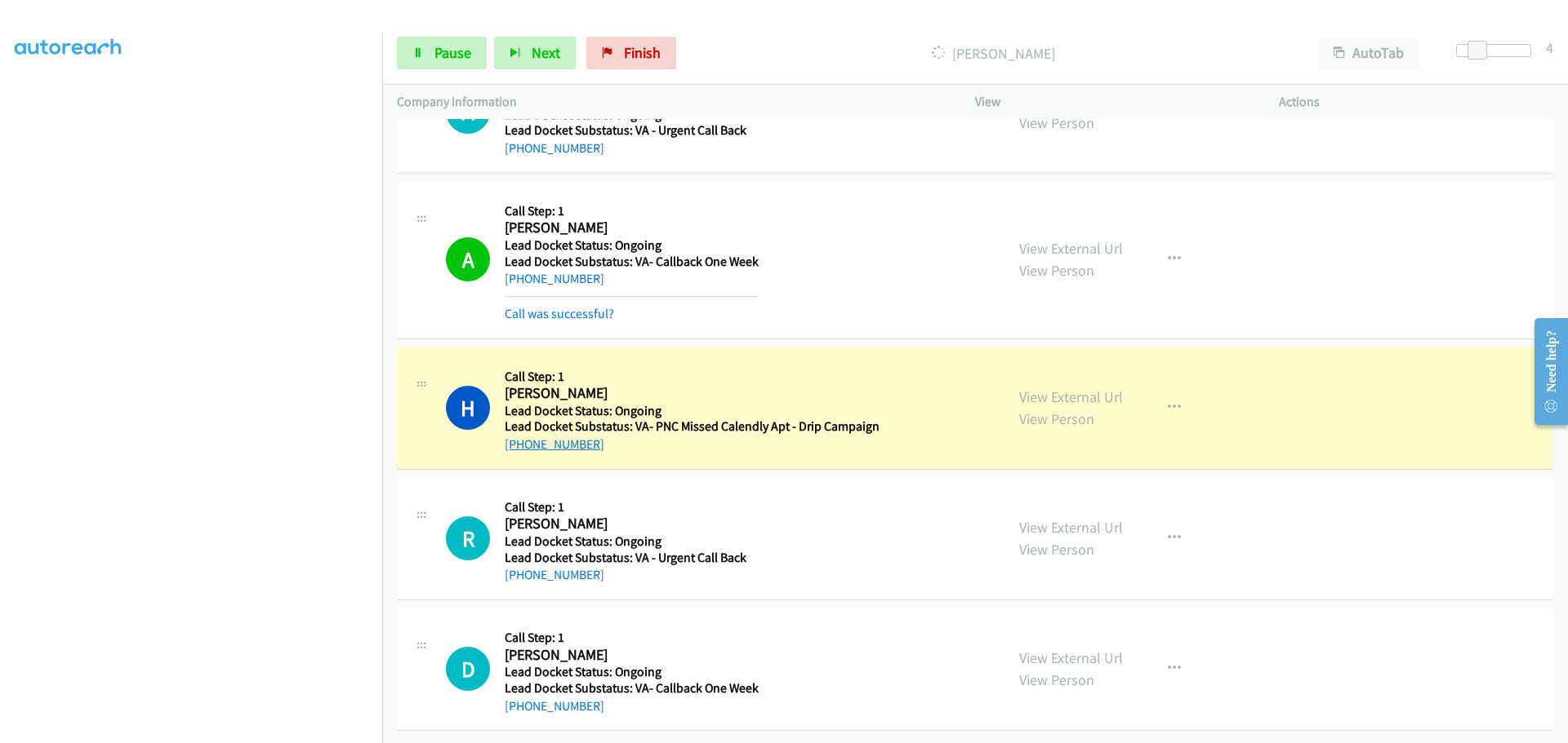
drag, startPoint x: 585, startPoint y: 441, endPoint x: 520, endPoint y: 439, distance: 65.0
click at [520, 439] on div "[PHONE_NUMBER]" at bounding box center [693, 444] width 375 height 20
copy link "[PHONE_NUMBER]"
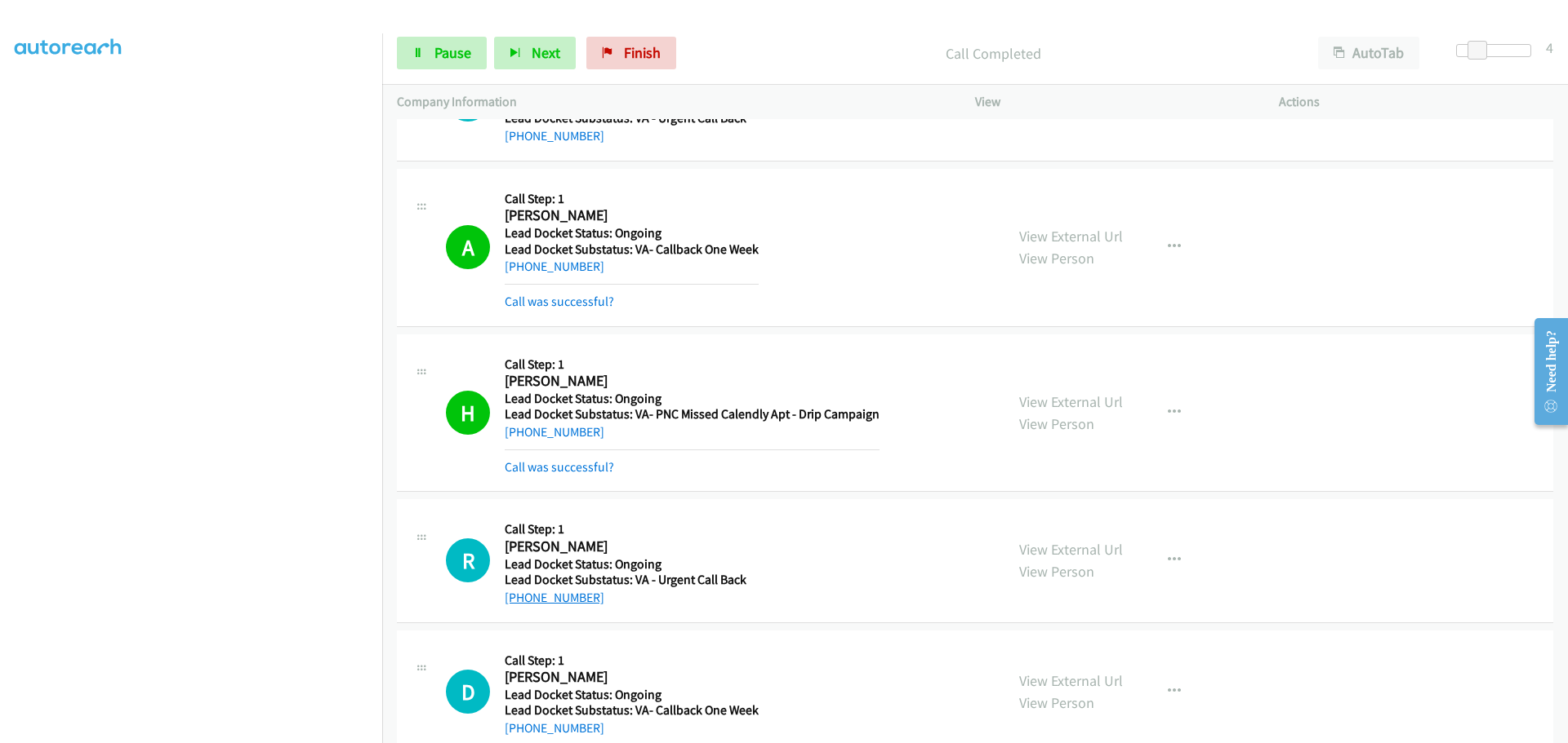
drag, startPoint x: 604, startPoint y: 602, endPoint x: 520, endPoint y: 603, distance: 84.0
click at [520, 603] on div "[PHONE_NUMBER]" at bounding box center [625, 599] width 241 height 20
copy link "[PHONE_NUMBER]"
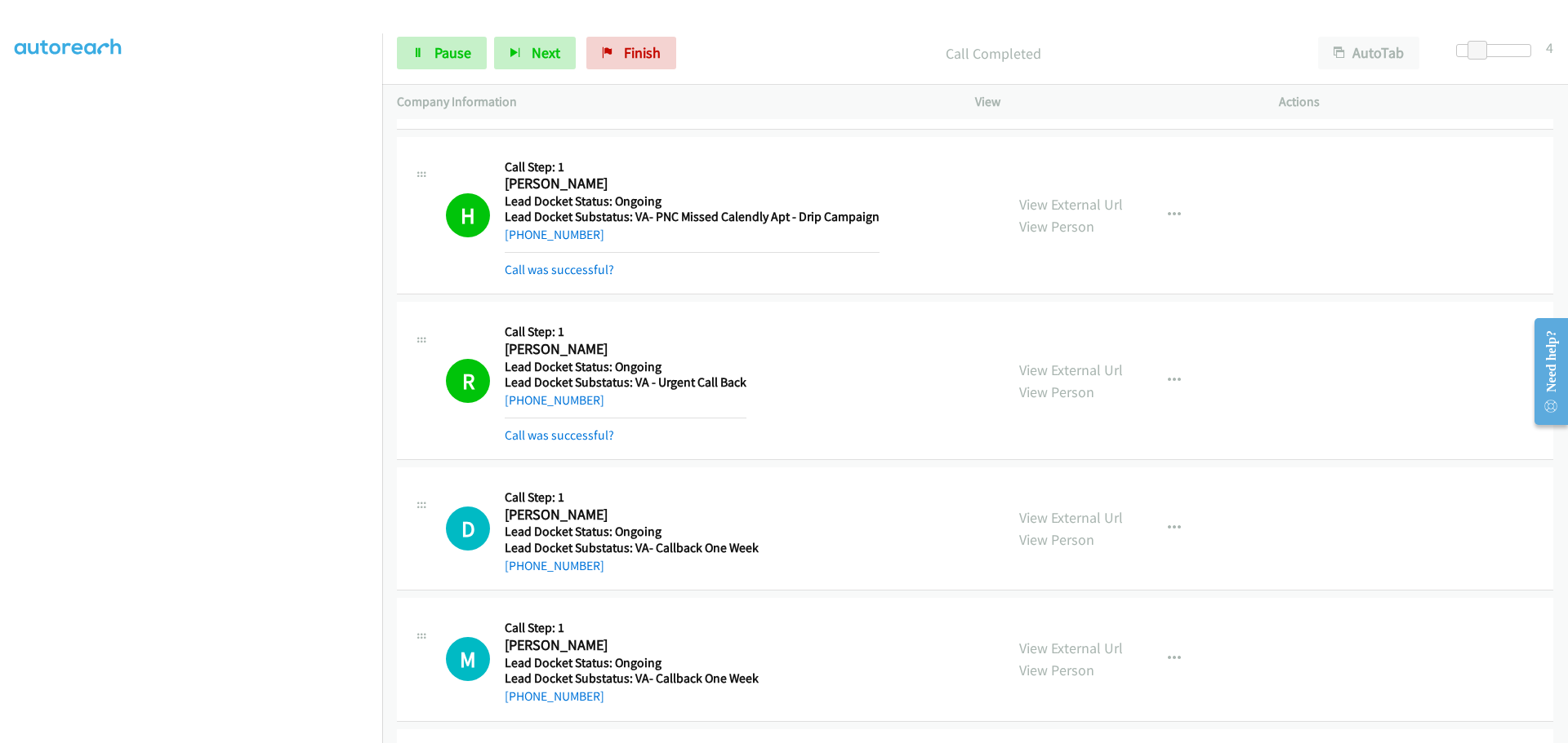
scroll to position [1273, 0]
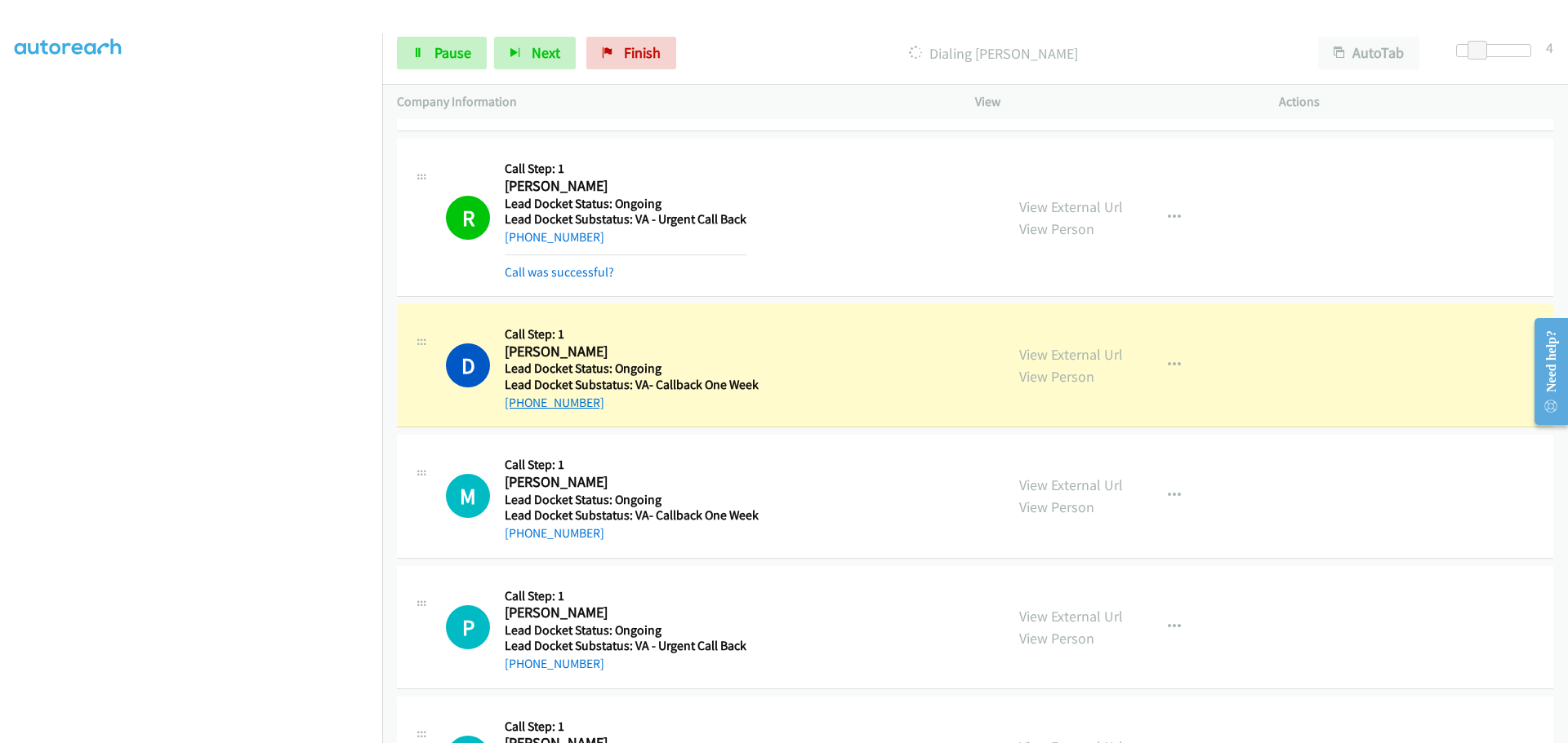
drag, startPoint x: 600, startPoint y: 410, endPoint x: 521, endPoint y: 396, distance: 80.2
click at [521, 396] on div "D Callback Scheduled Call Step: 1 [PERSON_NAME] America/[GEOGRAPHIC_DATA] Lead …" at bounding box center [974, 366] width 1156 height 123
copy link "[PHONE_NUMBER]"
